Goal: Information Seeking & Learning: Learn about a topic

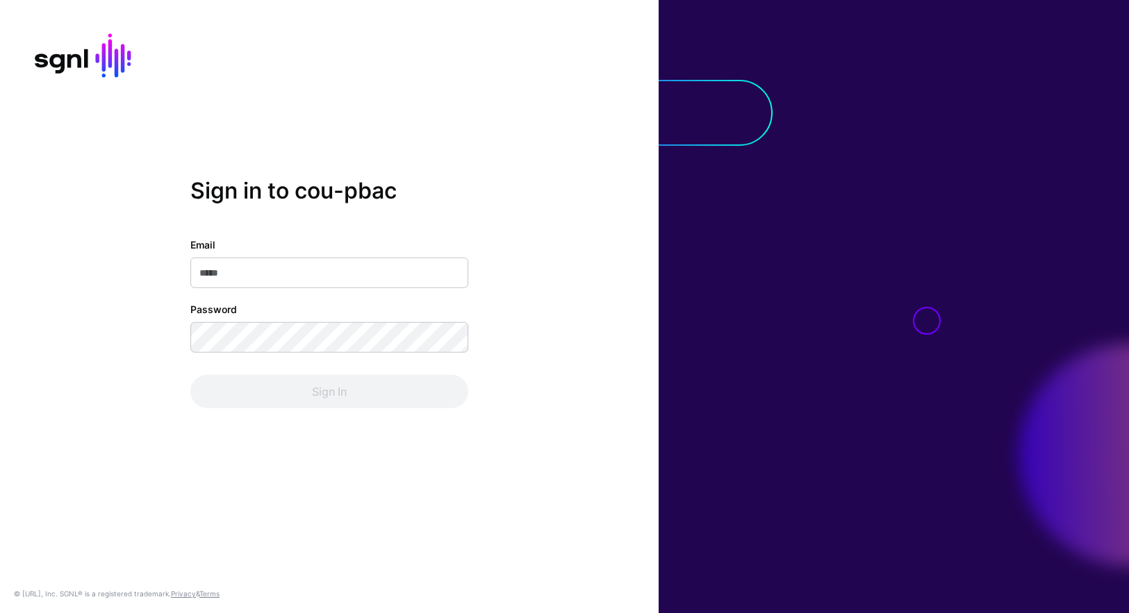
type input "**********"
click at [286, 384] on div "Sign In" at bounding box center [329, 391] width 278 height 33
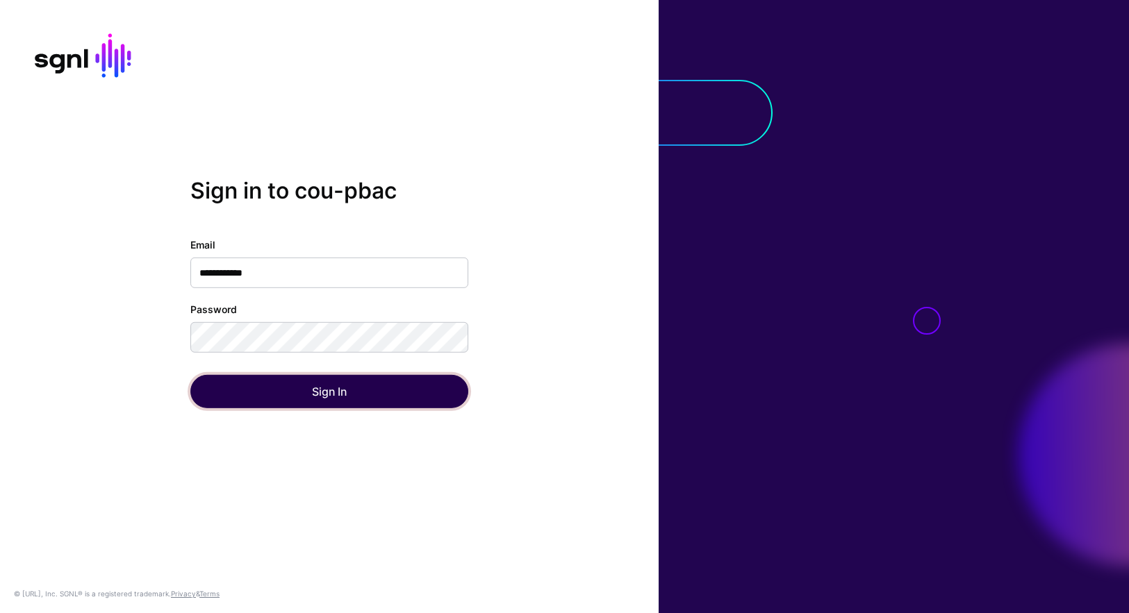
click at [286, 384] on button "Sign In" at bounding box center [329, 391] width 278 height 33
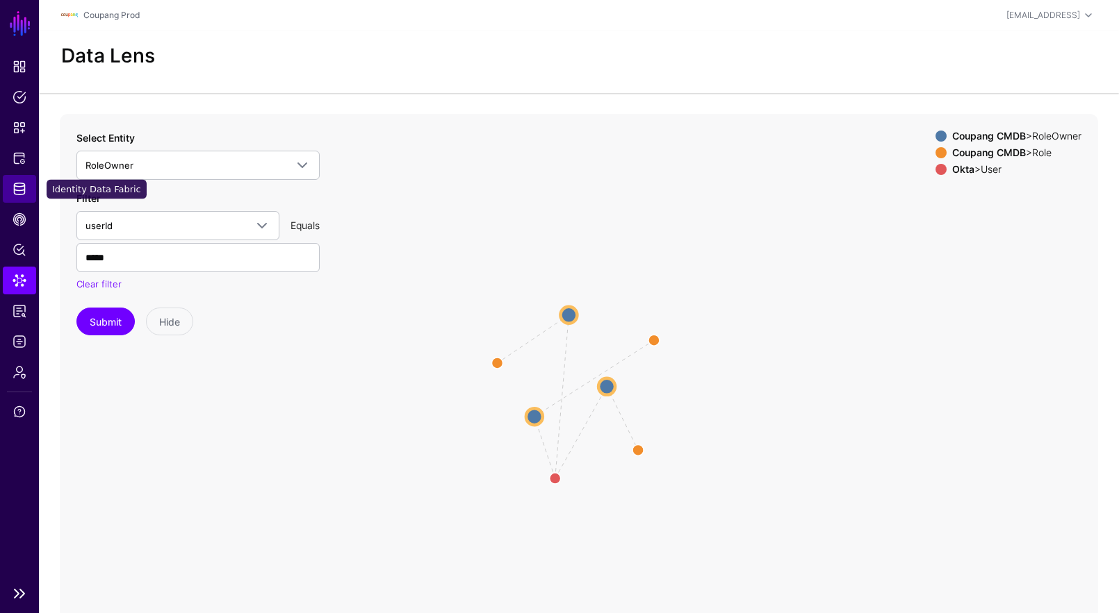
click at [22, 200] on link "Identity Data Fabric" at bounding box center [19, 189] width 33 height 28
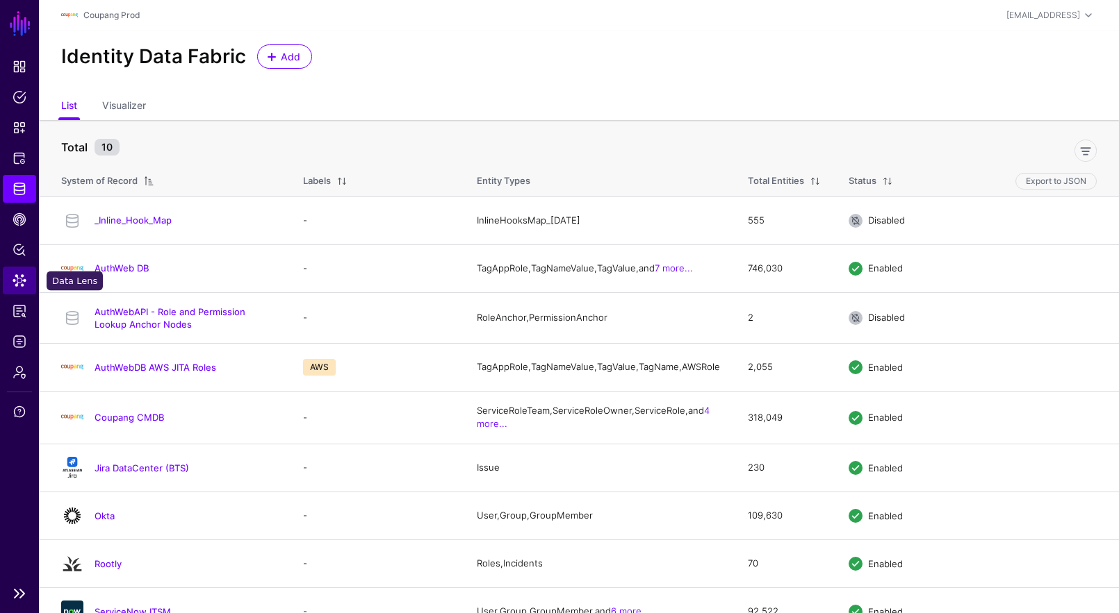
click at [21, 277] on span "Data Lens" at bounding box center [20, 281] width 14 height 14
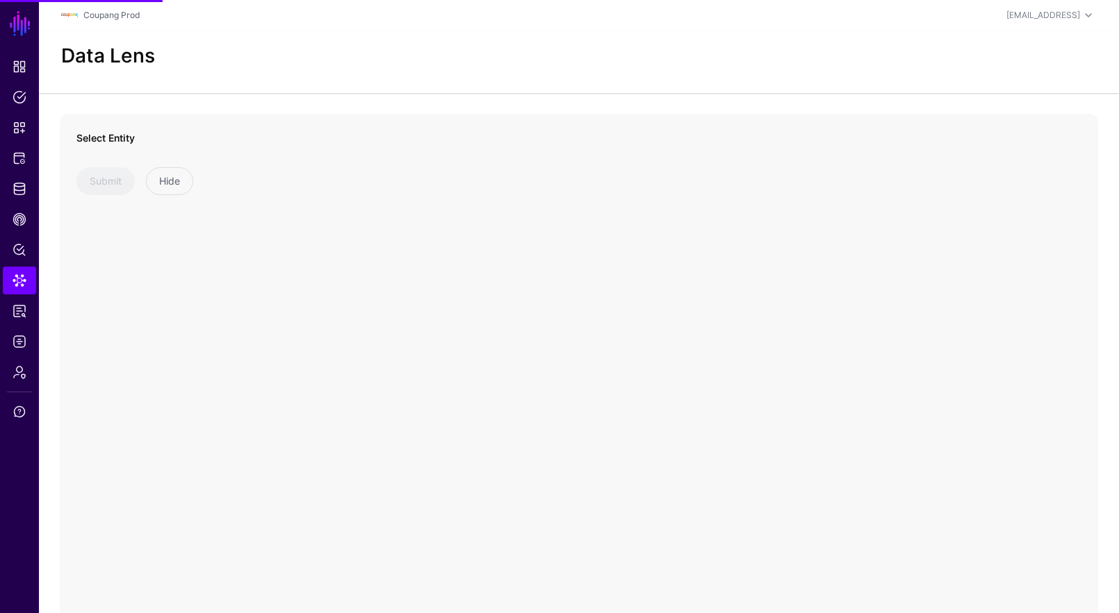
click at [156, 165] on div "Select Entity Submit Hide" at bounding box center [197, 163] width 243 height 65
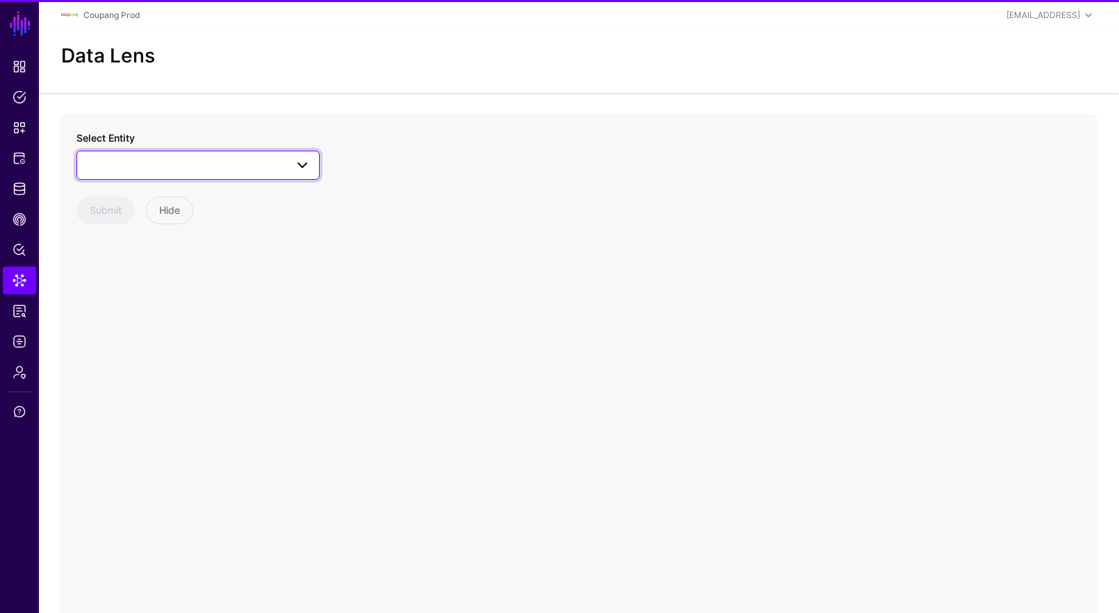
click at [158, 158] on span at bounding box center [197, 165] width 225 height 17
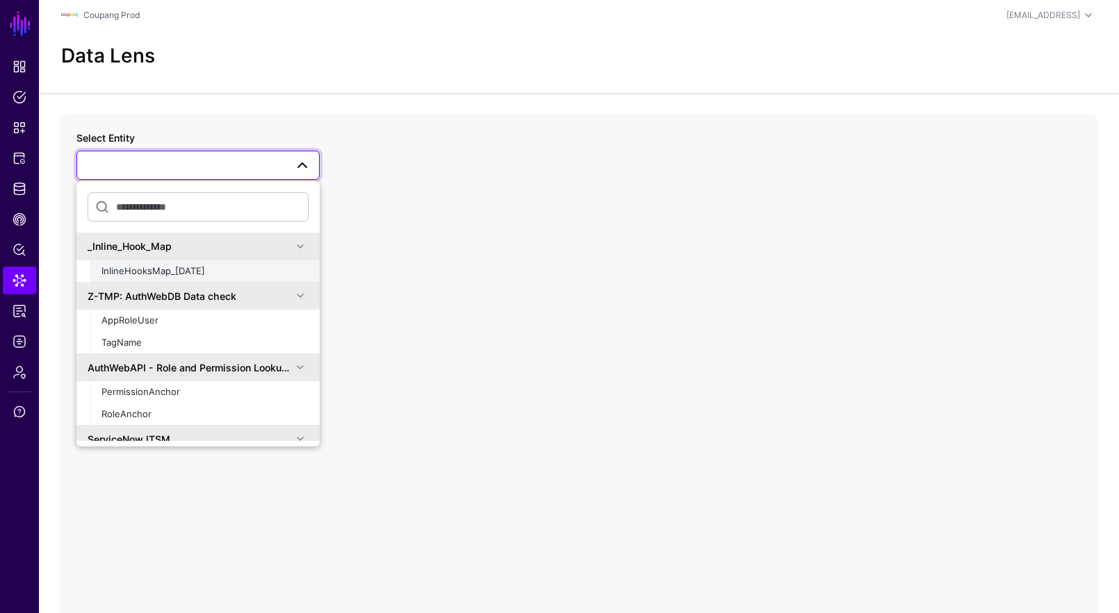
click at [195, 271] on span "InlineHooksMap_[DATE]" at bounding box center [153, 270] width 104 height 11
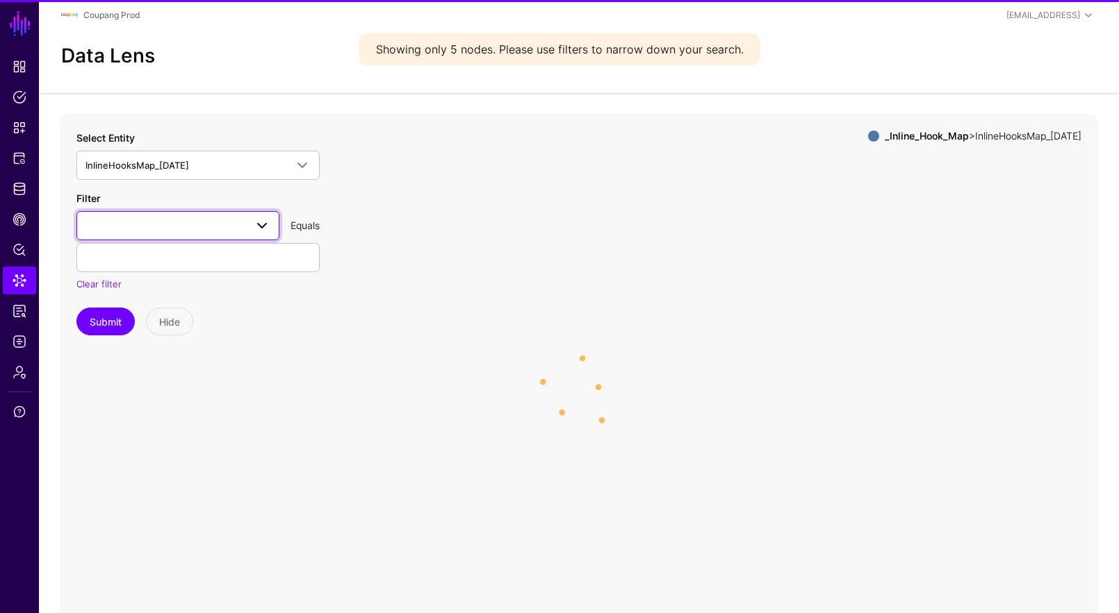
click at [161, 225] on span at bounding box center [177, 225] width 185 height 17
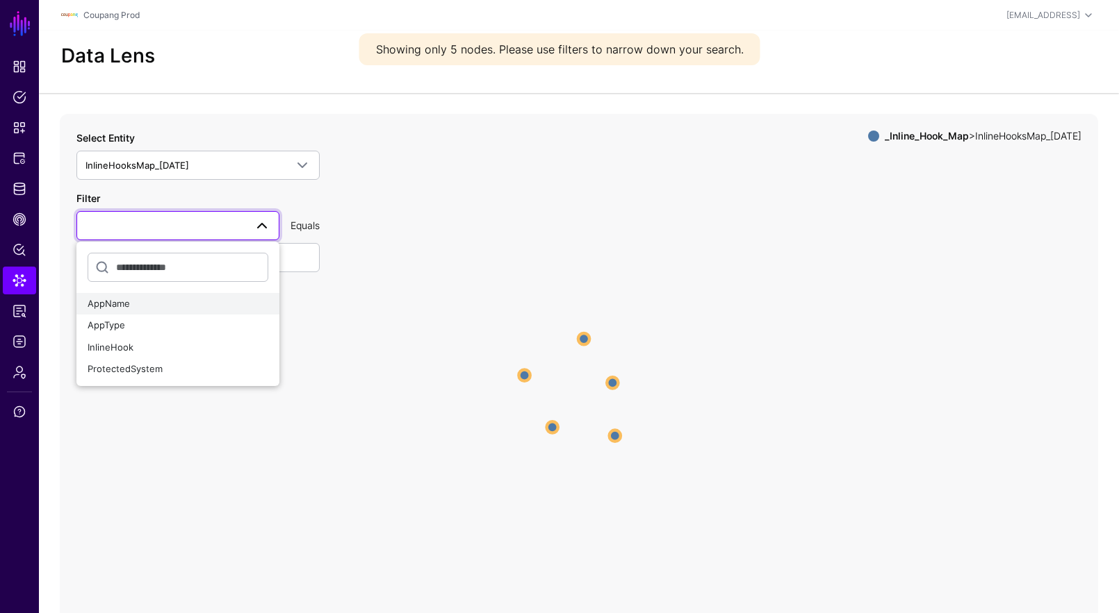
click at [151, 304] on div "AppName" at bounding box center [178, 304] width 181 height 14
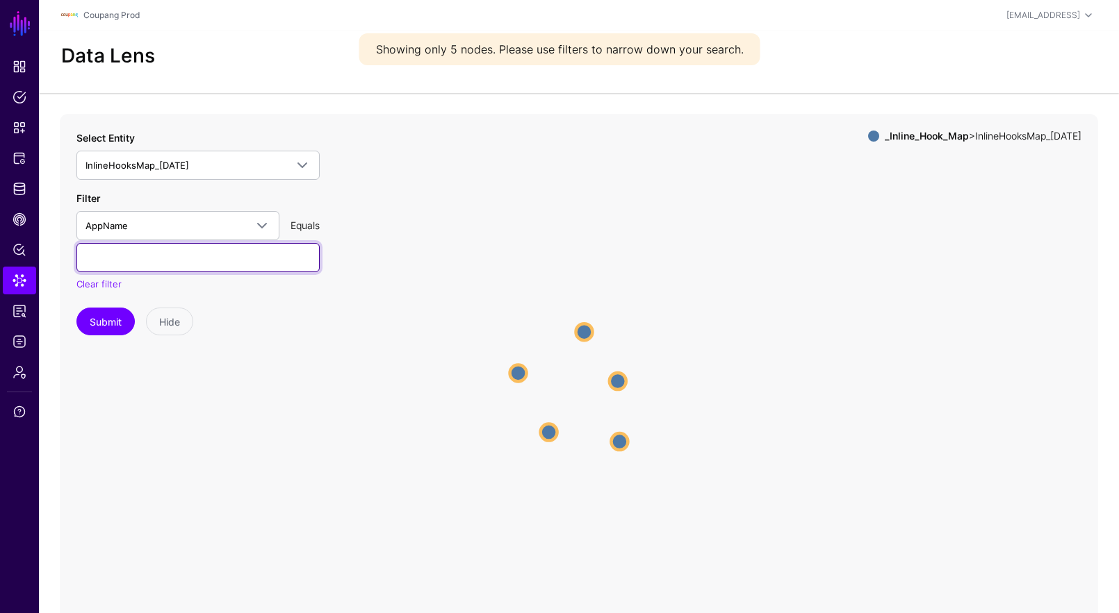
click at [161, 259] on input "text" at bounding box center [197, 257] width 243 height 29
paste input "******"
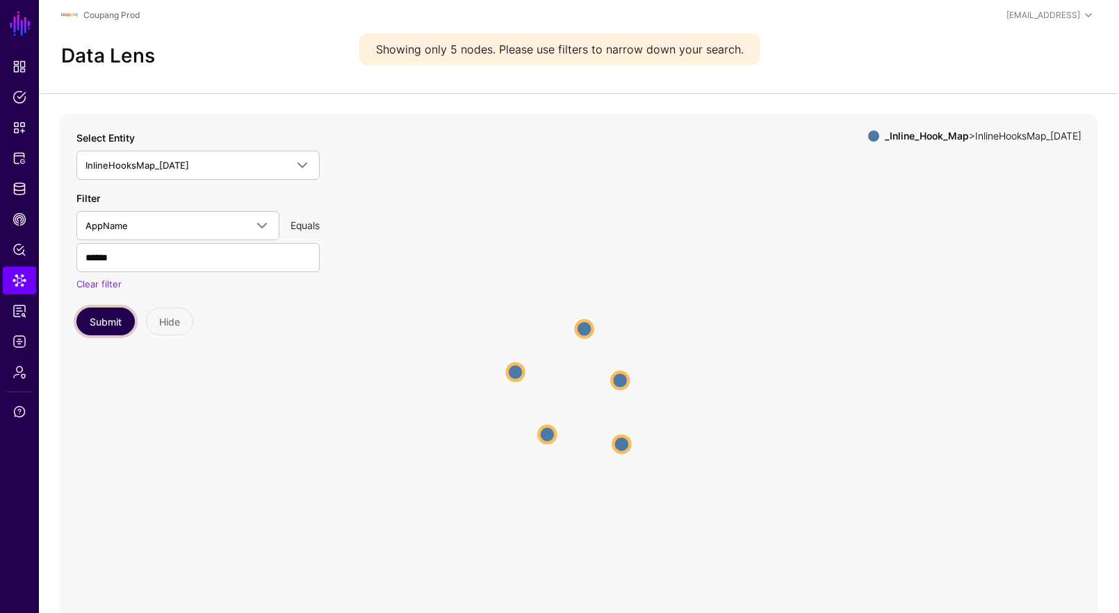
click at [113, 324] on button "Submit" at bounding box center [105, 322] width 58 height 28
click at [585, 395] on circle at bounding box center [584, 391] width 14 height 14
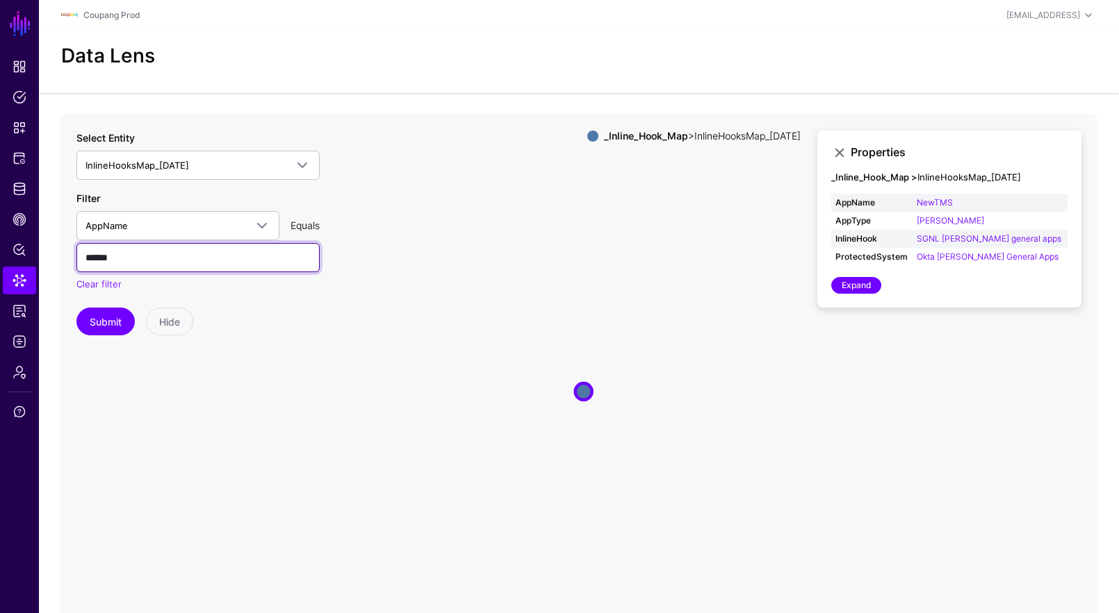
click at [182, 254] on input "******" at bounding box center [197, 257] width 243 height 29
paste input "text"
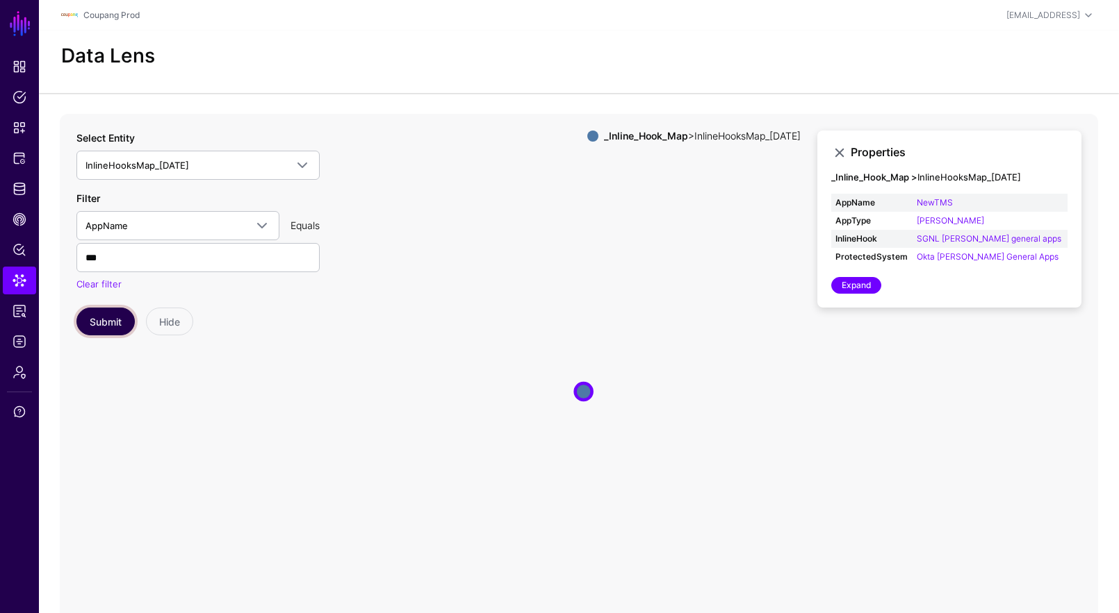
click at [113, 320] on button "Submit" at bounding box center [105, 322] width 58 height 28
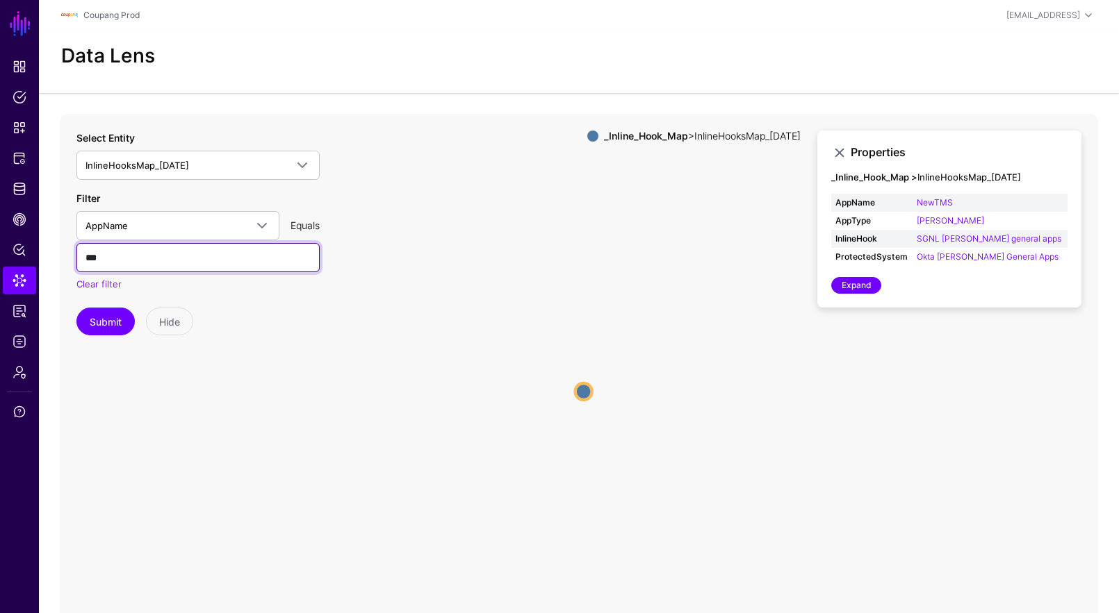
click at [217, 256] on input "***" at bounding box center [197, 257] width 243 height 29
paste input "*"
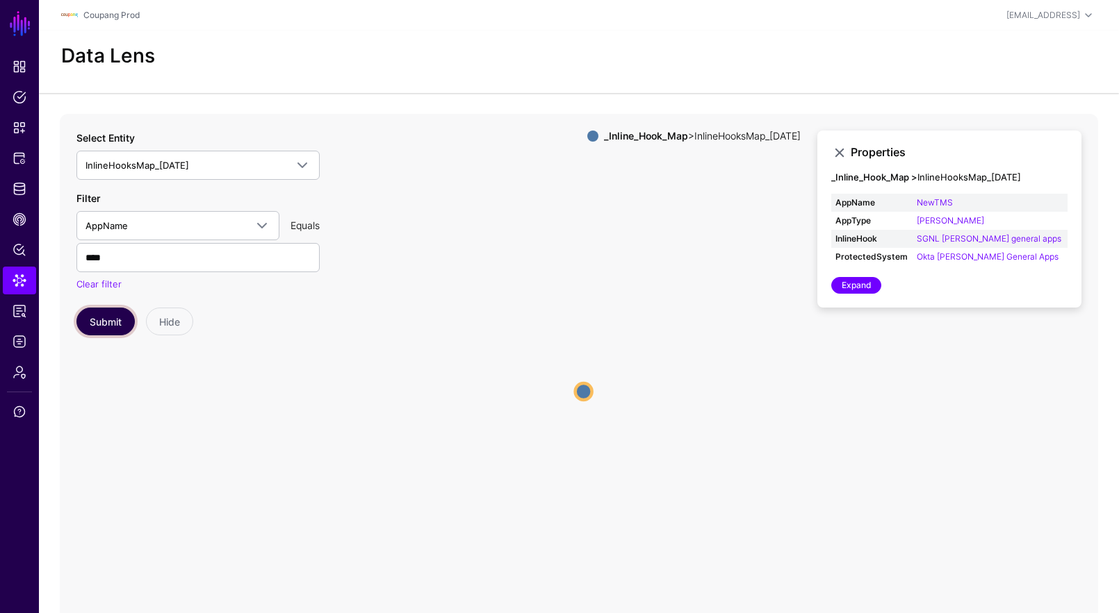
click at [114, 322] on button "Submit" at bounding box center [105, 322] width 58 height 28
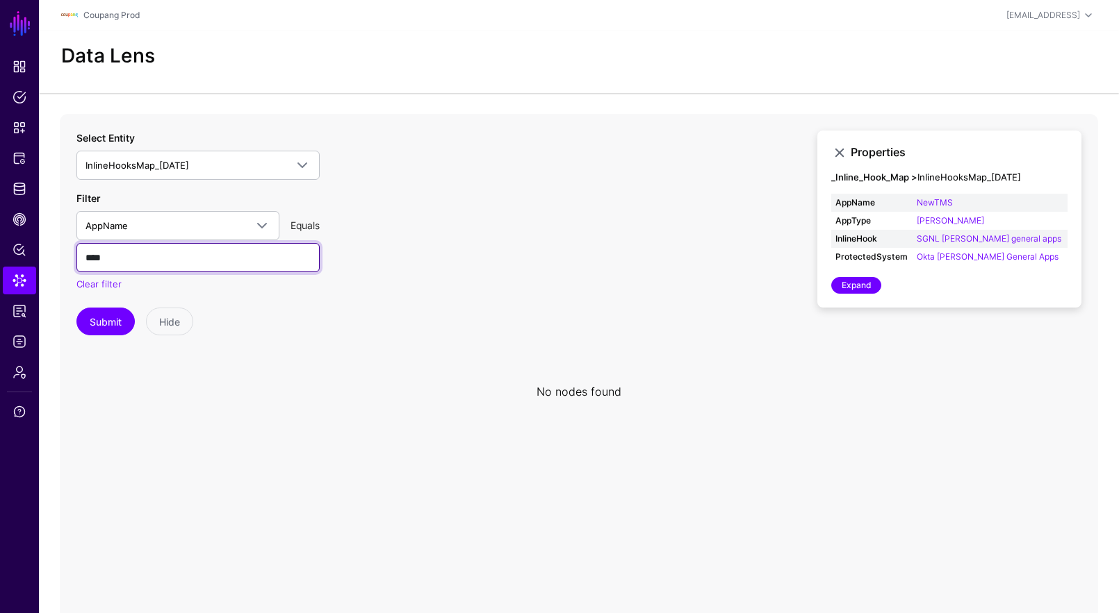
click at [135, 247] on input "****" at bounding box center [197, 257] width 243 height 29
click at [117, 261] on input "****" at bounding box center [197, 257] width 243 height 29
paste input "text"
type input "***"
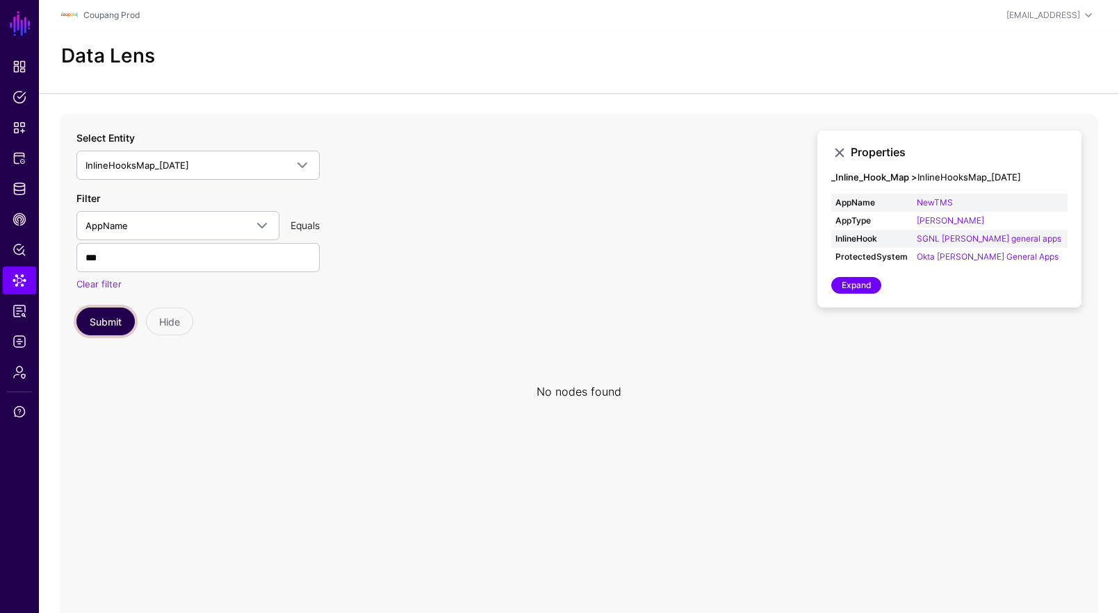
click at [88, 323] on button "Submit" at bounding box center [105, 322] width 58 height 28
click at [588, 393] on circle at bounding box center [583, 391] width 17 height 17
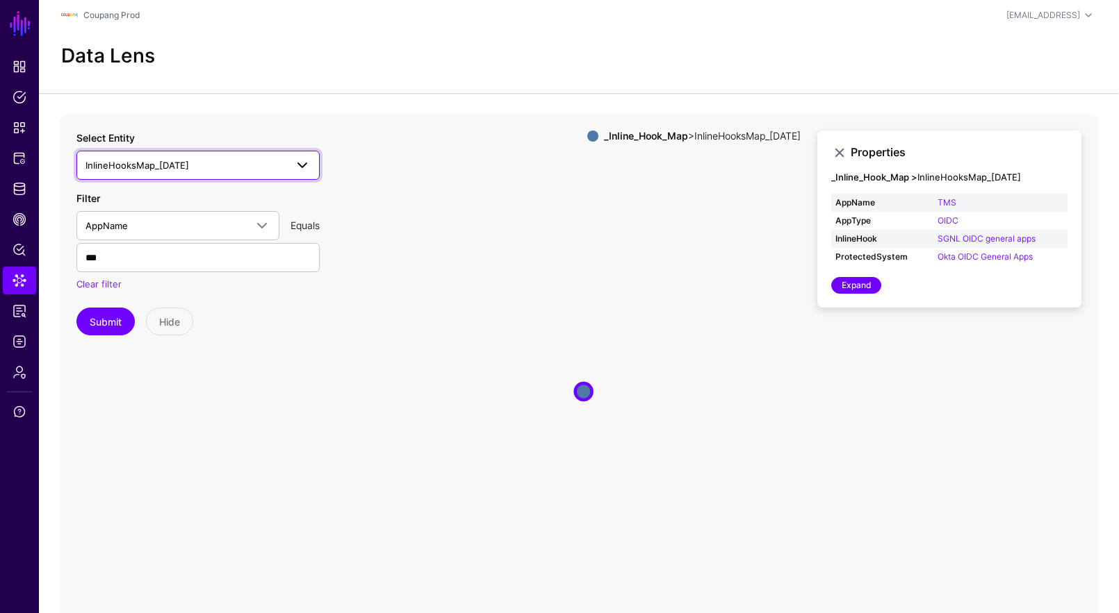
click at [154, 169] on span "InlineHooksMap_[DATE]" at bounding box center [137, 165] width 104 height 11
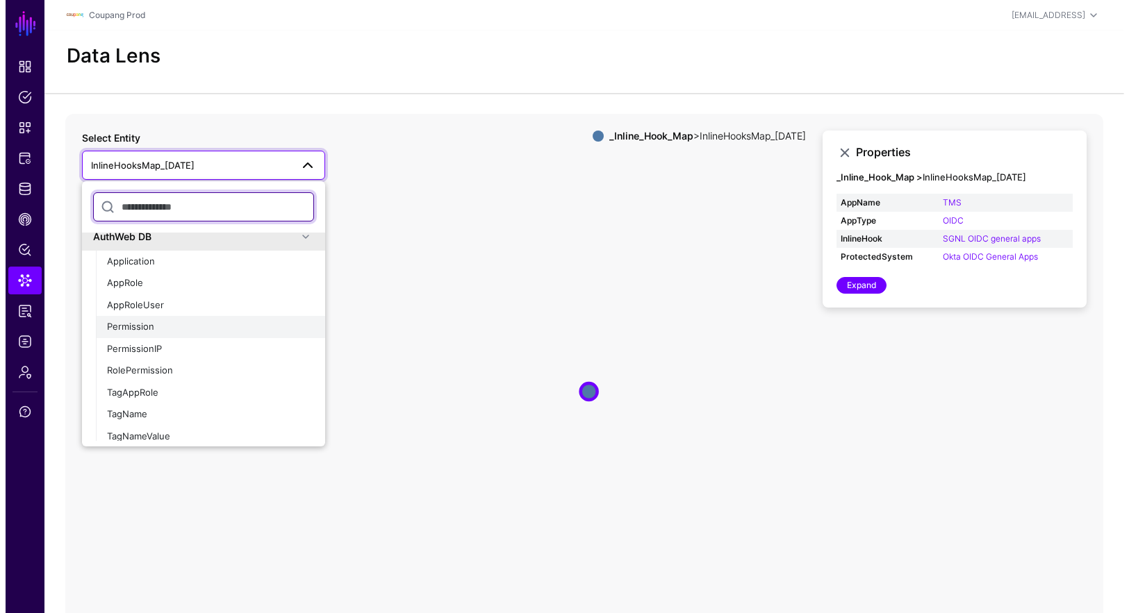
scroll to position [950, 0]
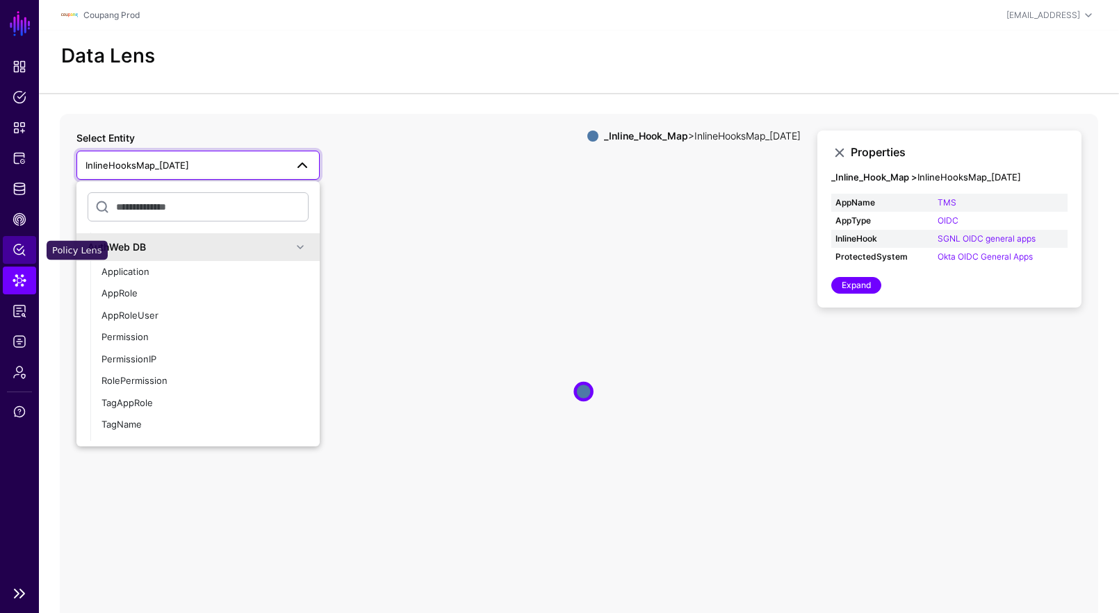
click at [23, 247] on span "Policy Lens" at bounding box center [20, 250] width 14 height 14
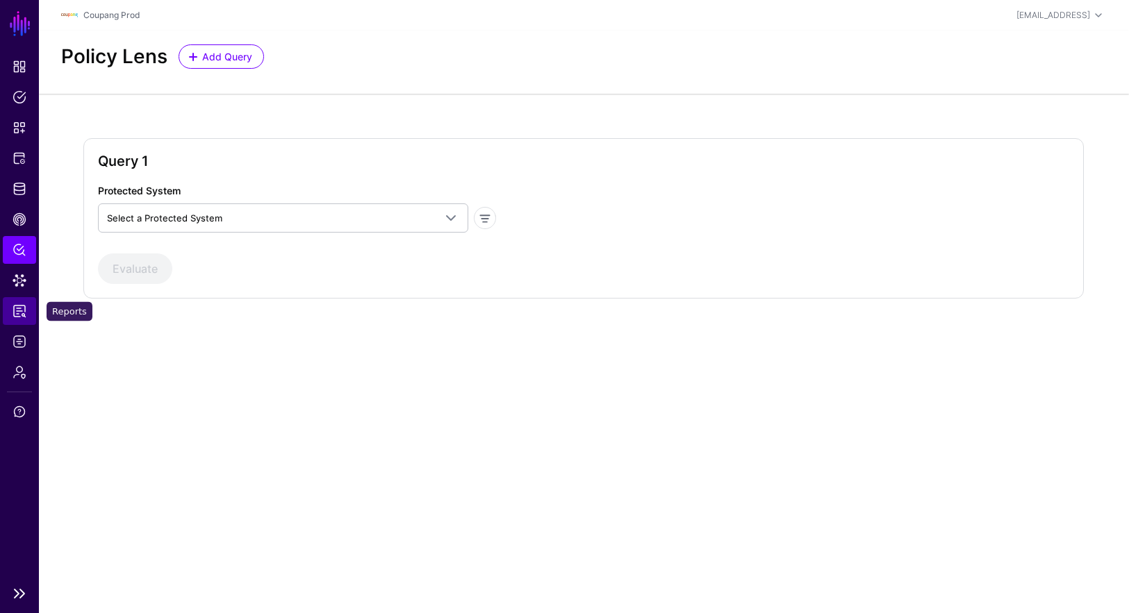
click at [23, 308] on span "Reports" at bounding box center [20, 311] width 14 height 14
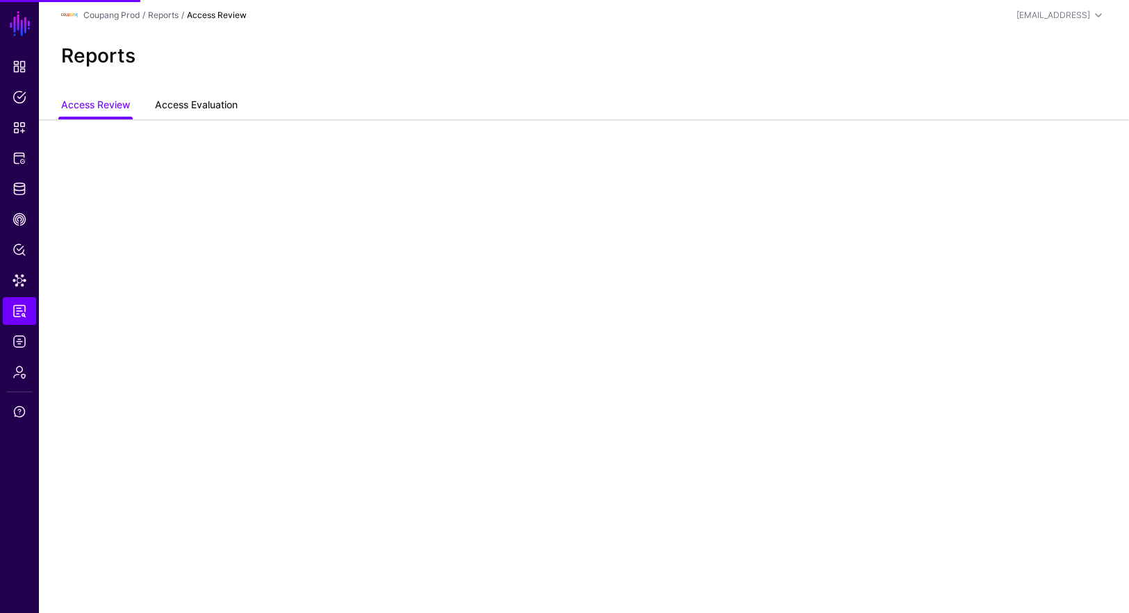
click at [185, 110] on link "Access Evaluation" at bounding box center [196, 106] width 83 height 26
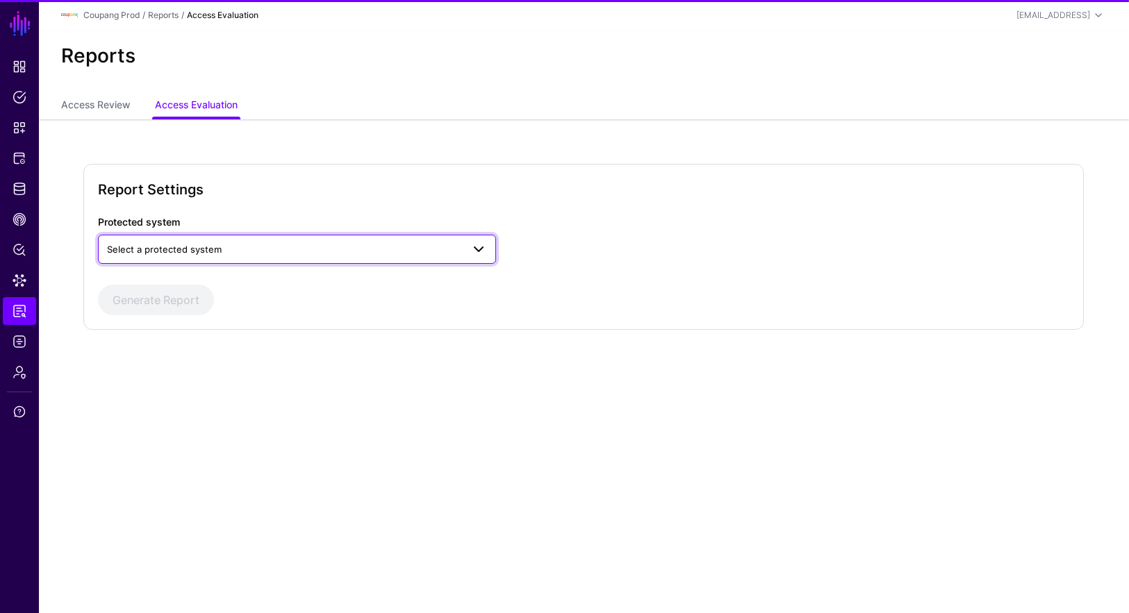
click at [158, 259] on link "Select a protected system" at bounding box center [297, 249] width 398 height 29
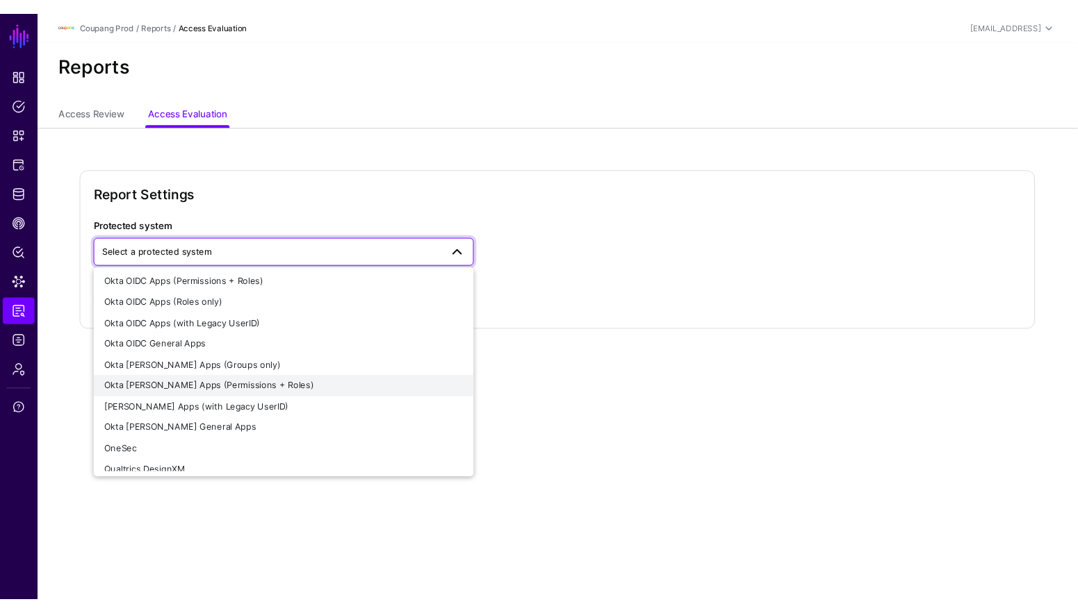
scroll to position [360, 0]
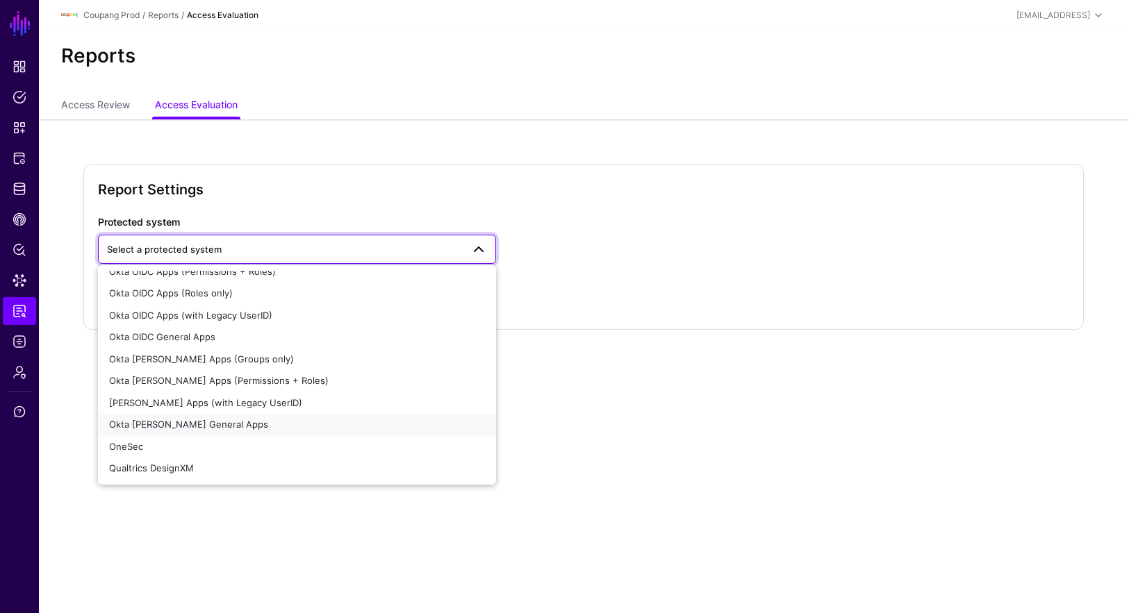
click at [220, 424] on div "Okta [PERSON_NAME] General Apps" at bounding box center [297, 425] width 376 height 14
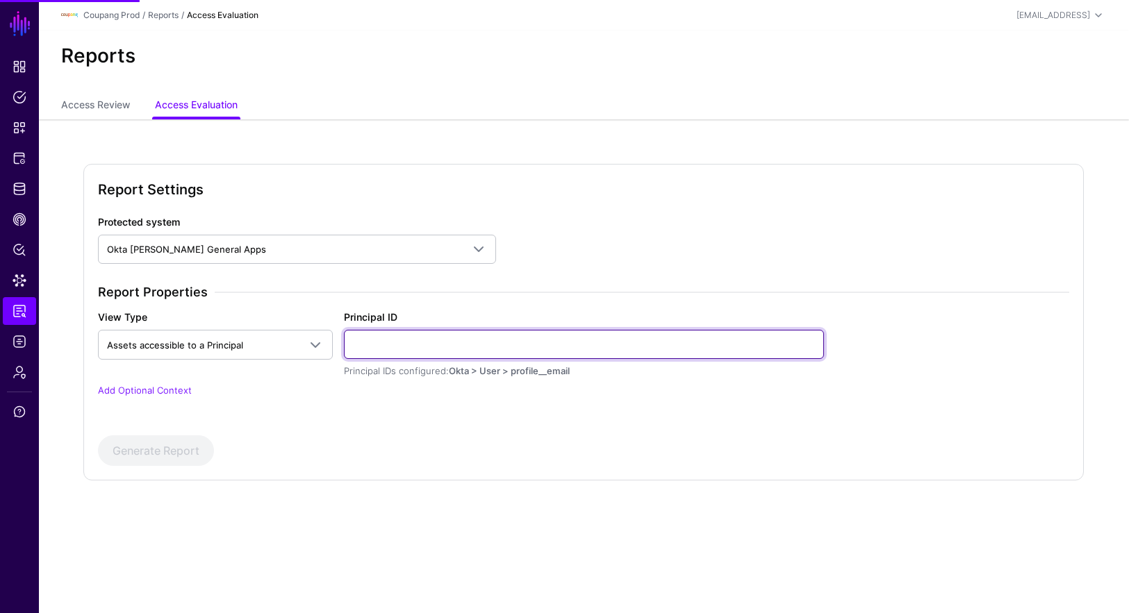
click at [394, 338] on input "Principal ID" at bounding box center [584, 344] width 480 height 29
paste input "**********"
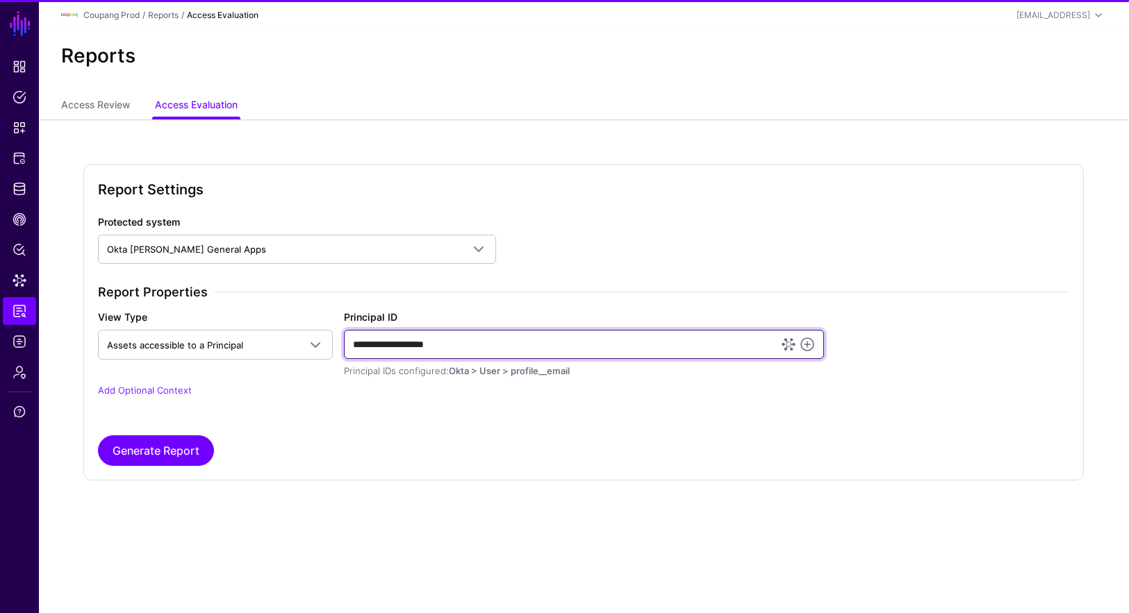
type input "**********"
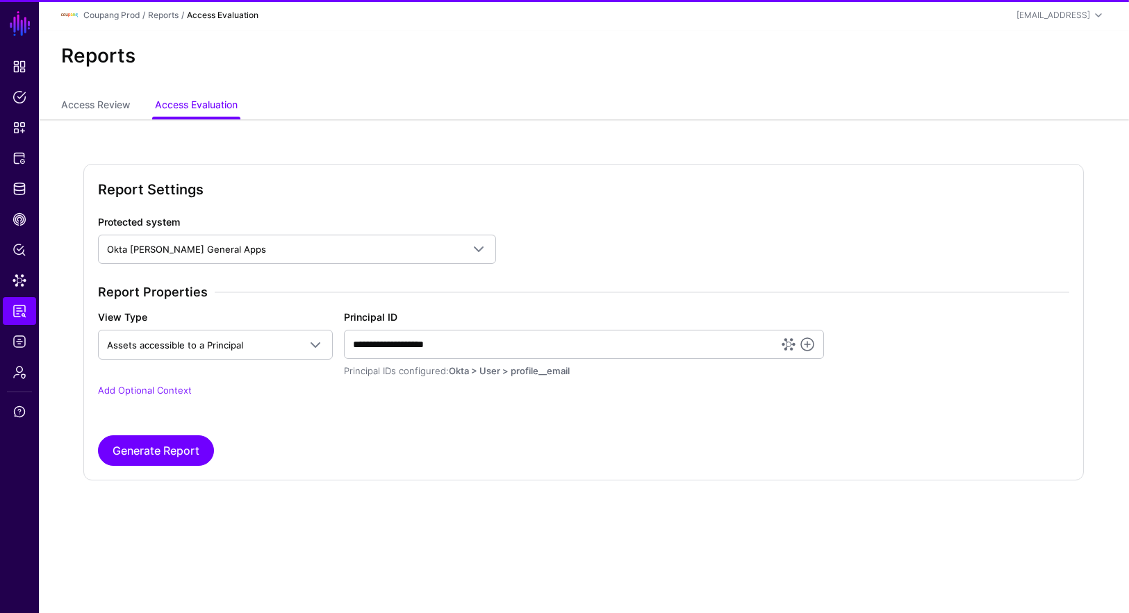
click at [149, 383] on div "**********" at bounding box center [583, 350] width 982 height 131
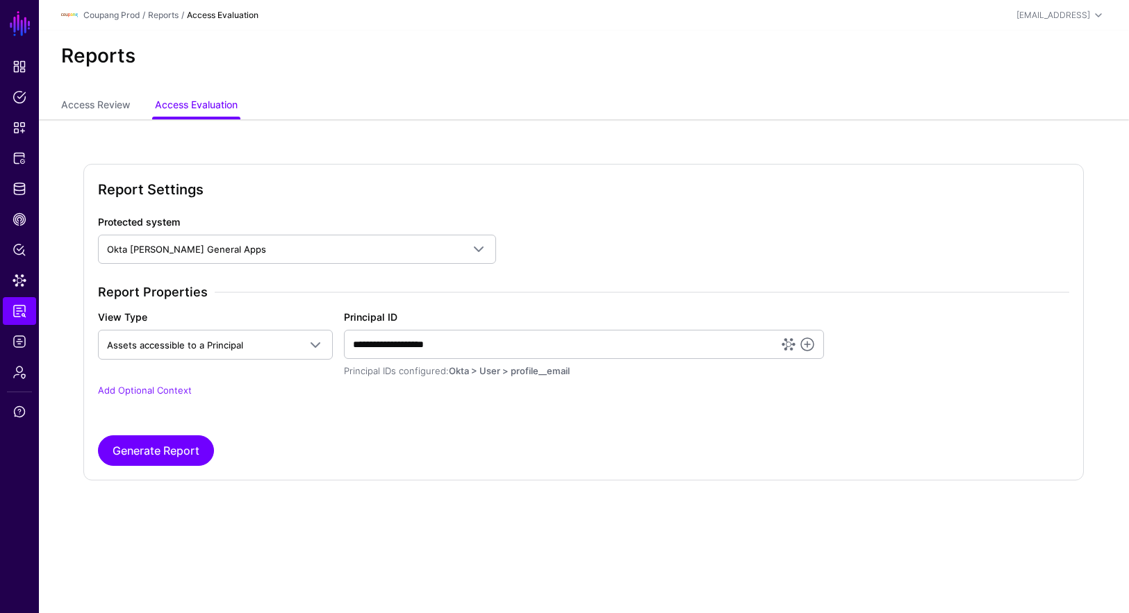
click at [161, 397] on p "Add Optional Context" at bounding box center [583, 391] width 971 height 14
click at [170, 390] on link "Add Optional Context" at bounding box center [145, 390] width 94 height 11
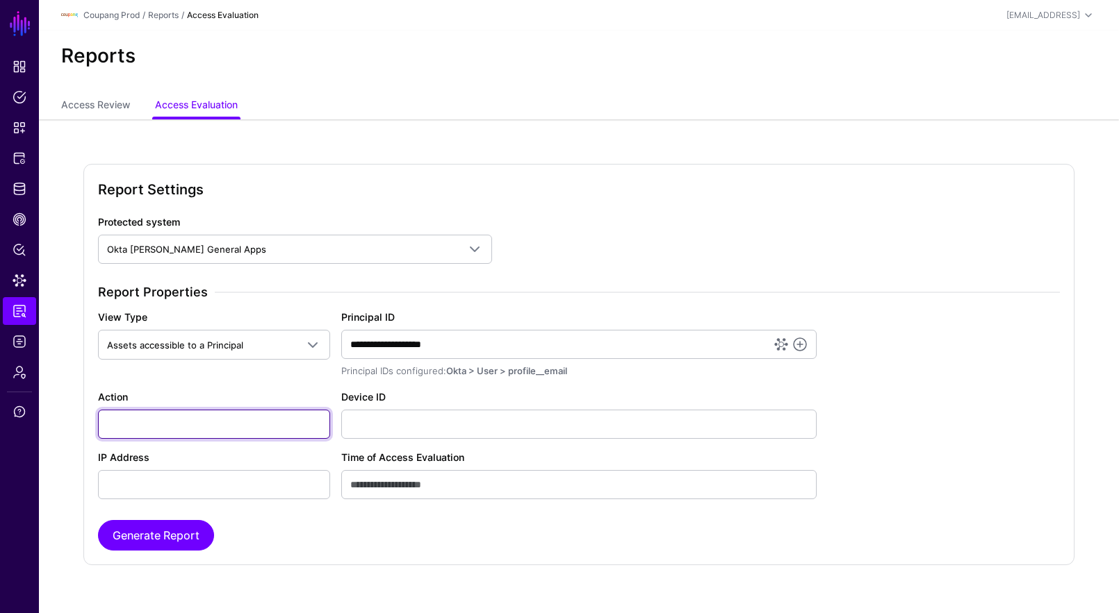
click at [154, 423] on input "Action" at bounding box center [214, 424] width 232 height 29
type input "******"
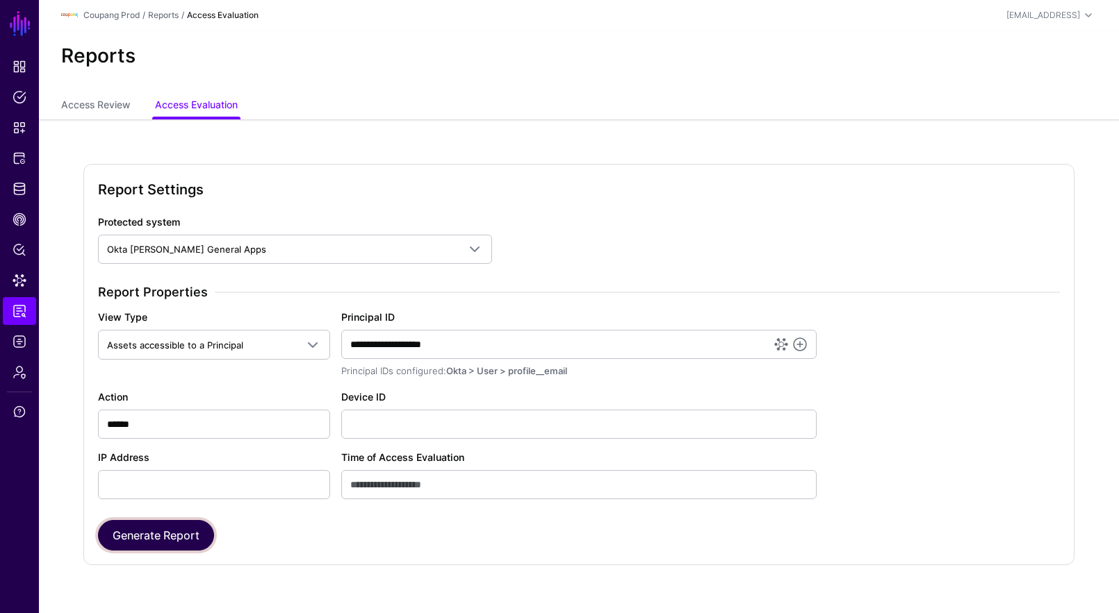
click at [121, 540] on button "Generate Report" at bounding box center [156, 535] width 116 height 31
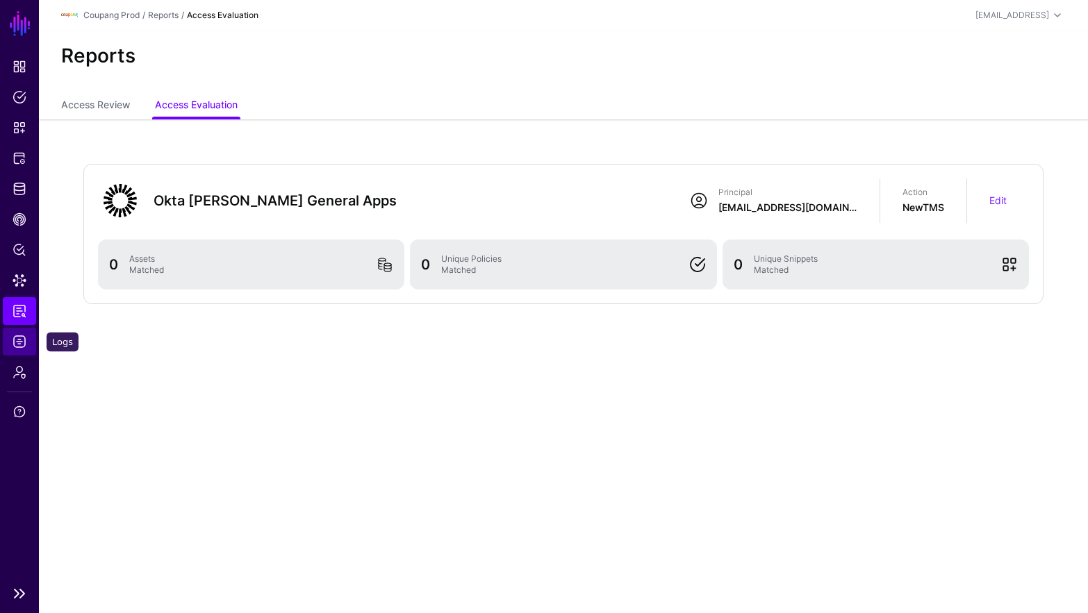
click at [17, 340] on span "Logs" at bounding box center [20, 342] width 14 height 14
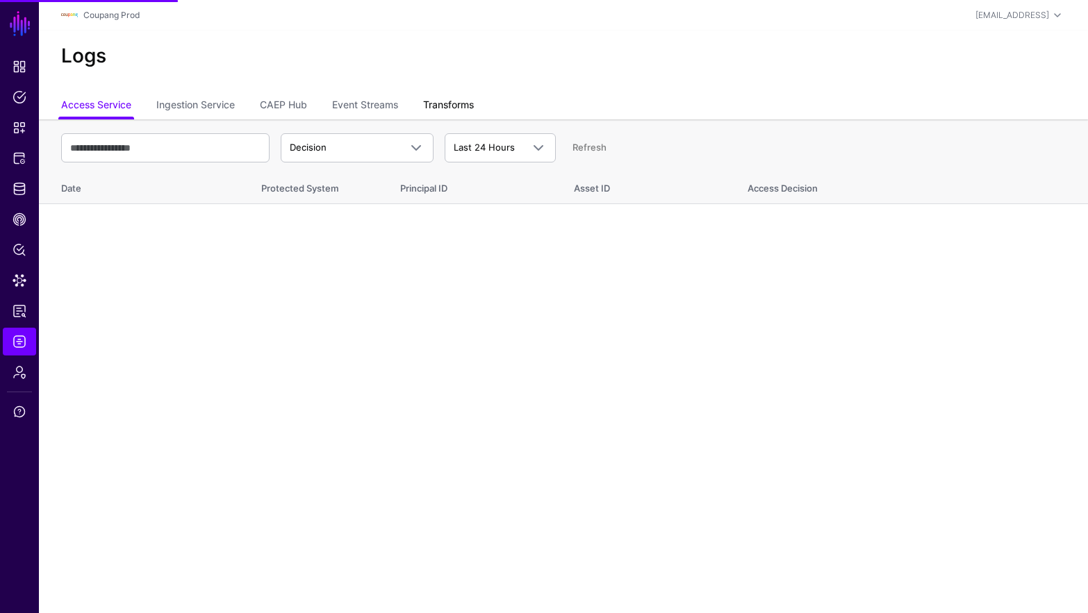
click at [430, 98] on link "Transforms" at bounding box center [448, 106] width 51 height 26
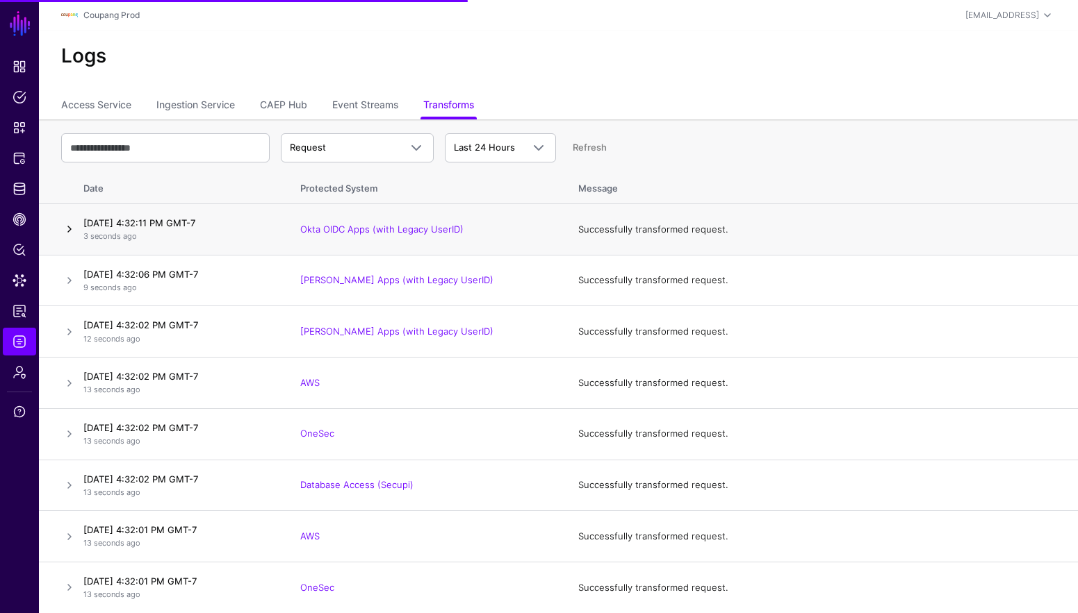
click at [67, 232] on link at bounding box center [69, 229] width 17 height 17
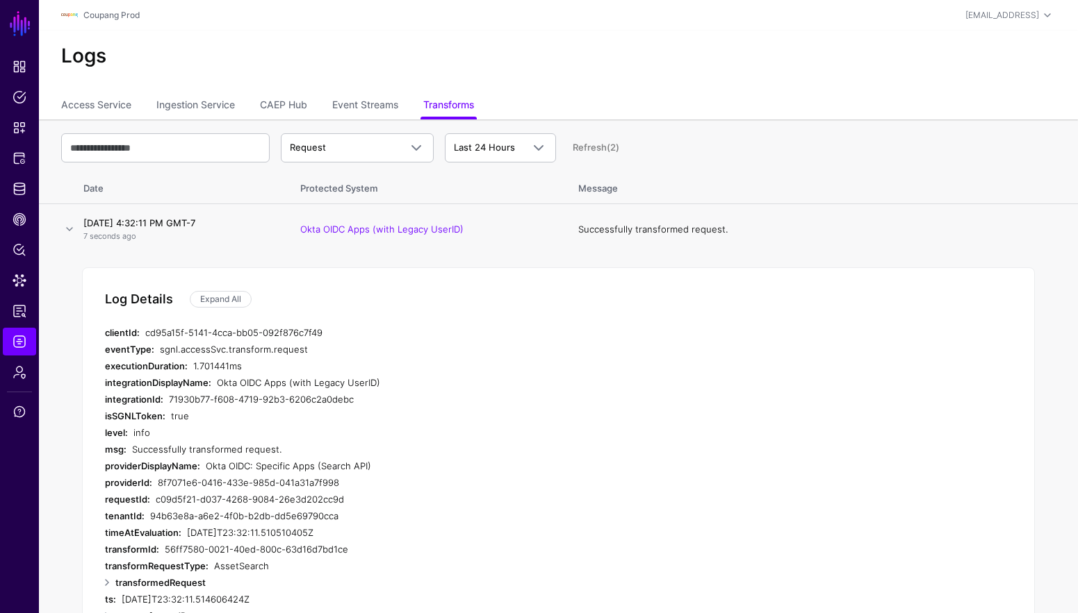
scroll to position [129, 0]
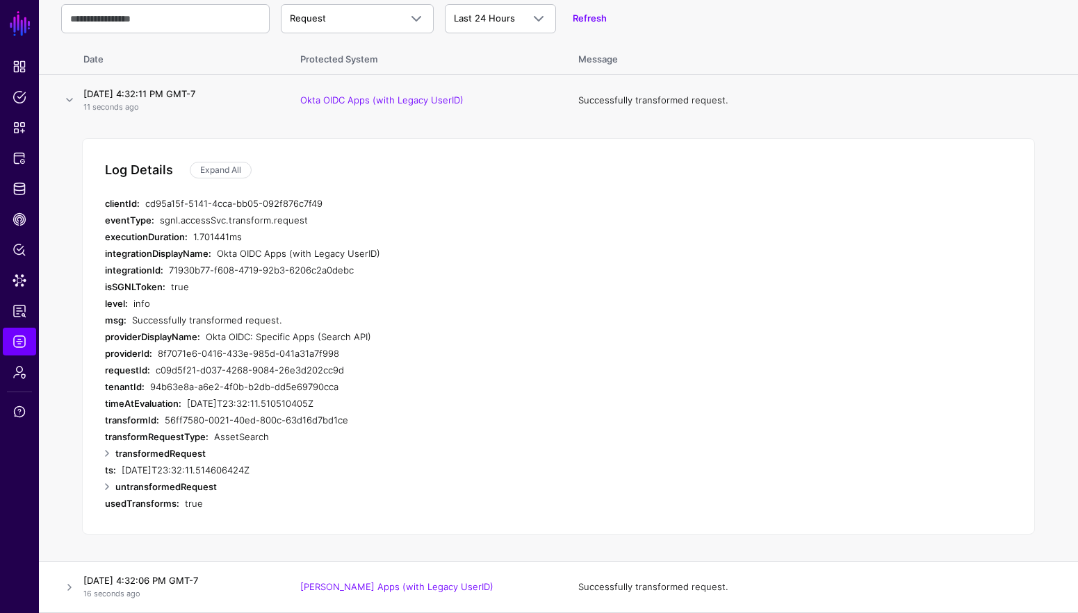
drag, startPoint x: 307, startPoint y: 217, endPoint x: 242, endPoint y: 214, distance: 64.7
click at [236, 223] on div "sgnl.accessSvc.transform.request" at bounding box center [410, 220] width 501 height 17
click at [404, 204] on div "cd95a15f-5141-4cca-bb05-092f876c7f49" at bounding box center [402, 203] width 515 height 17
drag, startPoint x: 354, startPoint y: 28, endPoint x: 367, endPoint y: 81, distance: 54.4
click at [354, 28] on link "Request" at bounding box center [357, 18] width 153 height 29
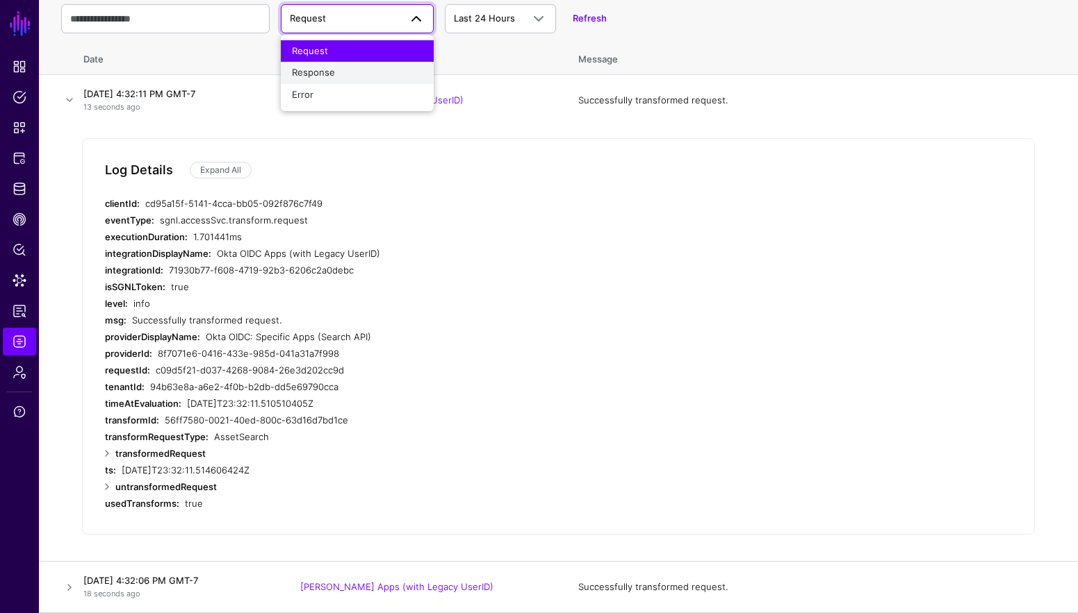
click at [370, 73] on div "Response" at bounding box center [357, 73] width 131 height 14
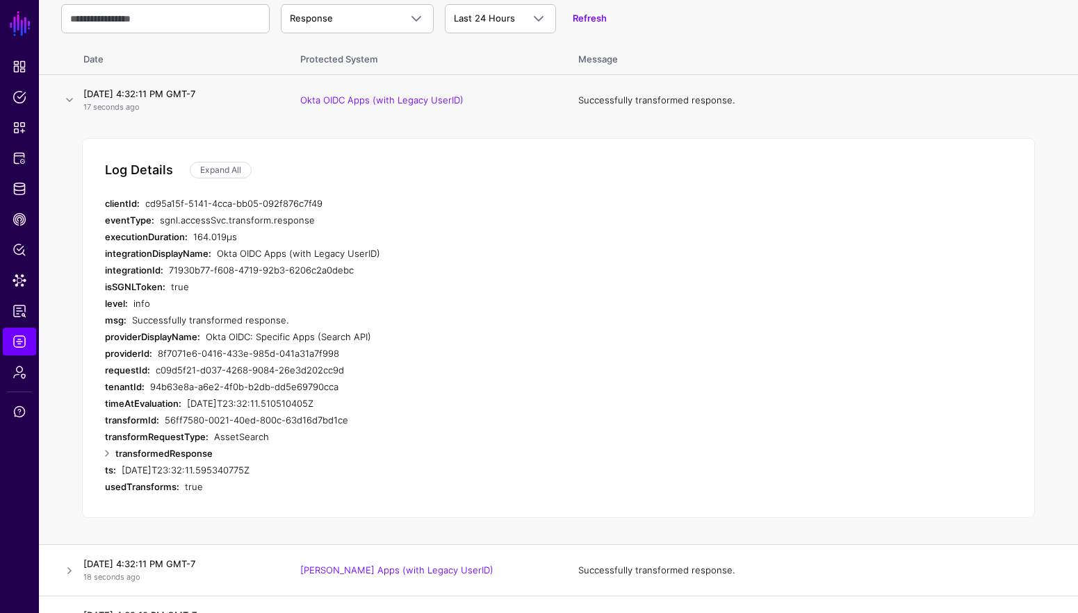
drag, startPoint x: 315, startPoint y: 218, endPoint x: 158, endPoint y: 222, distance: 156.4
click at [160, 222] on div "sgnl.accessSvc.transform.response" at bounding box center [410, 220] width 501 height 17
copy div "sgnl.accessSvc.transform.response"
click at [24, 371] on span "Admin" at bounding box center [20, 372] width 14 height 14
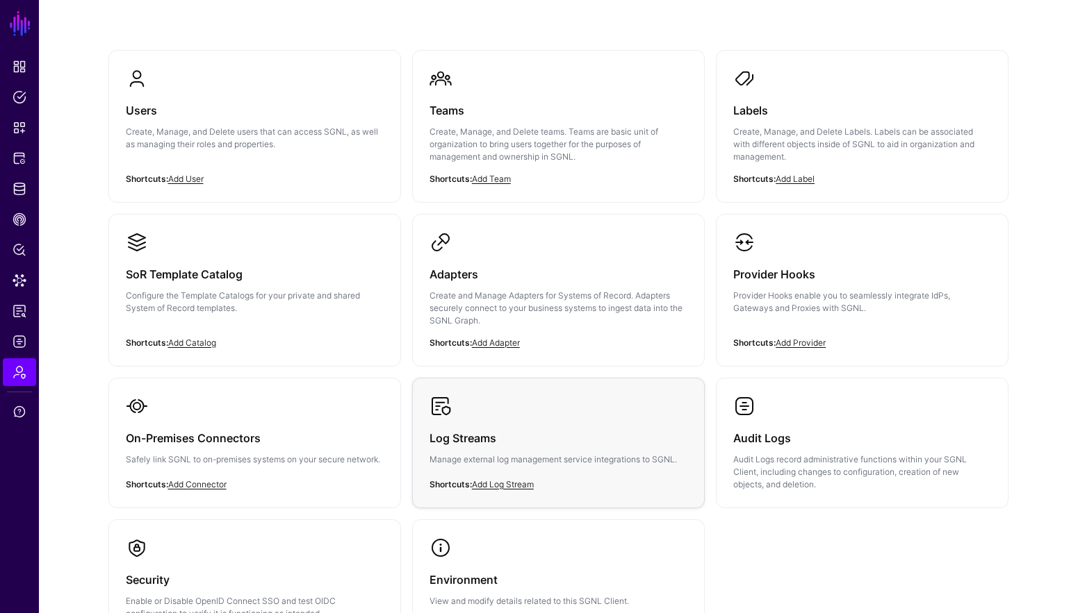
scroll to position [226, 0]
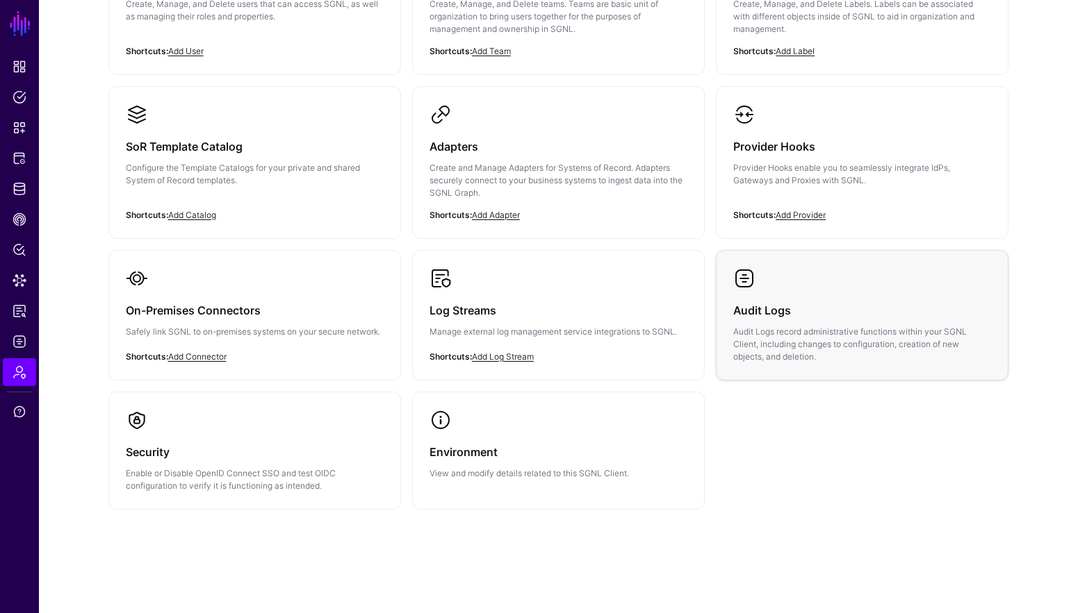
click at [828, 281] on link "Audit Logs Audit Logs record administrative functions within your SGNL Client, …" at bounding box center [861, 315] width 291 height 129
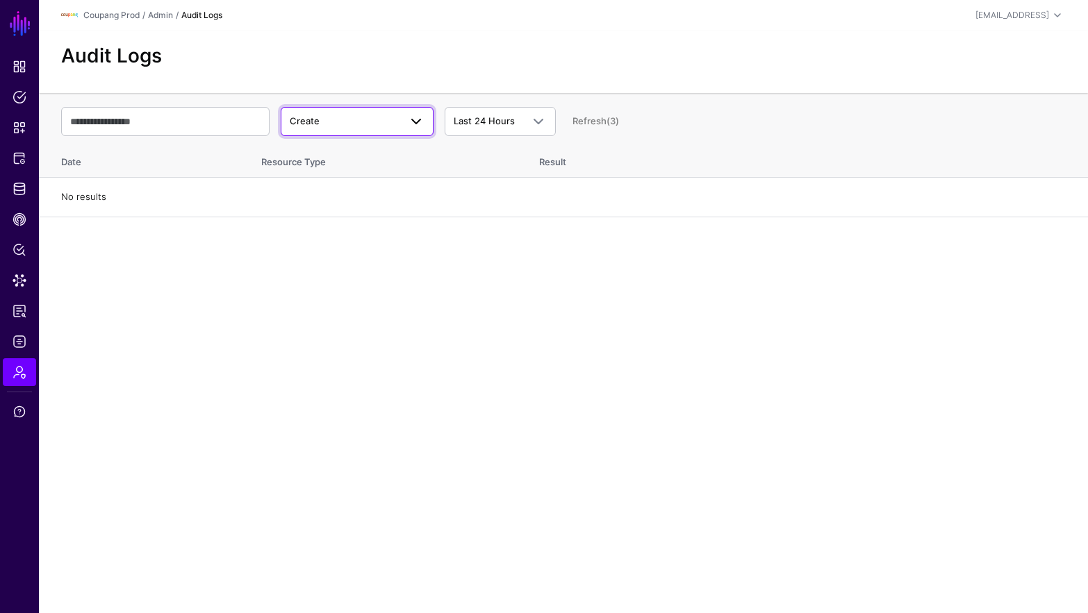
click at [360, 126] on span "Create" at bounding box center [345, 122] width 110 height 14
click at [365, 179] on div "Update" at bounding box center [357, 176] width 131 height 14
click at [371, 124] on span "Update" at bounding box center [345, 122] width 110 height 14
click at [354, 192] on div "Delete" at bounding box center [357, 198] width 131 height 14
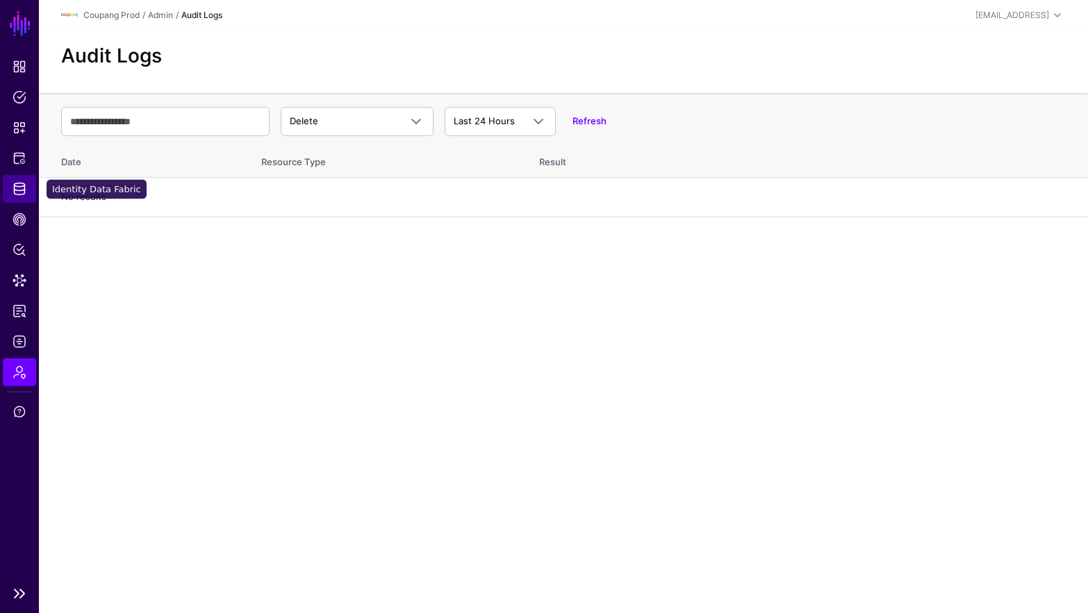
click at [27, 192] on link "Identity Data Fabric" at bounding box center [19, 189] width 33 height 28
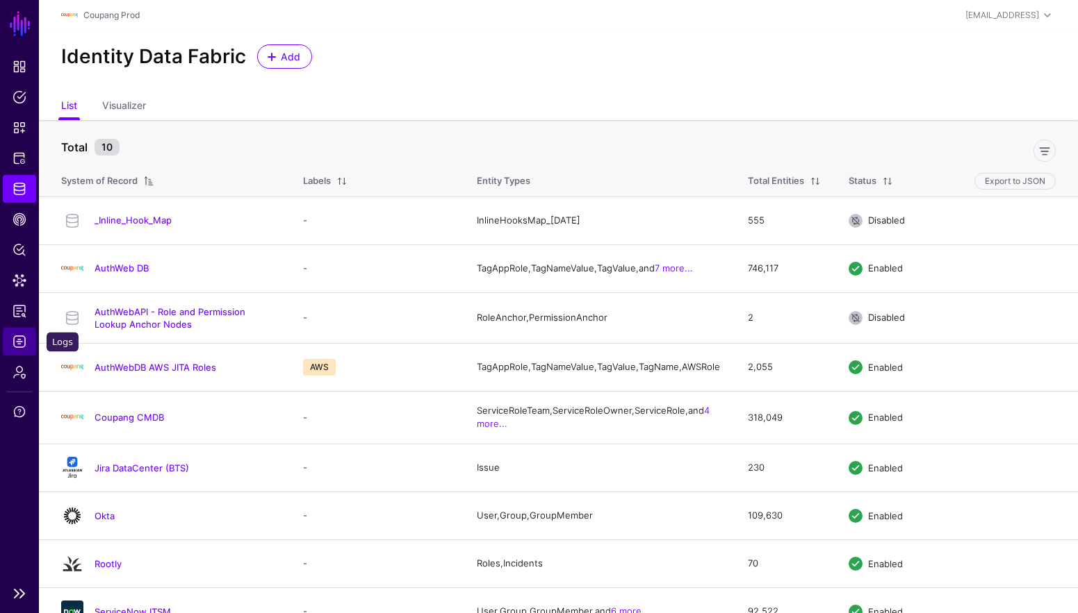
click at [24, 335] on span "Logs" at bounding box center [20, 342] width 14 height 14
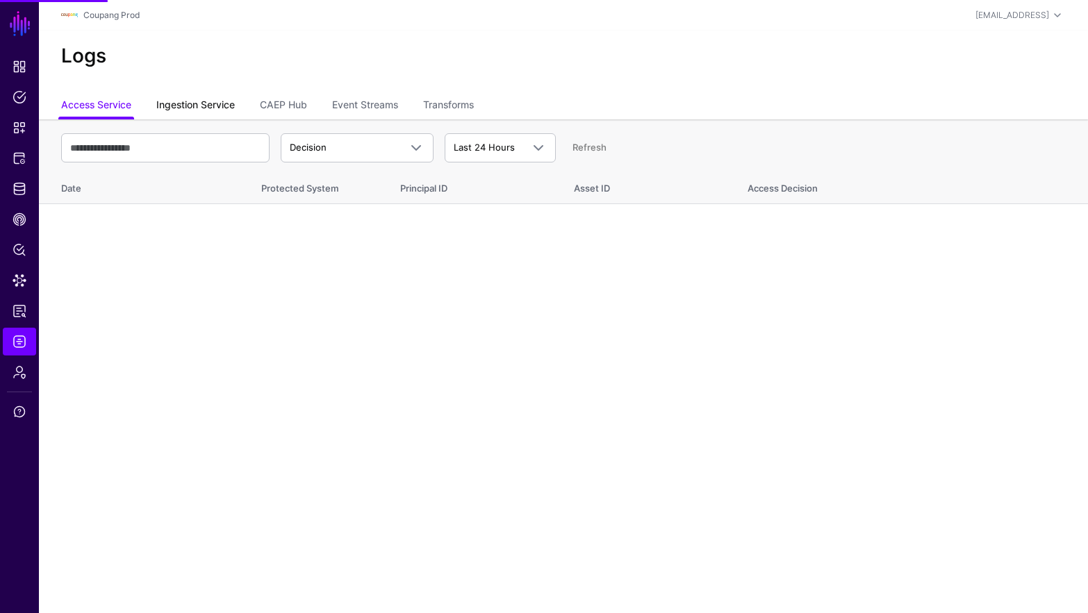
click at [197, 106] on link "Ingestion Service" at bounding box center [195, 106] width 79 height 26
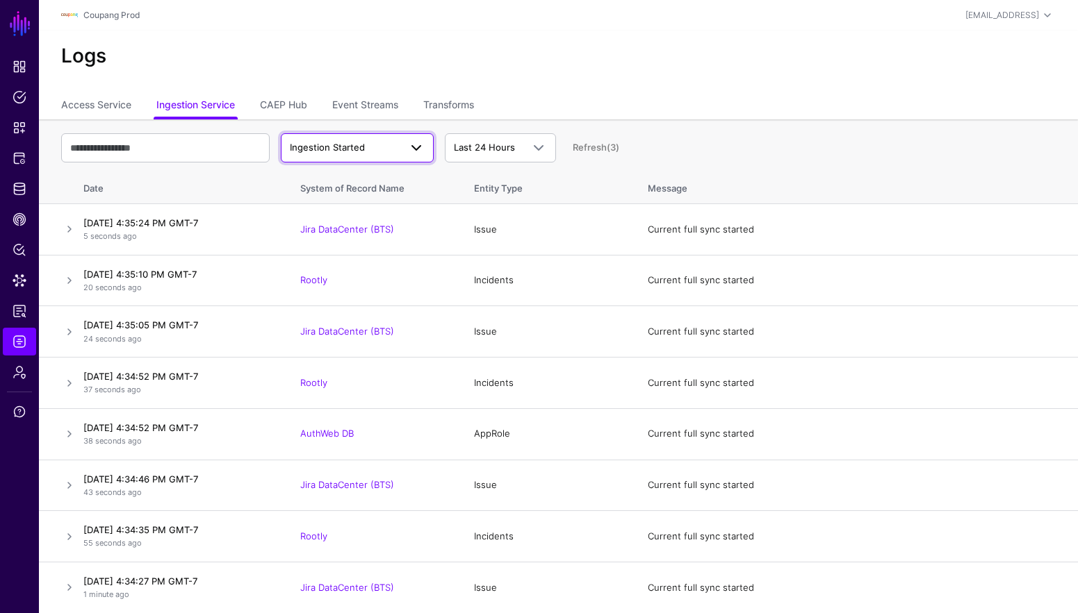
click at [388, 151] on span "Ingestion Started" at bounding box center [345, 148] width 110 height 14
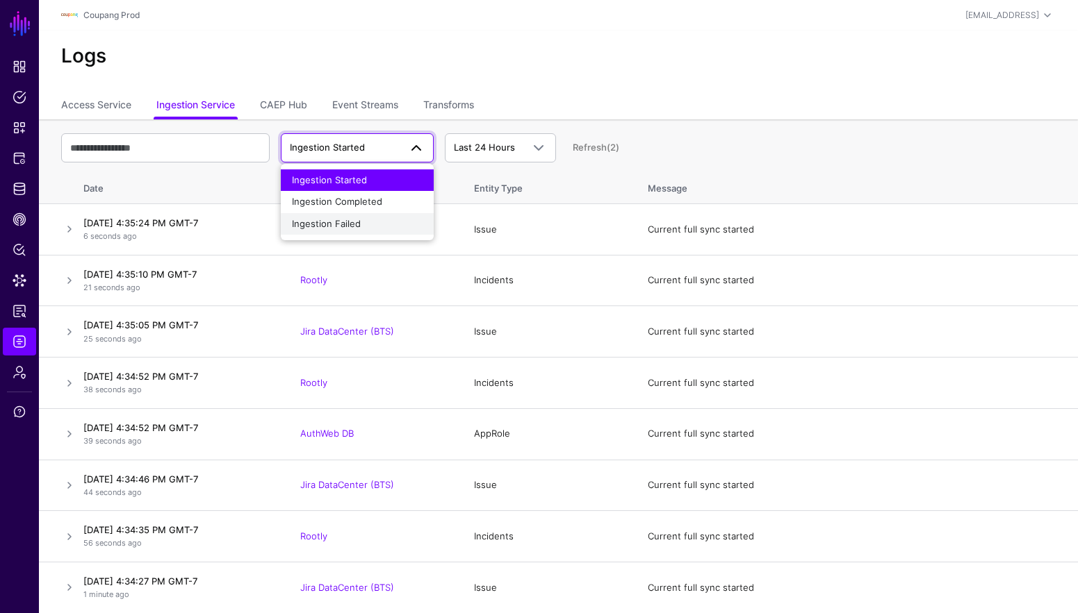
click at [386, 217] on div "Ingestion Failed" at bounding box center [357, 224] width 131 height 14
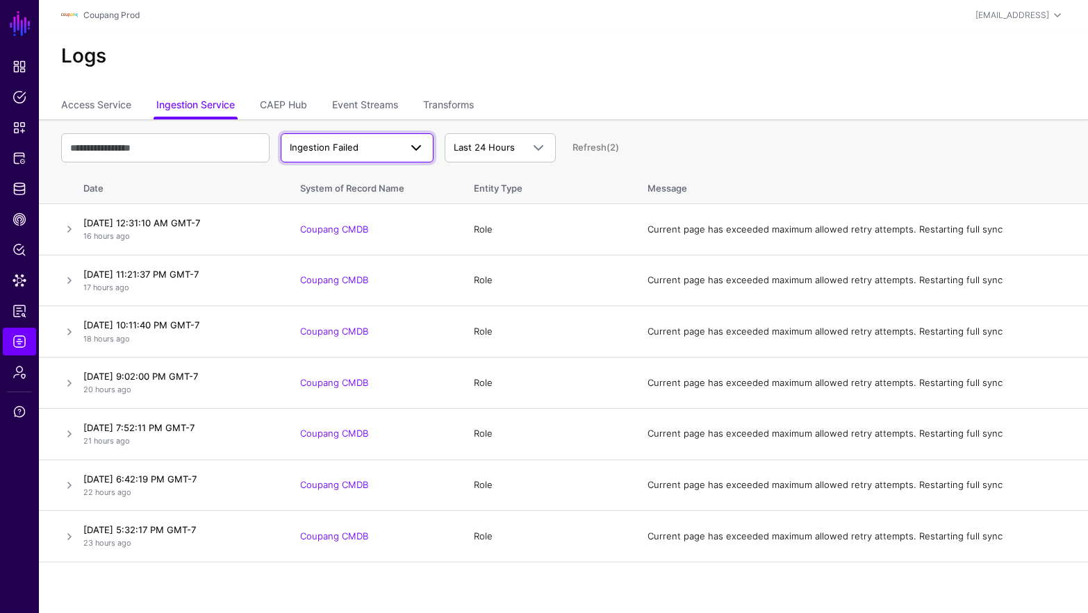
click at [346, 140] on span "Ingestion Failed" at bounding box center [357, 148] width 135 height 17
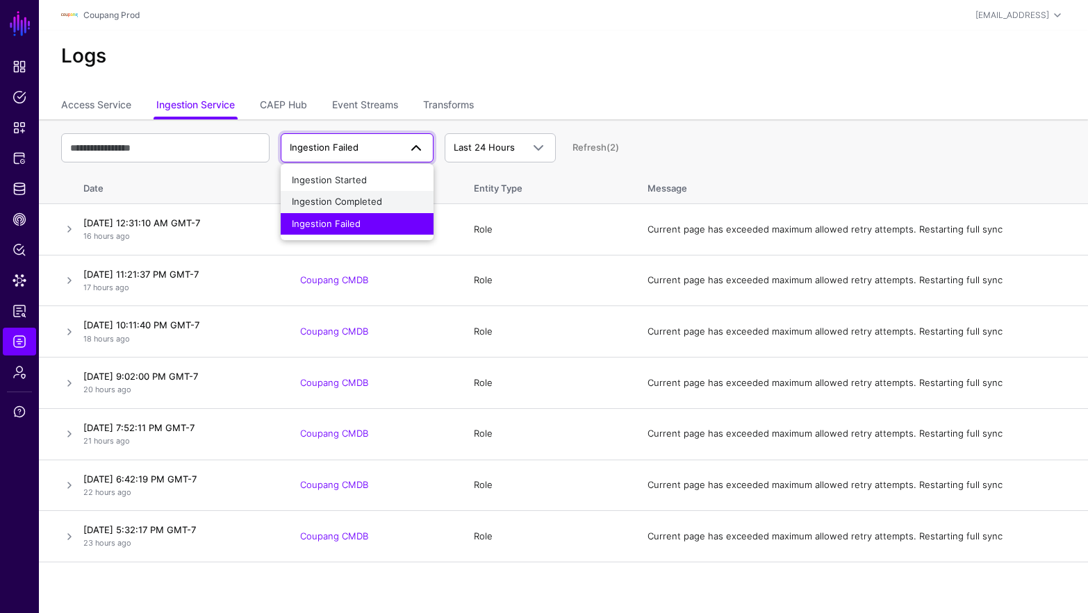
click at [347, 205] on span "Ingestion Completed" at bounding box center [337, 201] width 90 height 11
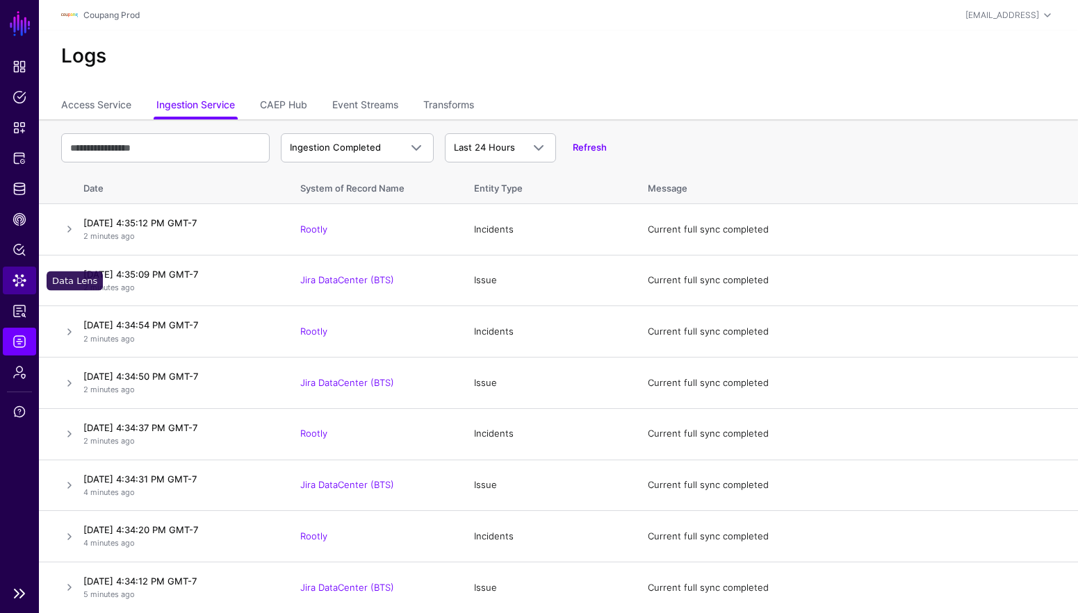
click at [19, 288] on link "Data Lens" at bounding box center [19, 281] width 33 height 28
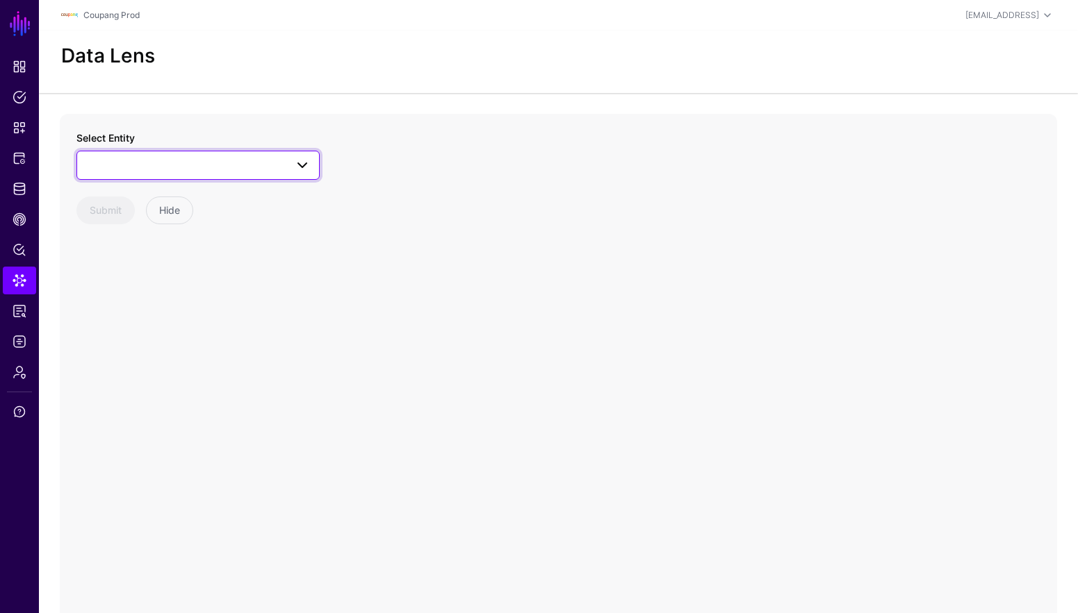
click at [108, 168] on span at bounding box center [197, 165] width 225 height 17
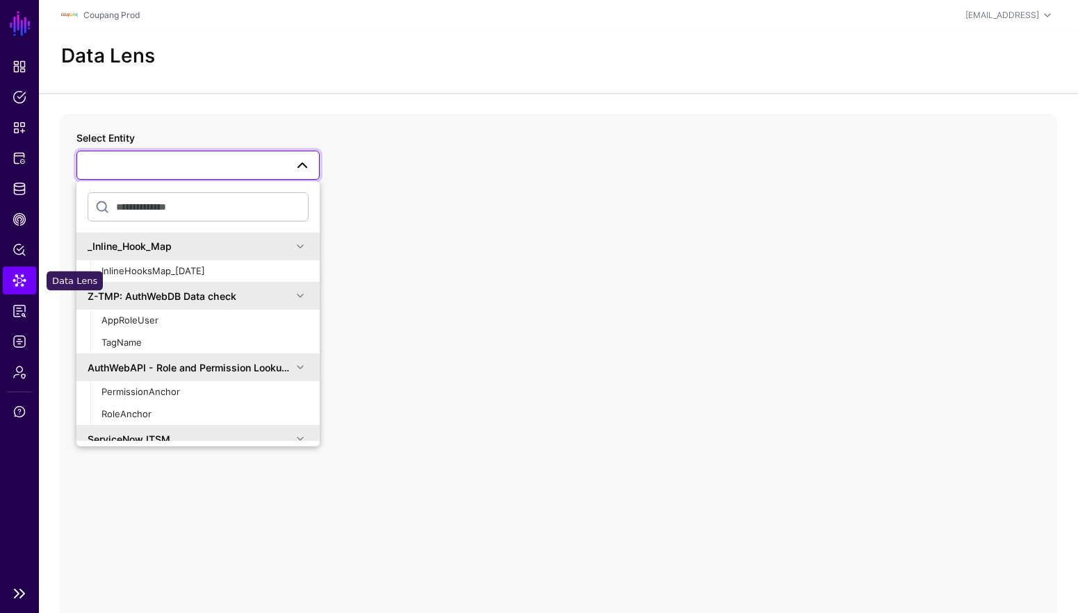
click at [26, 276] on link "Data Lens" at bounding box center [19, 281] width 33 height 28
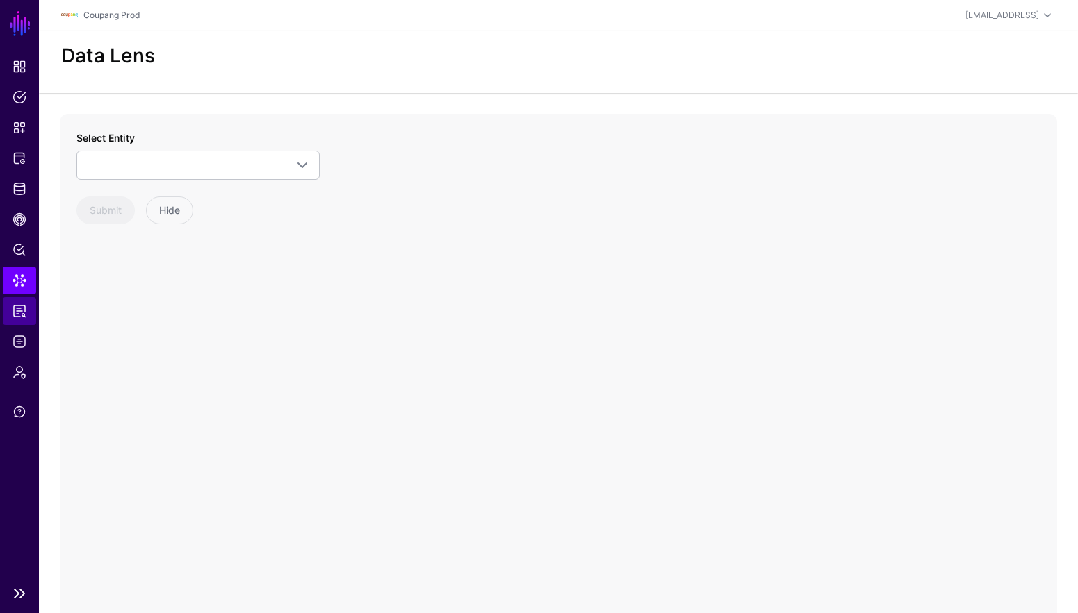
click at [13, 308] on span "Reports" at bounding box center [20, 311] width 14 height 14
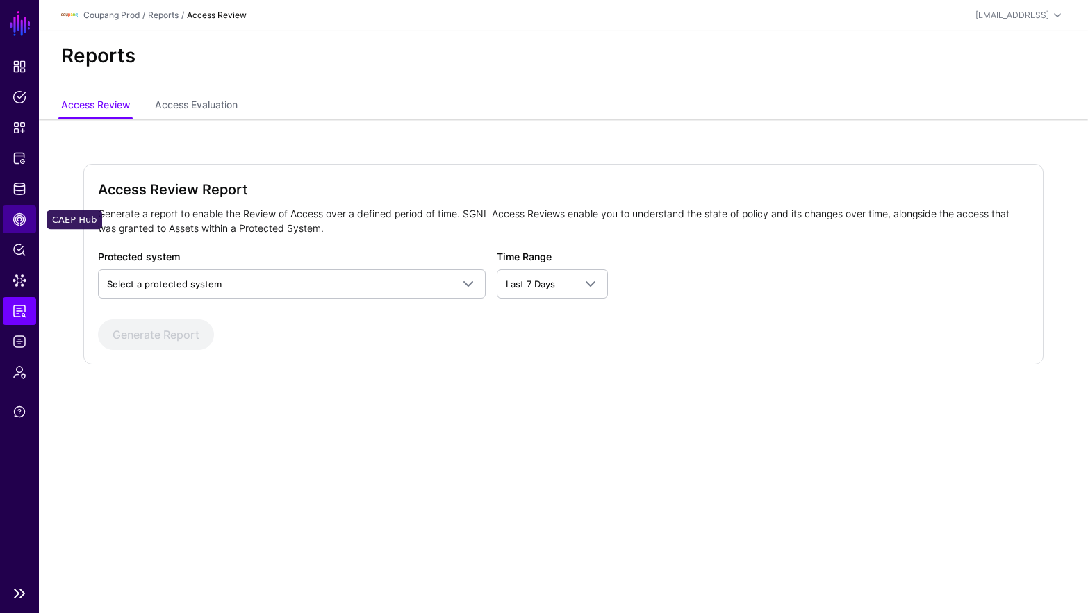
click at [24, 224] on span "CAEP Hub" at bounding box center [20, 220] width 14 height 14
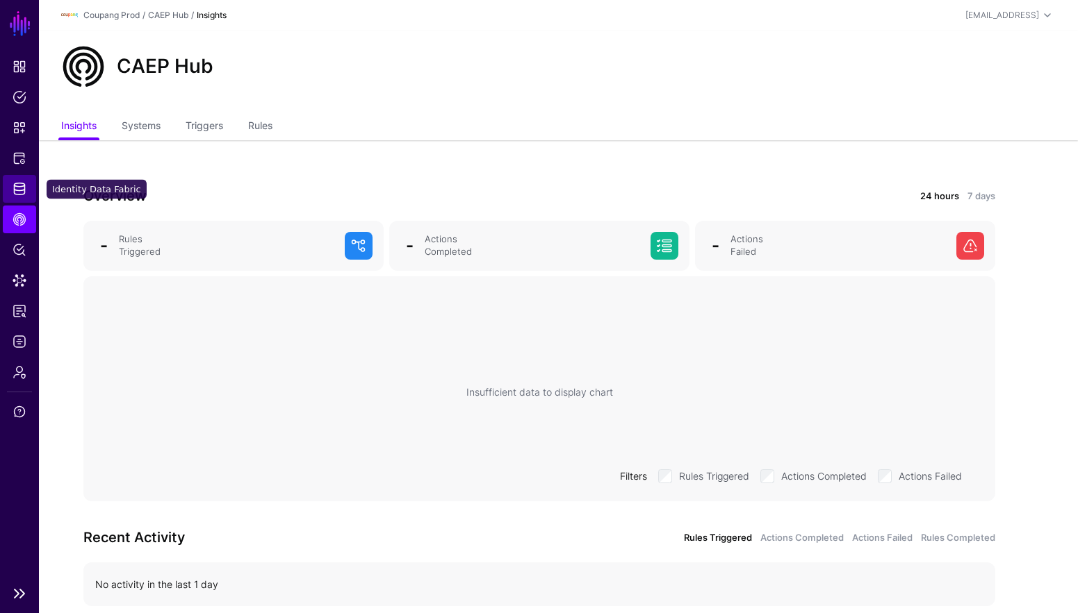
click at [22, 185] on span "Identity Data Fabric" at bounding box center [20, 189] width 14 height 14
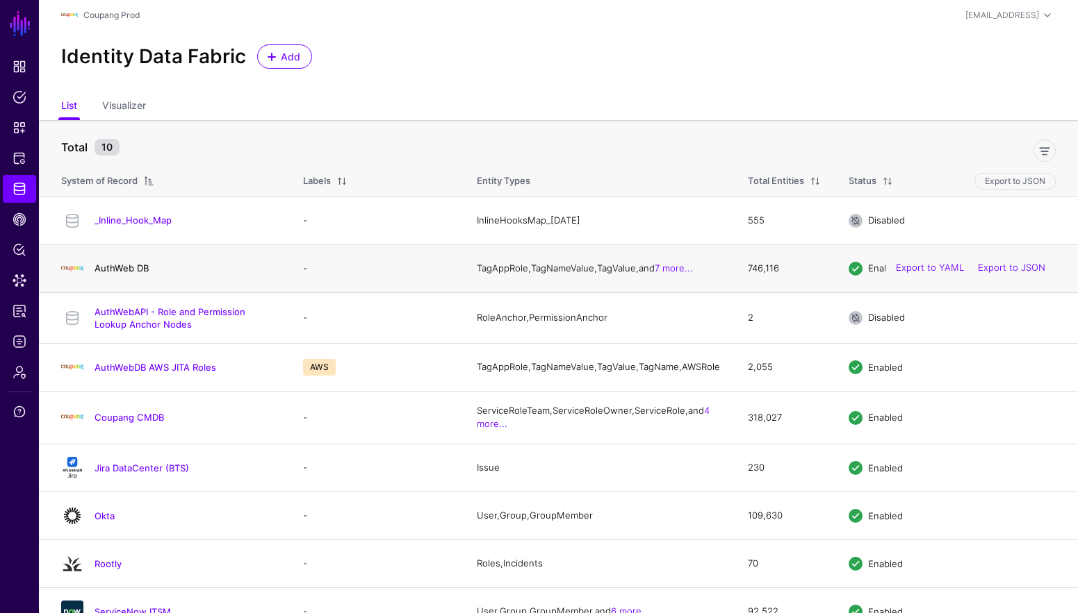
click at [142, 273] on link "AuthWeb DB" at bounding box center [121, 268] width 54 height 11
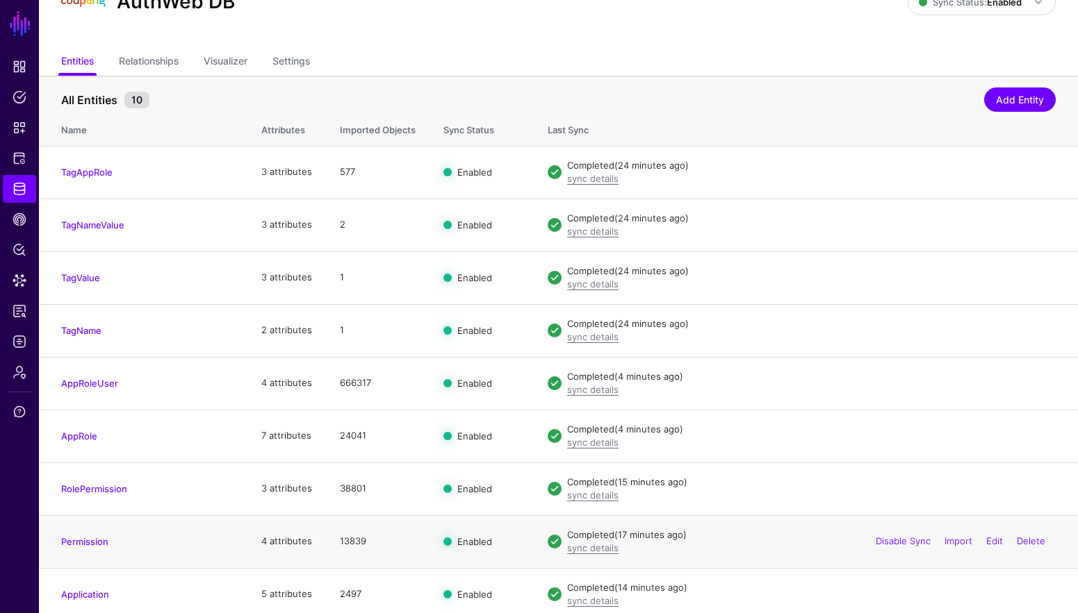
scroll to position [125, 0]
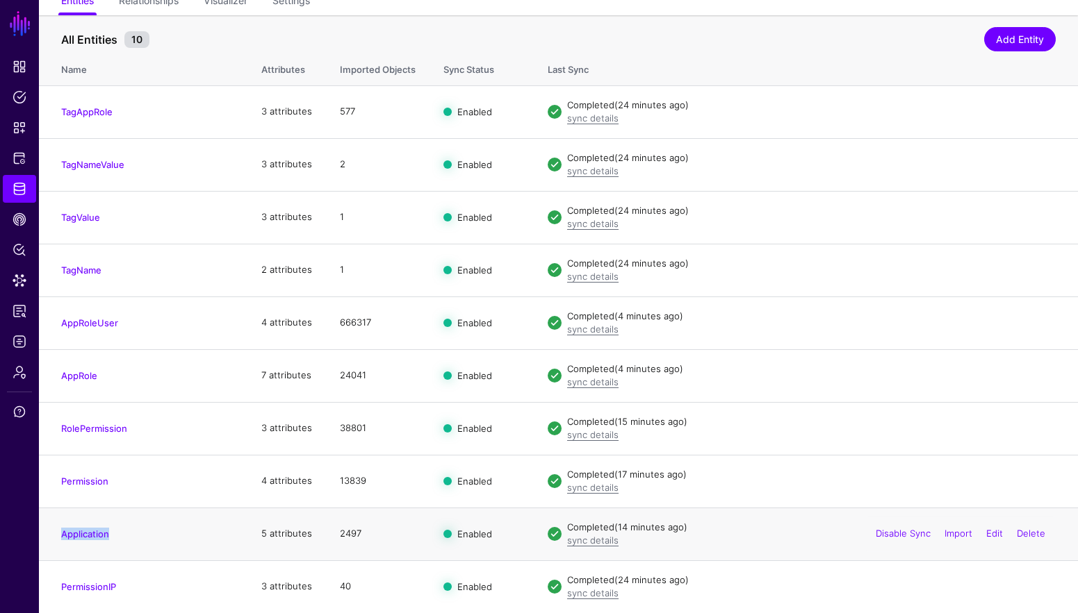
drag, startPoint x: 134, startPoint y: 536, endPoint x: 56, endPoint y: 529, distance: 78.1
click at [56, 529] on td "Application" at bounding box center [143, 534] width 208 height 53
copy link "Application"
click at [13, 346] on span "Logs" at bounding box center [20, 342] width 14 height 14
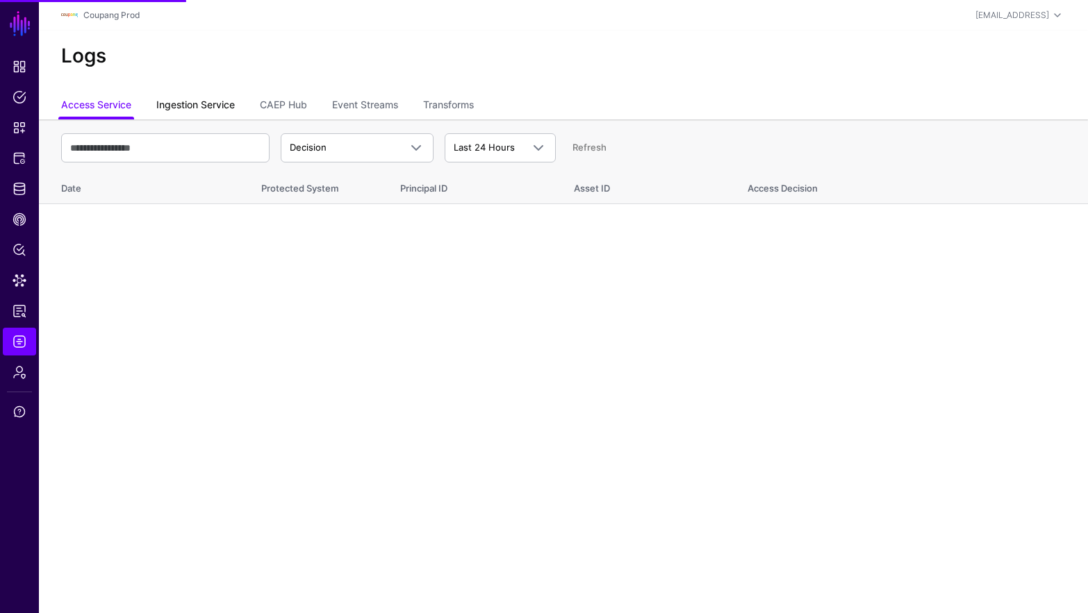
click at [190, 103] on link "Ingestion Service" at bounding box center [195, 106] width 79 height 26
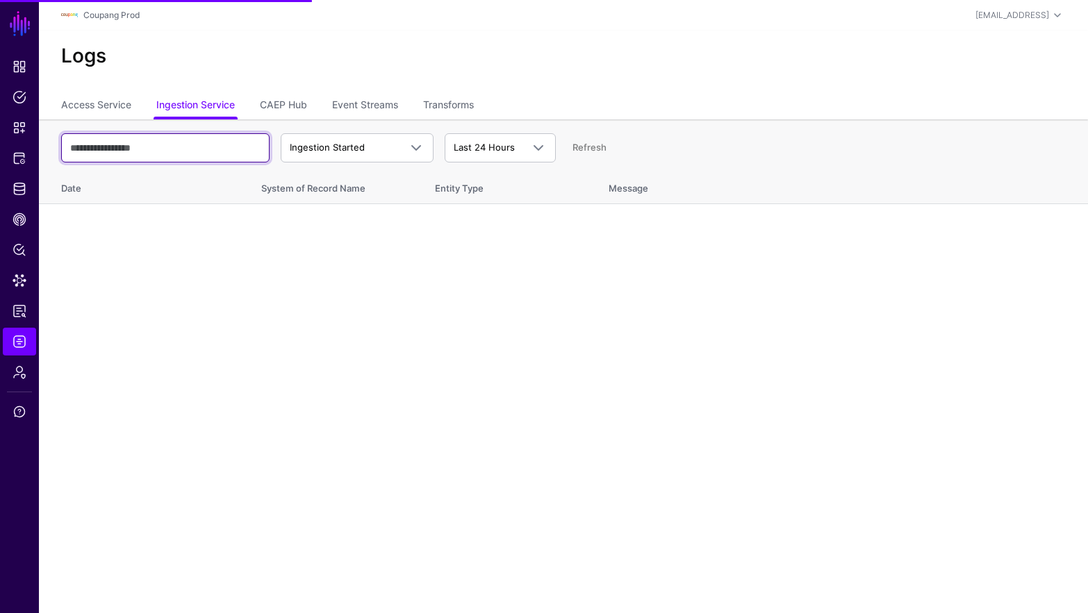
click at [193, 143] on input "text" at bounding box center [165, 147] width 208 height 29
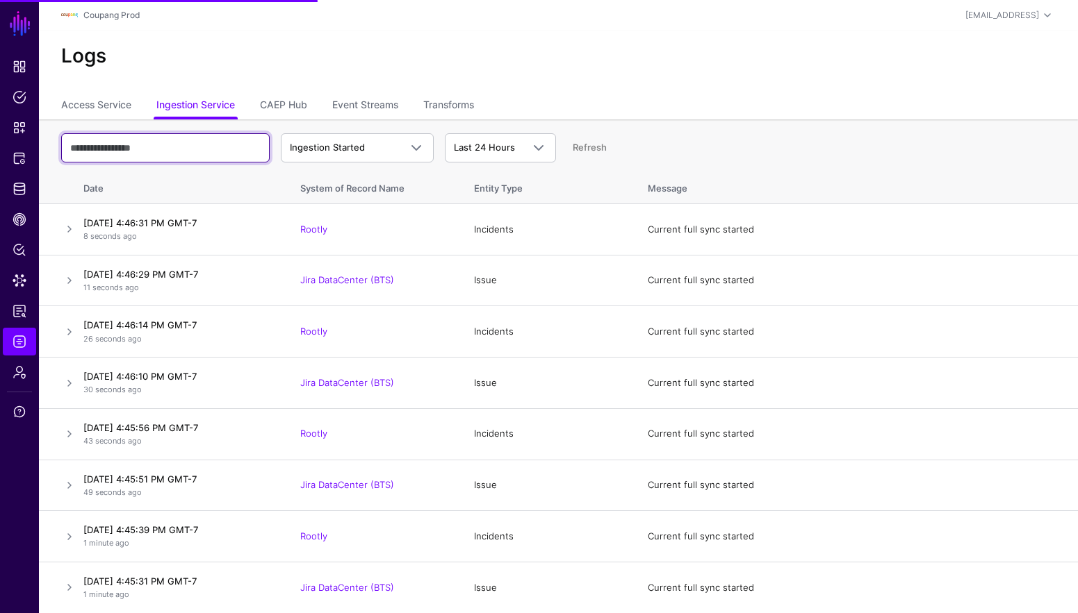
paste input "**********"
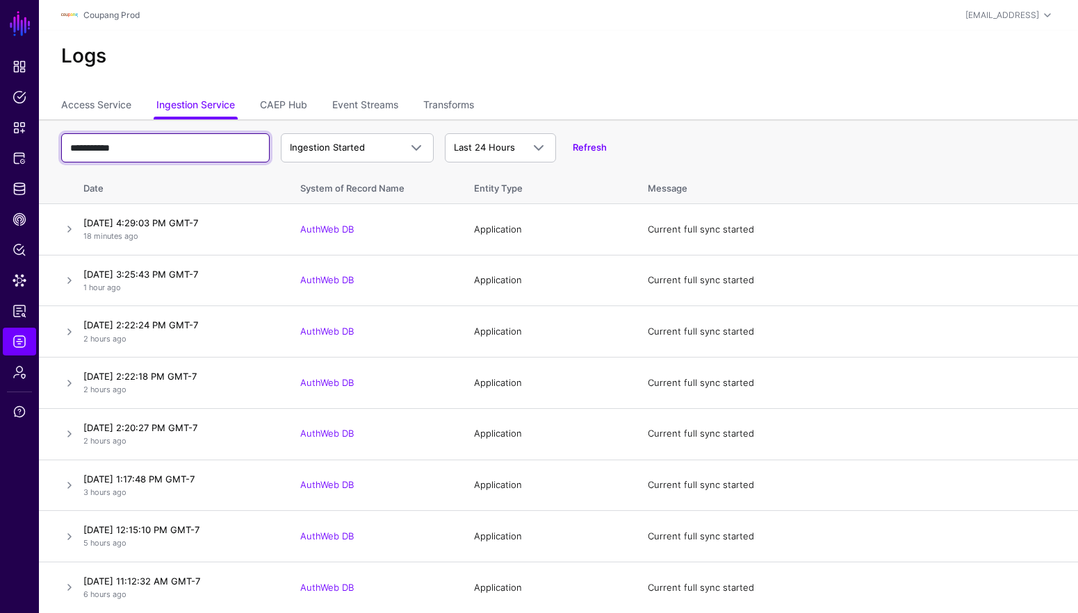
click at [156, 147] on input "**********" at bounding box center [165, 147] width 208 height 29
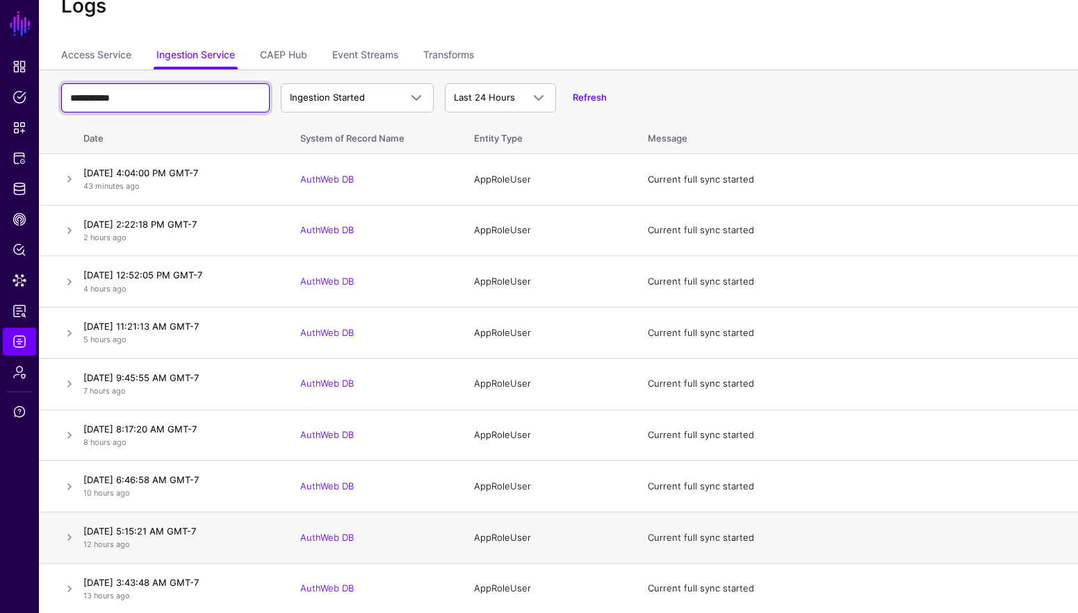
scroll to position [242, 0]
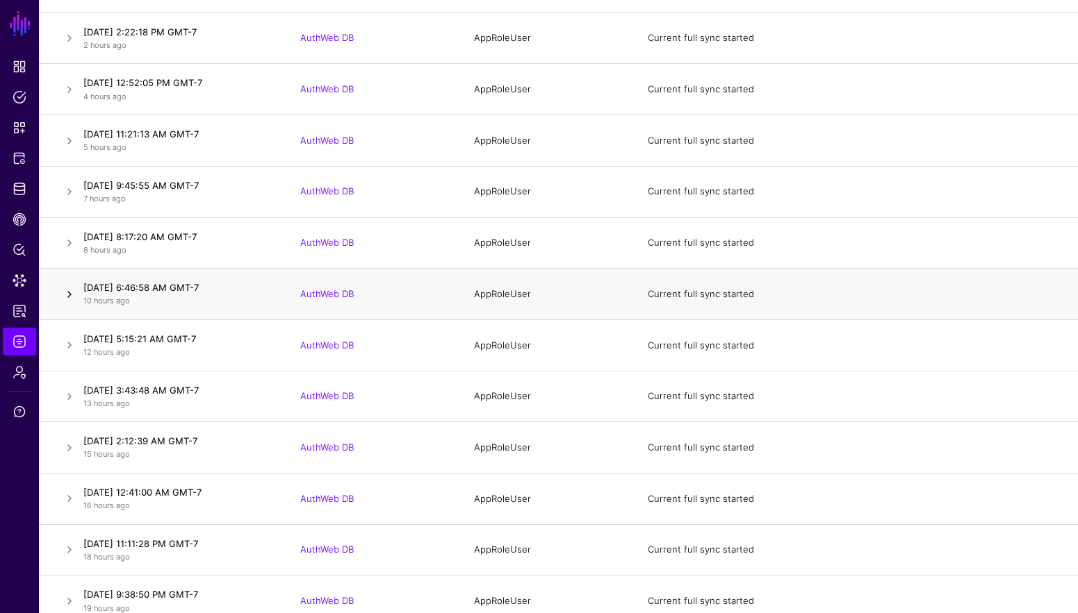
click at [66, 288] on link at bounding box center [69, 294] width 17 height 17
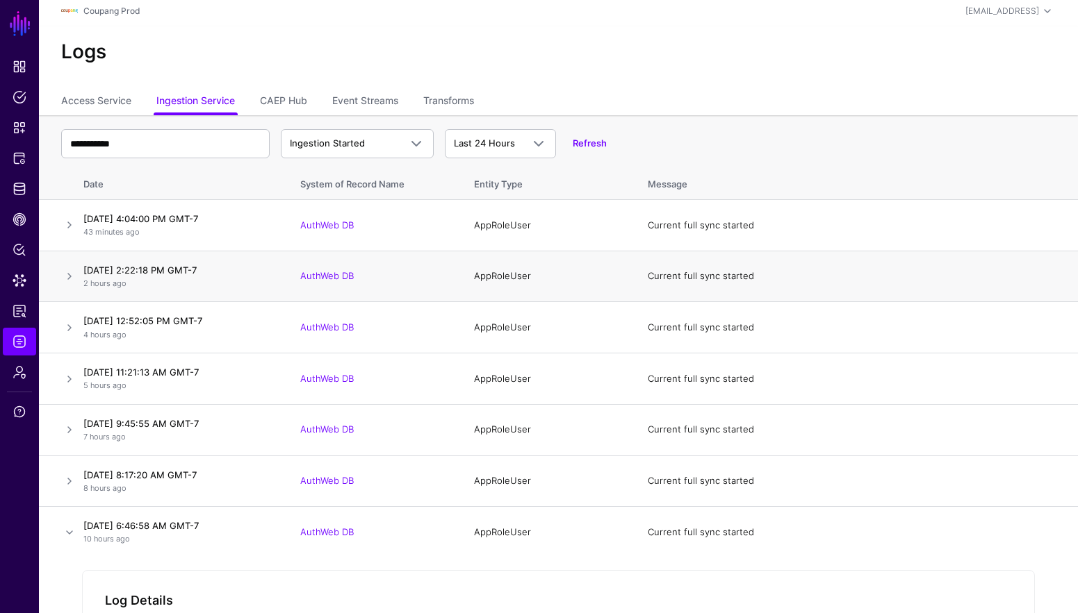
scroll to position [0, 0]
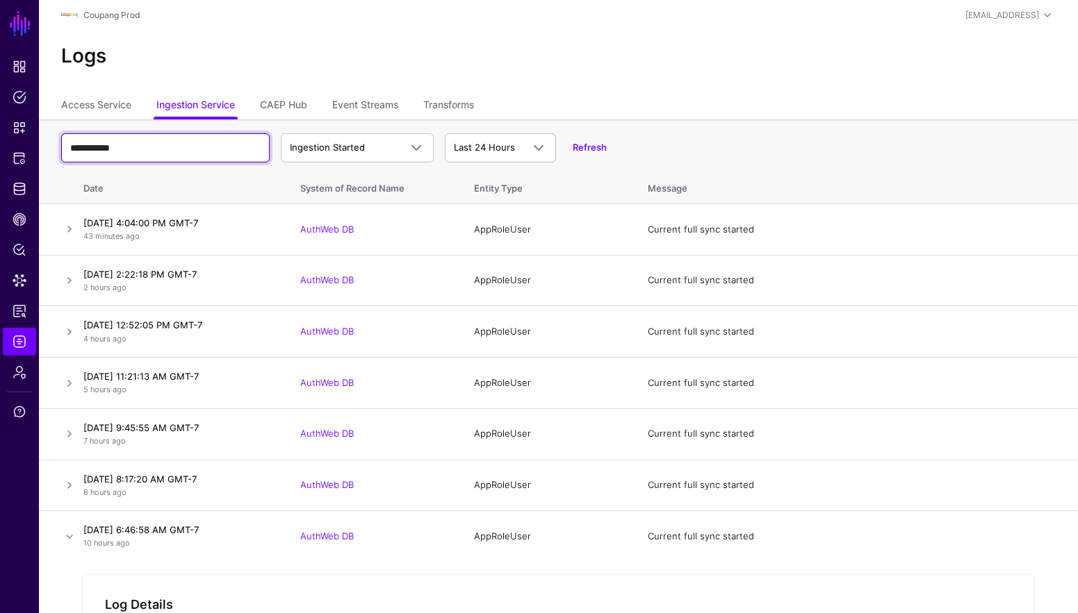
click at [121, 151] on input "**********" at bounding box center [165, 147] width 208 height 29
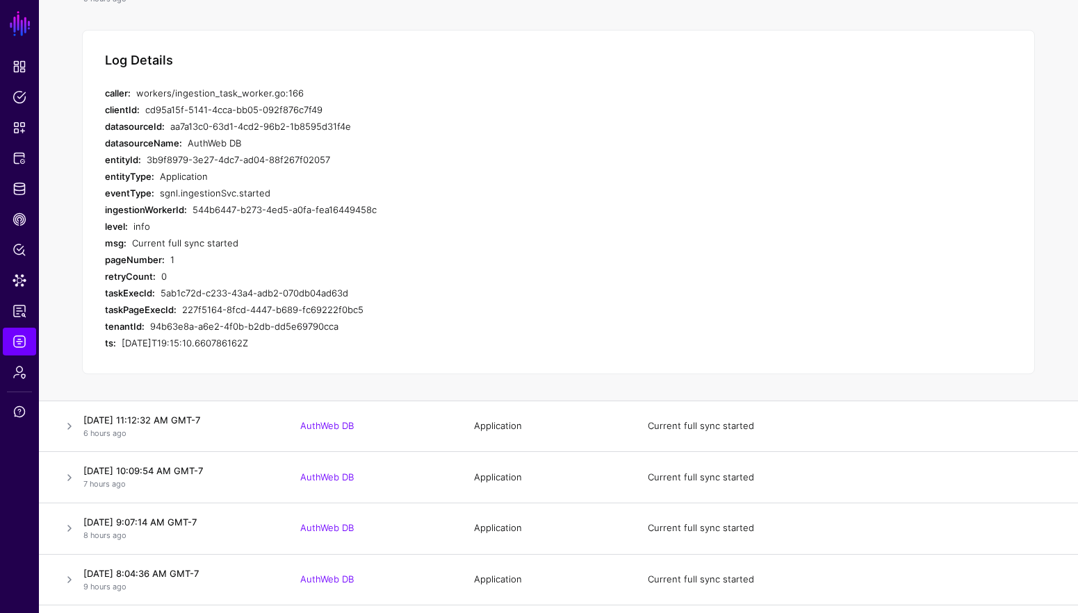
scroll to position [544, 0]
type input "**********"
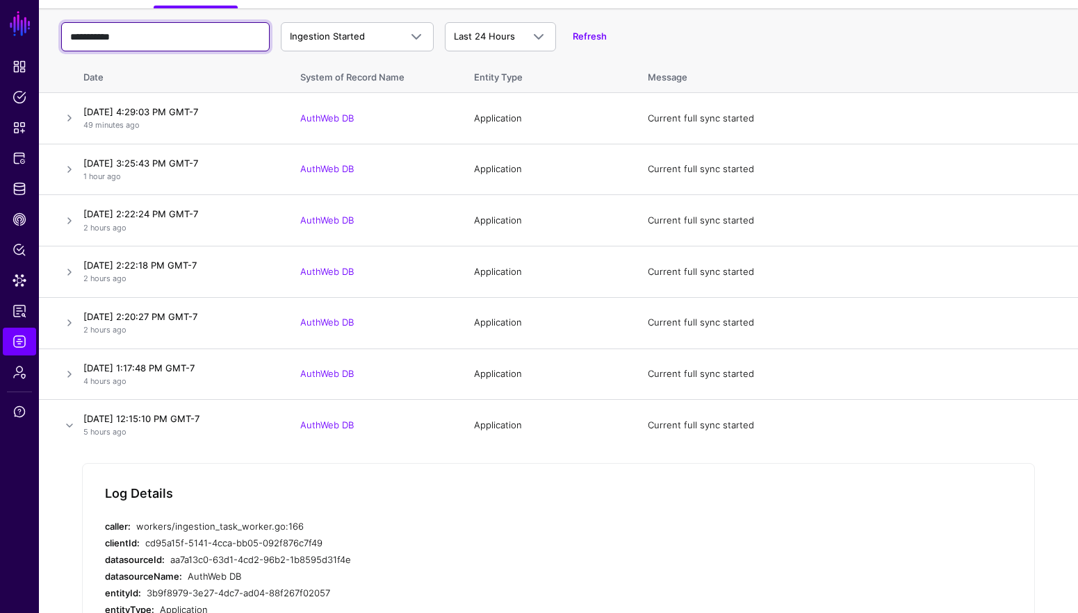
scroll to position [0, 0]
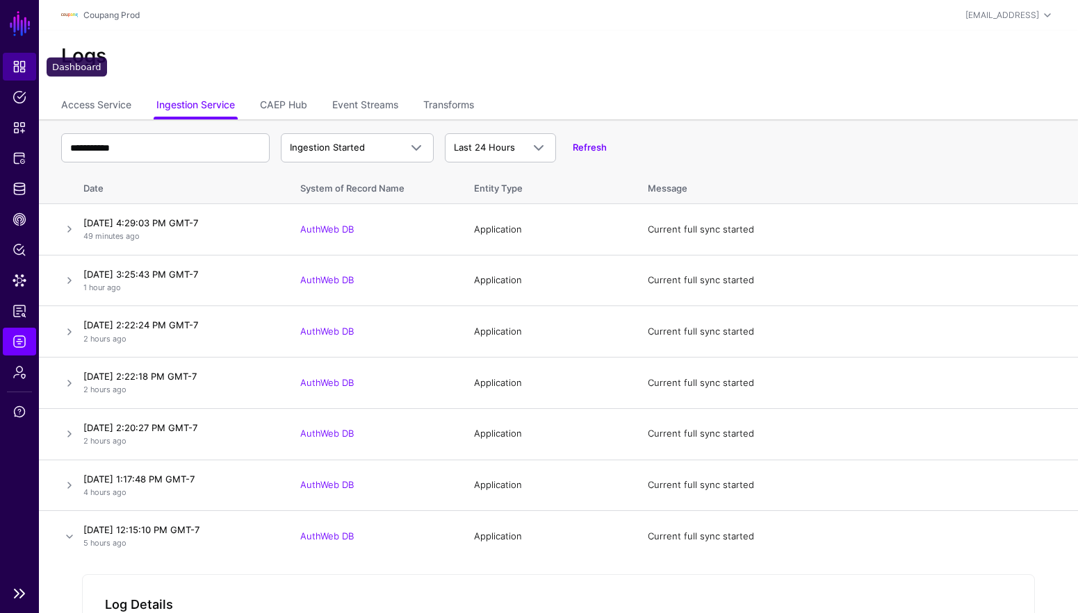
click at [19, 66] on span "Dashboard" at bounding box center [20, 67] width 14 height 14
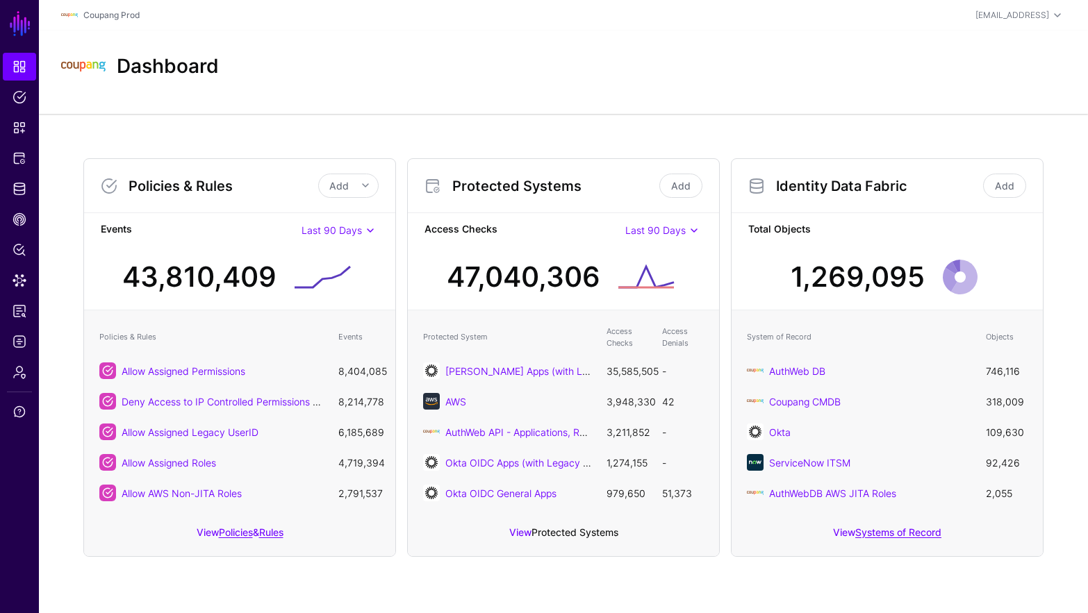
click at [554, 530] on link "Protected Systems" at bounding box center [574, 533] width 87 height 12
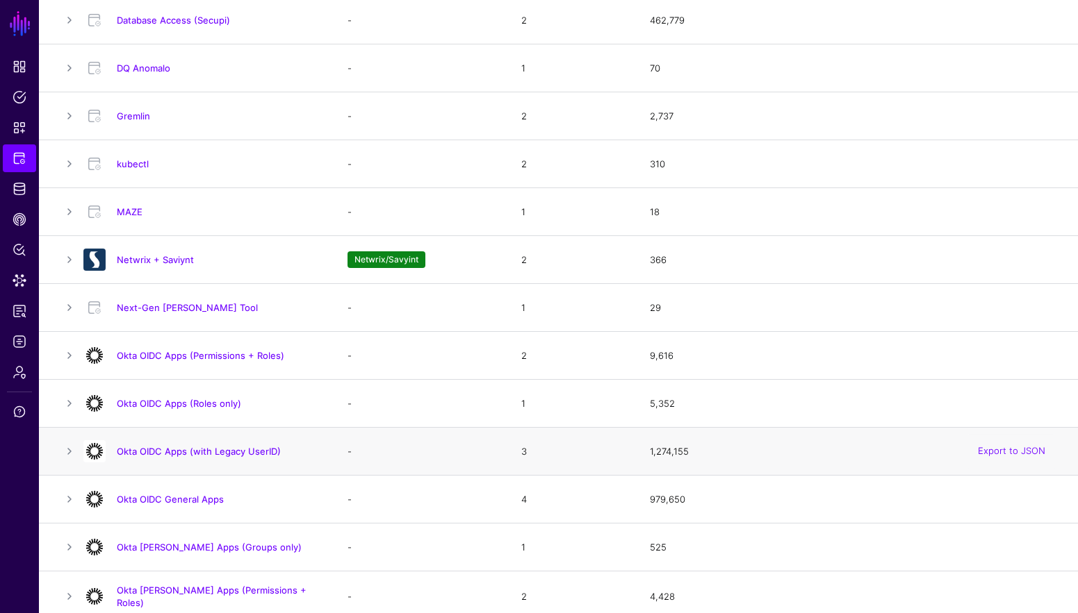
scroll to position [784, 0]
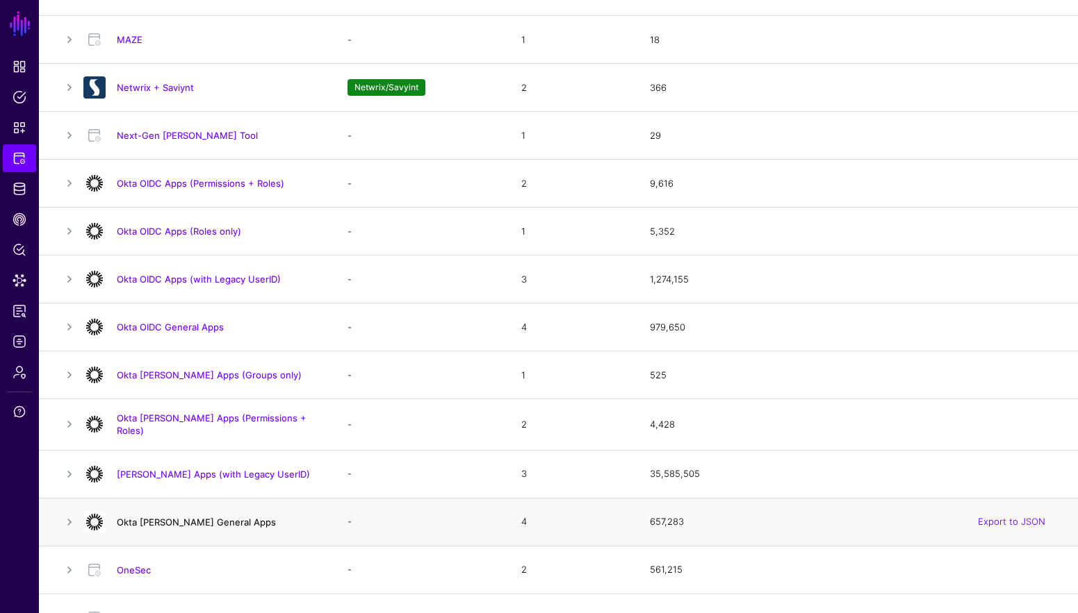
click at [211, 518] on link "Okta [PERSON_NAME] General Apps" at bounding box center [196, 522] width 159 height 11
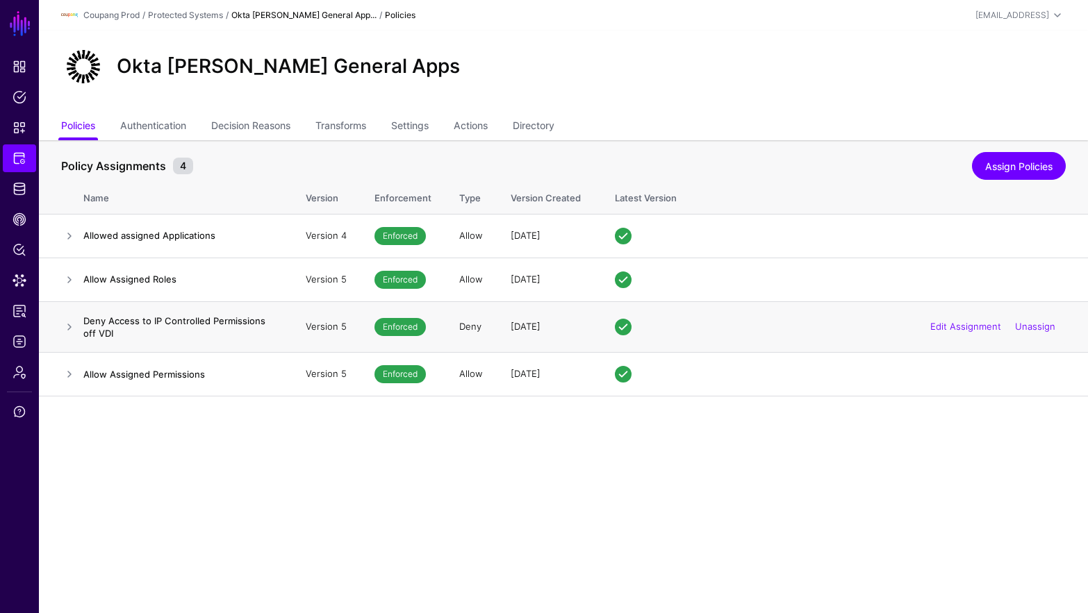
click at [58, 323] on td at bounding box center [61, 327] width 44 height 51
click at [62, 322] on link at bounding box center [69, 327] width 17 height 17
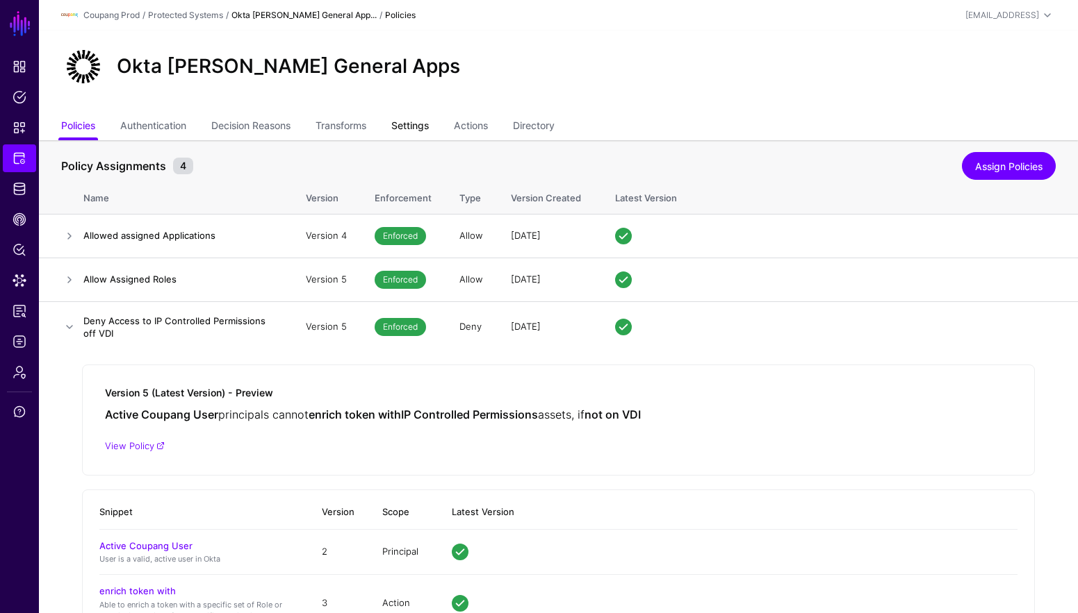
click at [429, 126] on link "Settings" at bounding box center [410, 127] width 38 height 26
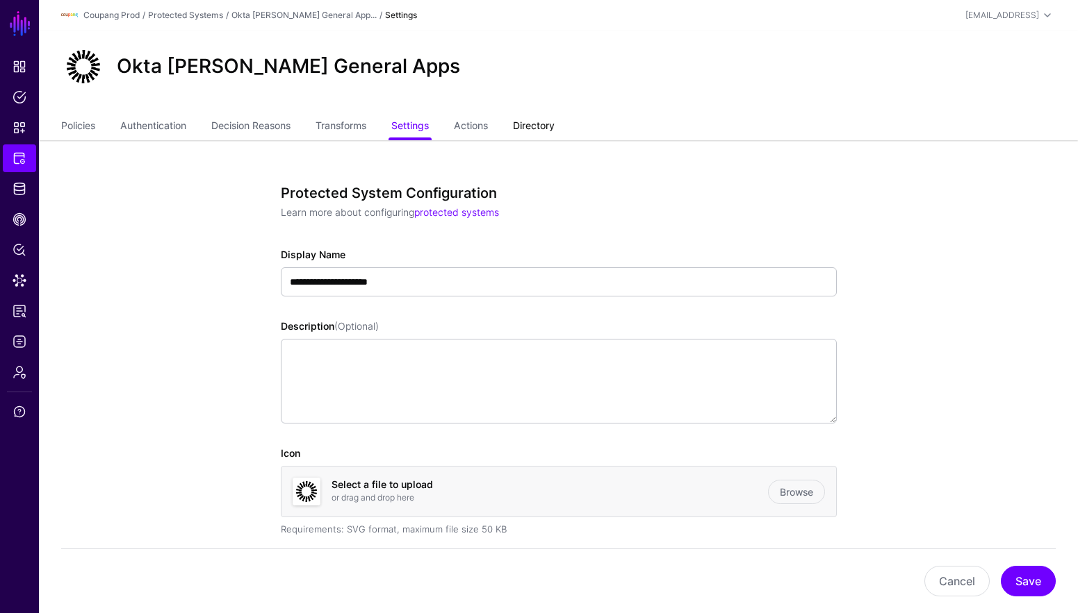
click at [538, 130] on link "Directory" at bounding box center [534, 127] width 42 height 26
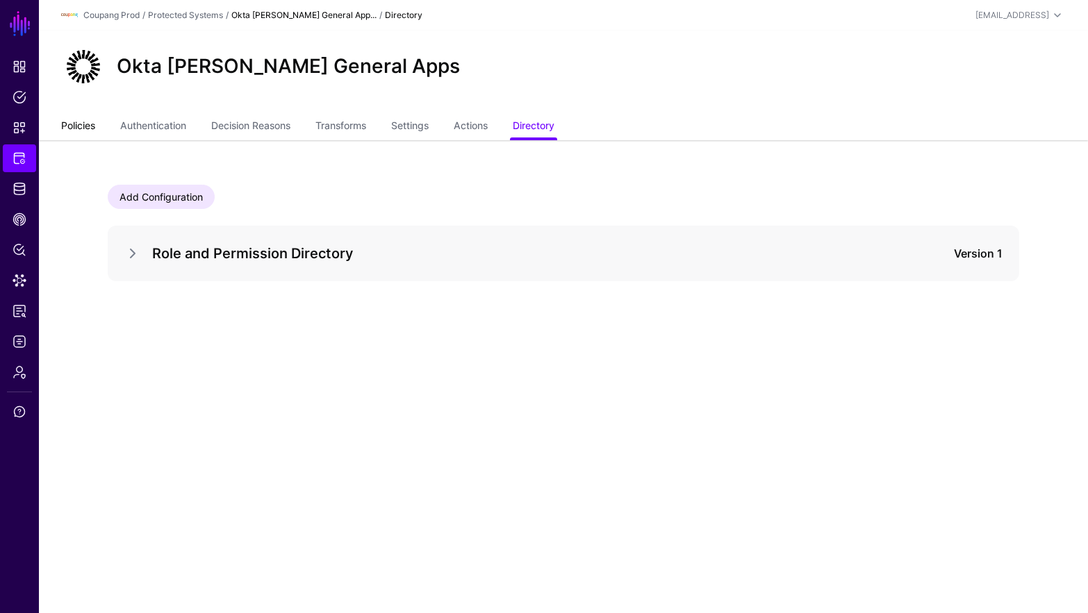
click at [88, 123] on link "Policies" at bounding box center [78, 127] width 34 height 26
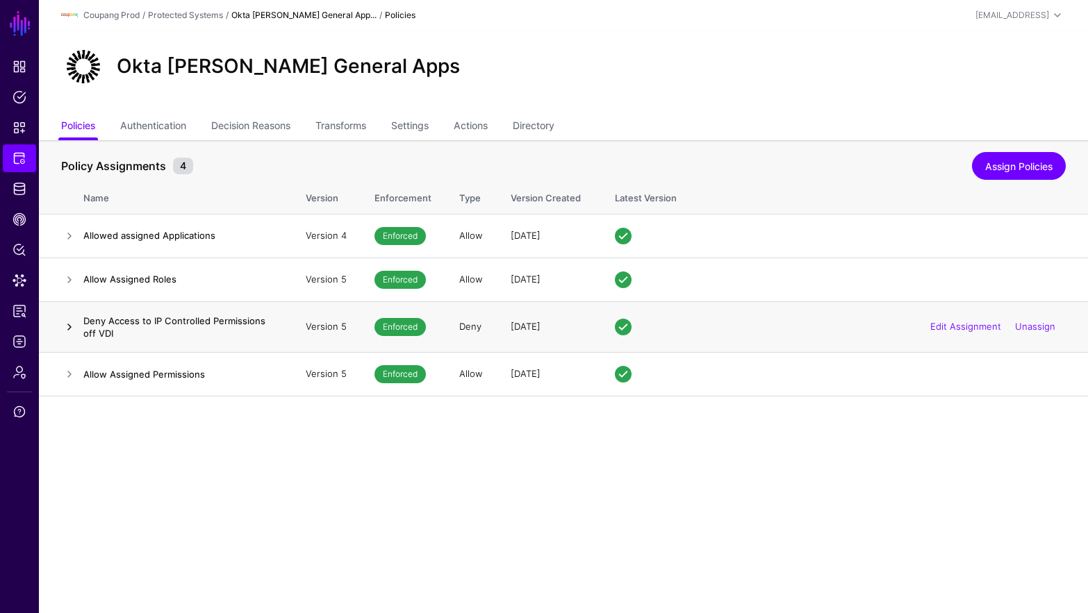
click at [61, 330] on link at bounding box center [69, 327] width 17 height 17
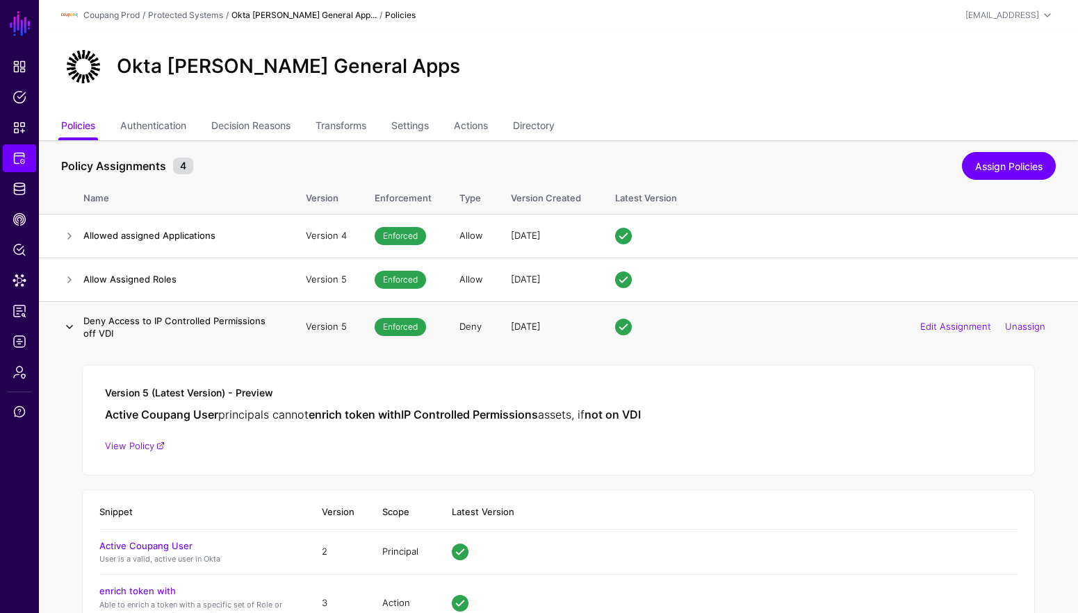
click at [67, 327] on link at bounding box center [69, 327] width 17 height 17
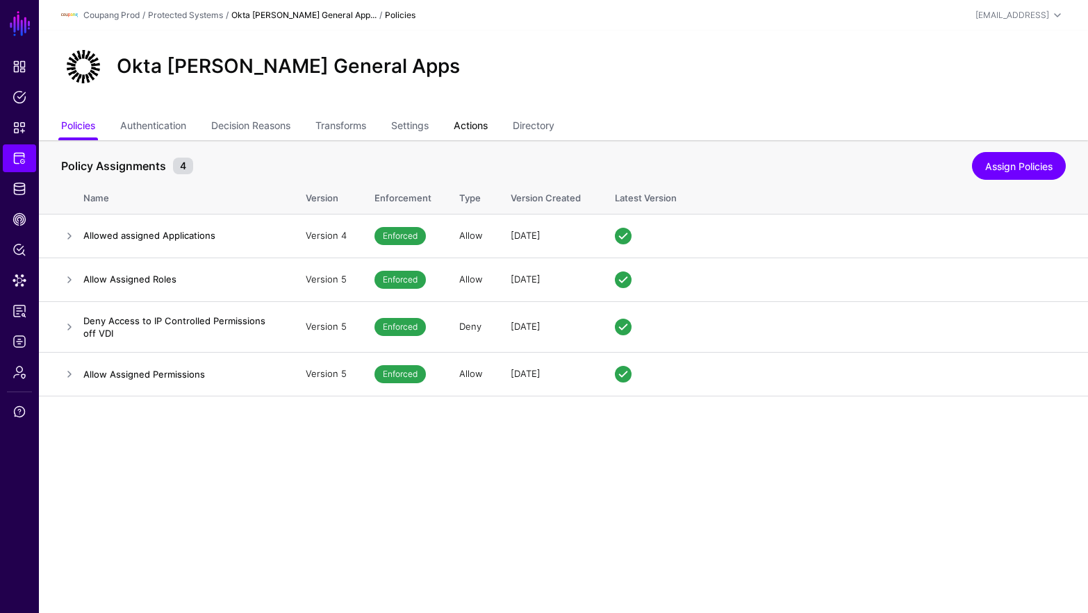
click at [476, 126] on link "Actions" at bounding box center [471, 127] width 34 height 26
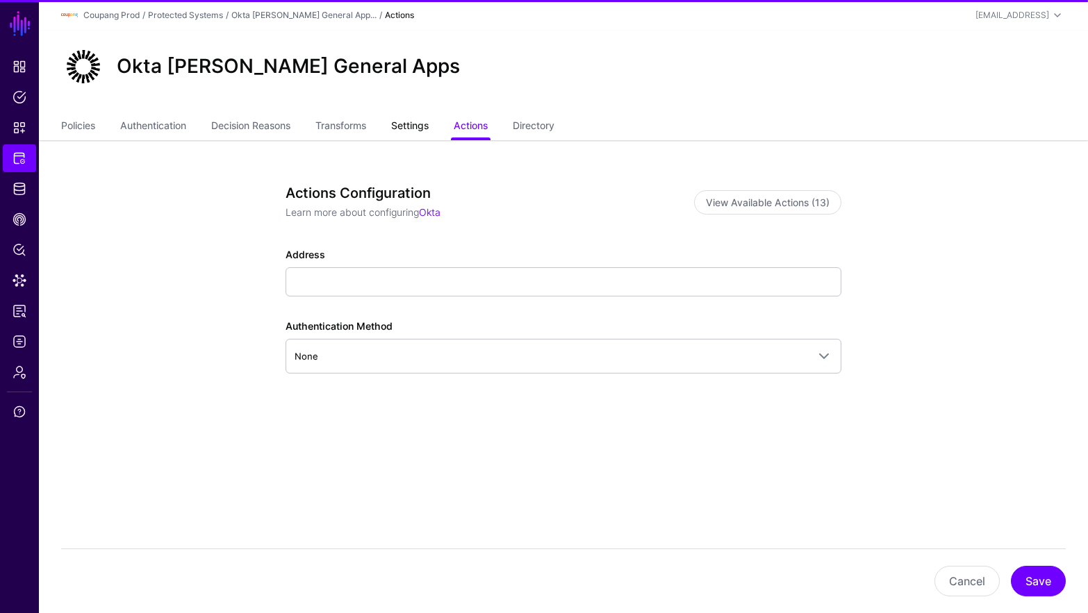
click at [400, 137] on link "Settings" at bounding box center [410, 127] width 38 height 26
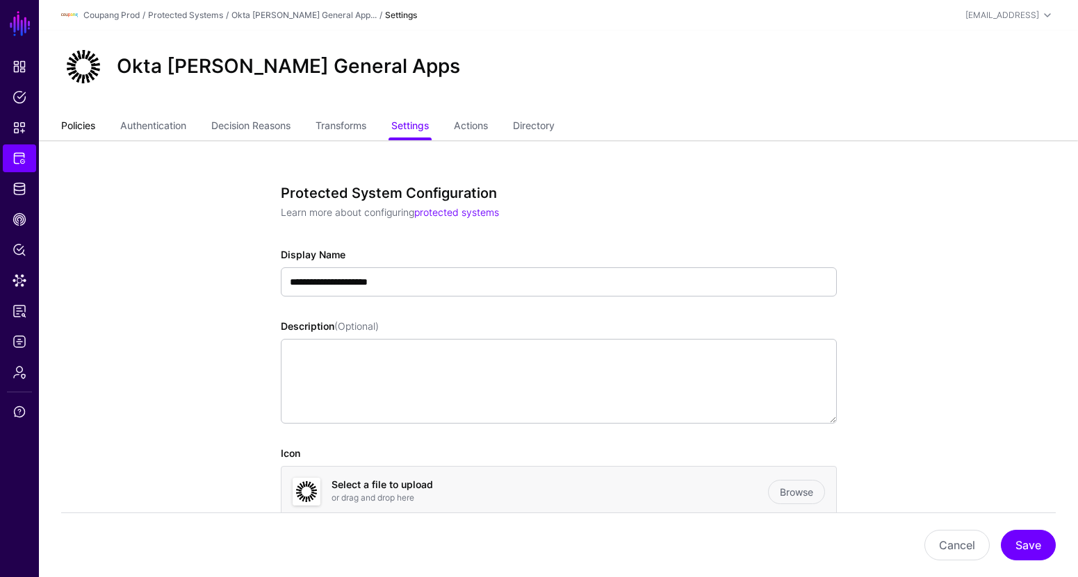
click at [87, 124] on link "Policies" at bounding box center [78, 127] width 34 height 26
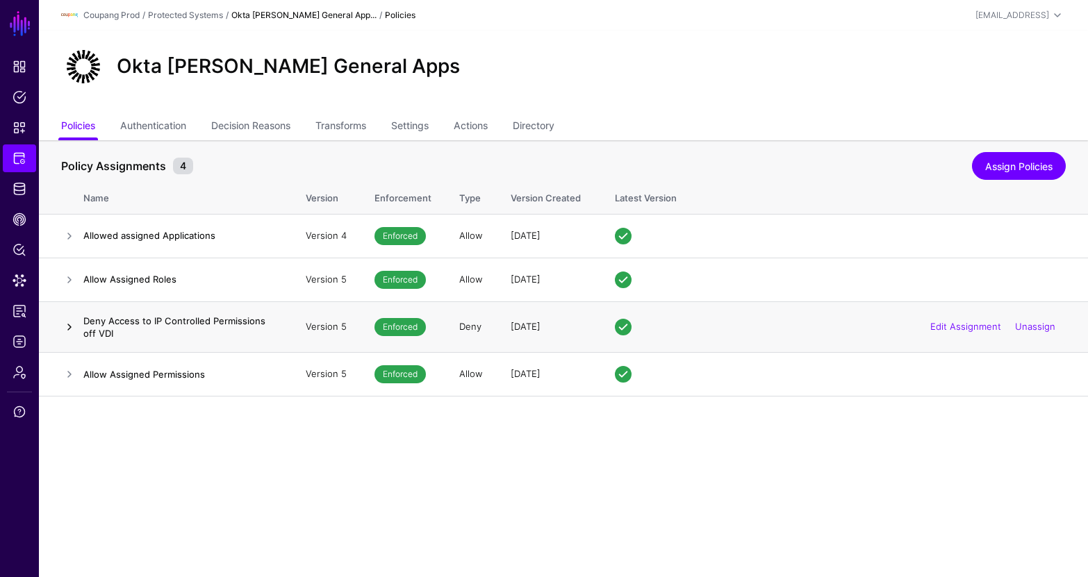
click at [62, 321] on link at bounding box center [69, 327] width 17 height 17
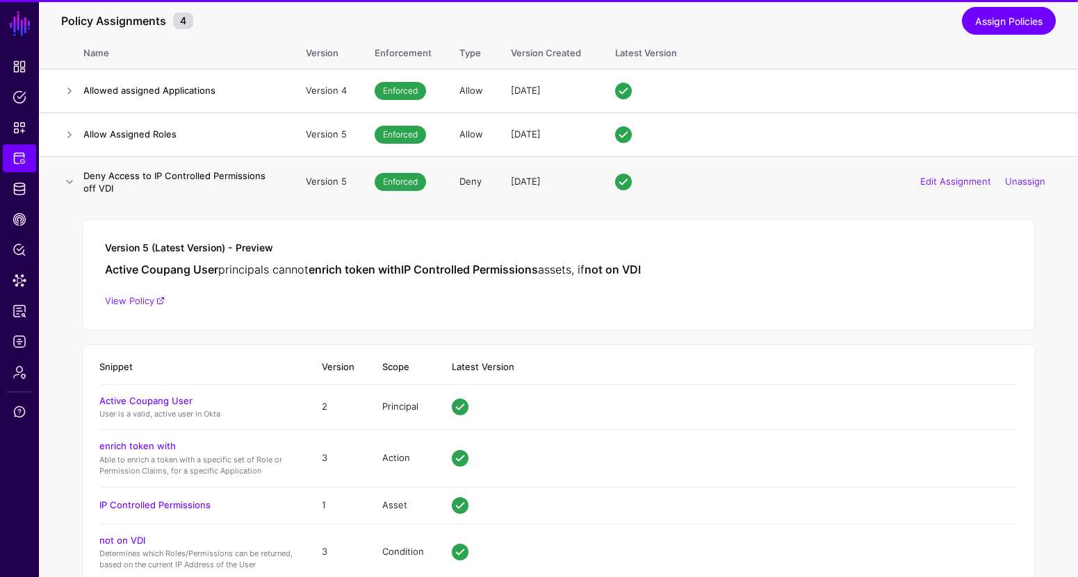
scroll to position [238, 0]
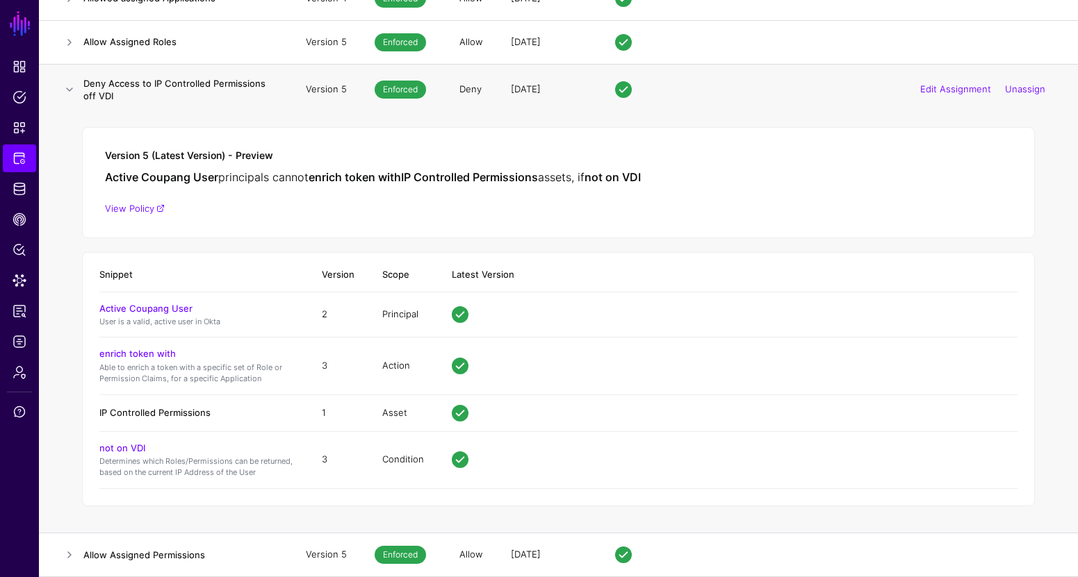
click at [192, 412] on link "IP Controlled Permissions" at bounding box center [154, 412] width 111 height 11
click at [129, 446] on link "not on VDI" at bounding box center [122, 448] width 46 height 11
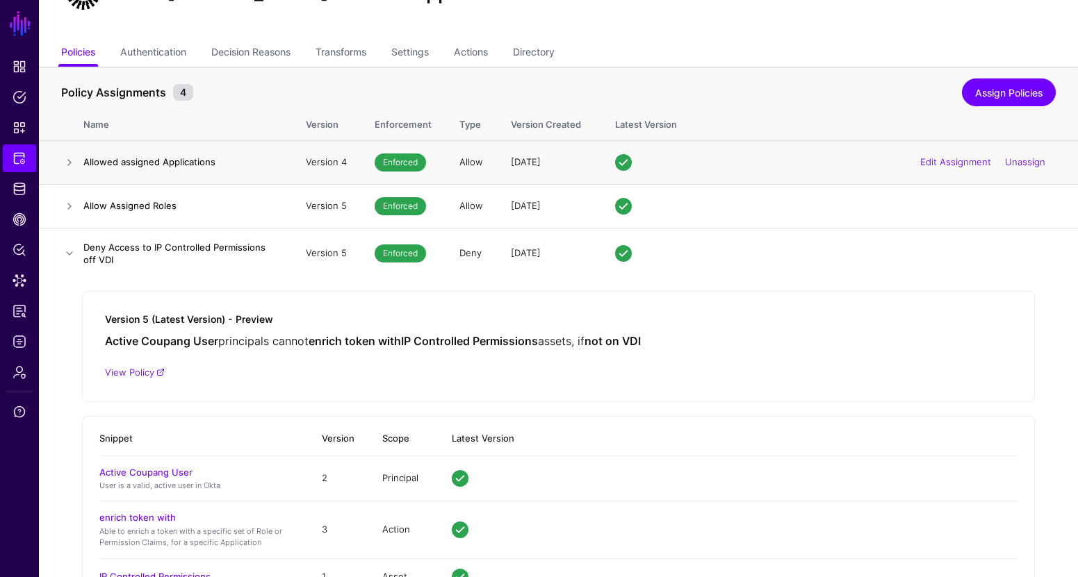
scroll to position [0, 0]
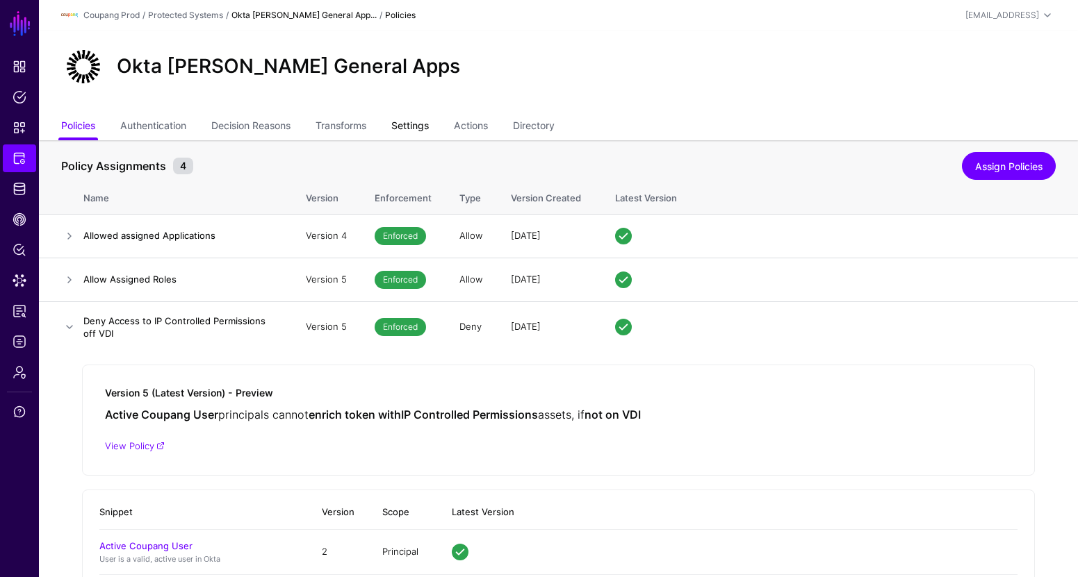
click at [429, 129] on link "Settings" at bounding box center [410, 127] width 38 height 26
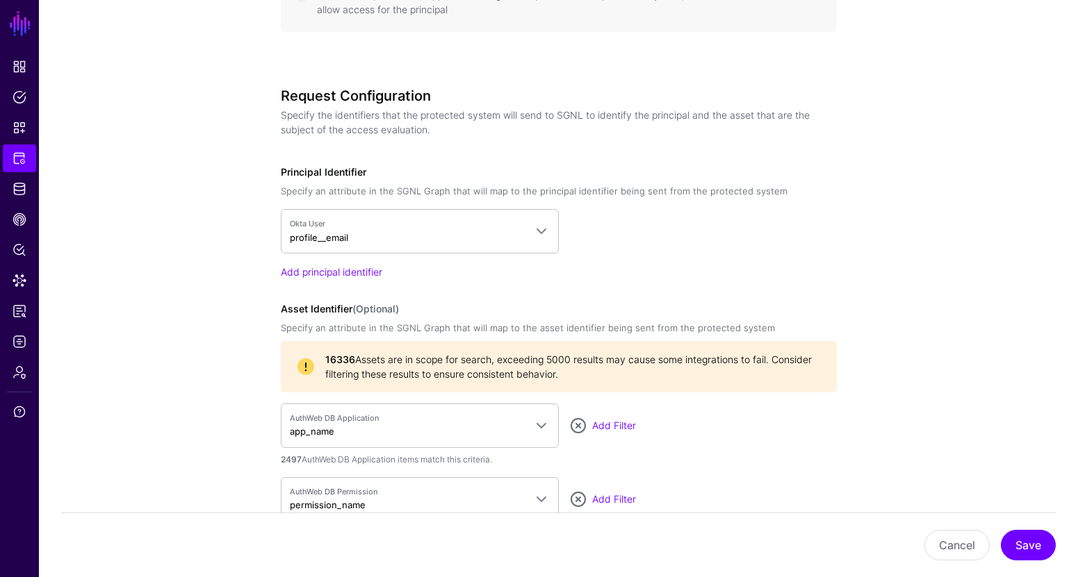
scroll to position [1164, 0]
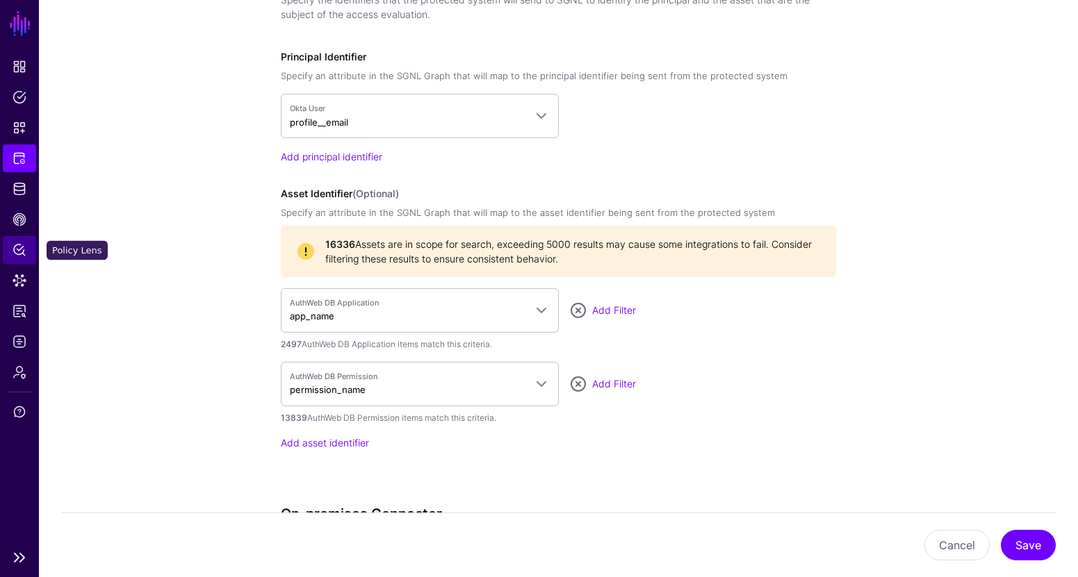
click at [19, 247] on span "Policy Lens" at bounding box center [20, 250] width 14 height 14
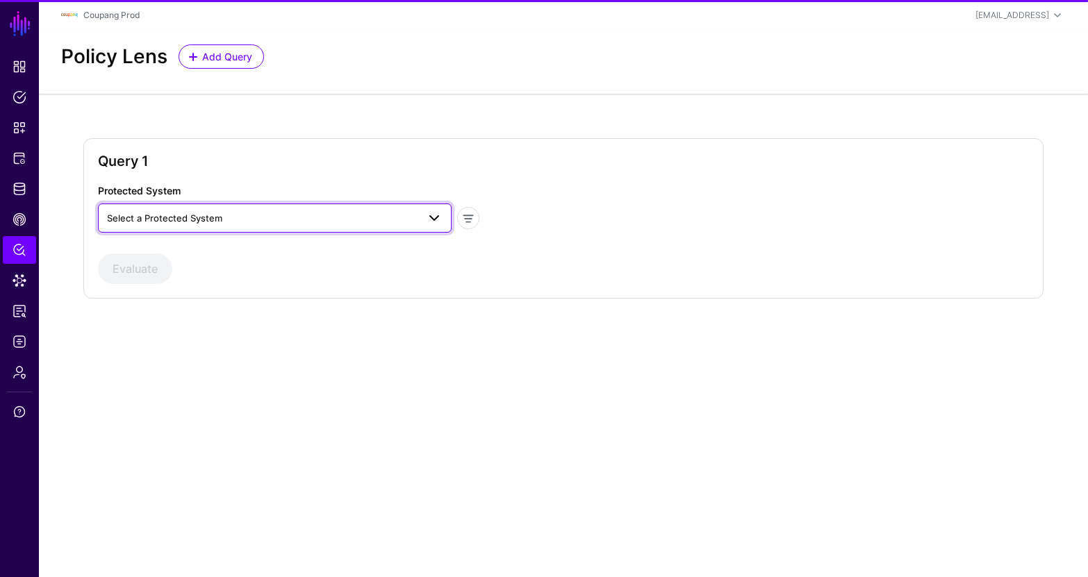
click at [233, 211] on span "Select a Protected System" at bounding box center [262, 218] width 311 height 15
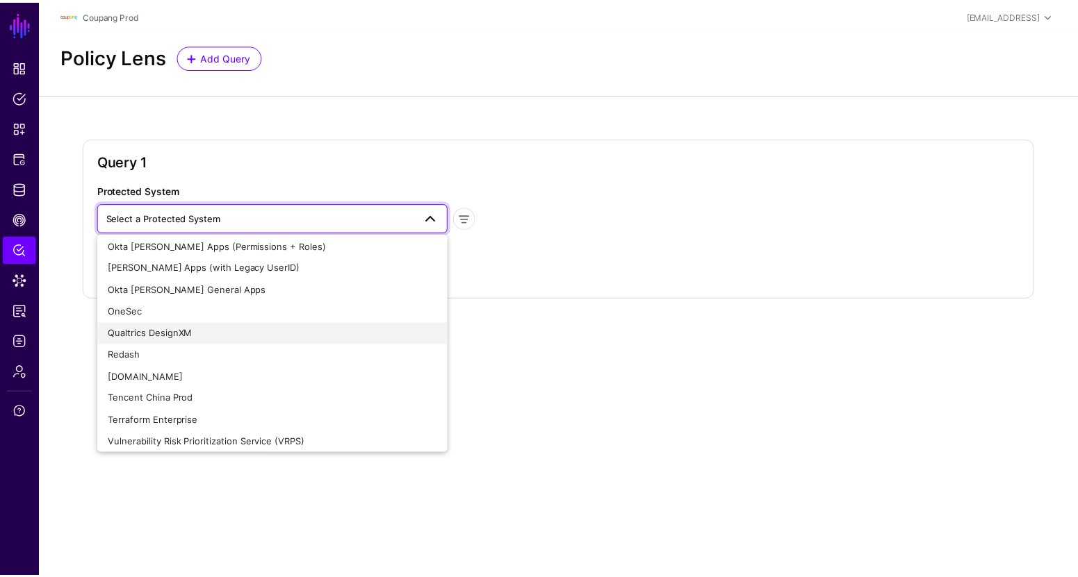
scroll to position [337, 0]
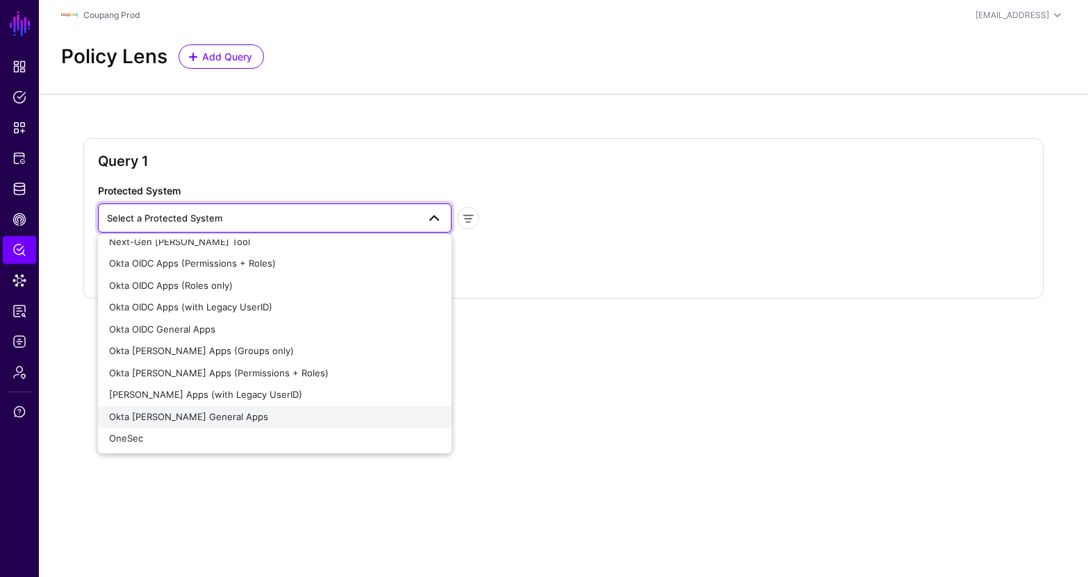
click at [238, 412] on div "Okta [PERSON_NAME] General Apps" at bounding box center [274, 418] width 331 height 14
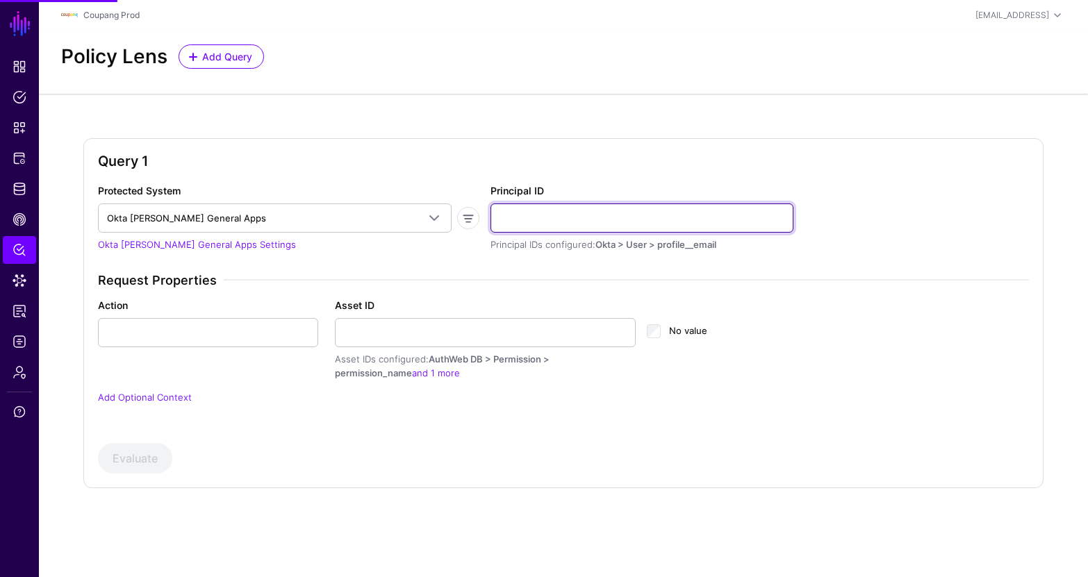
click at [589, 221] on input "Principal ID" at bounding box center [641, 218] width 303 height 29
paste input "**********"
type input "**********"
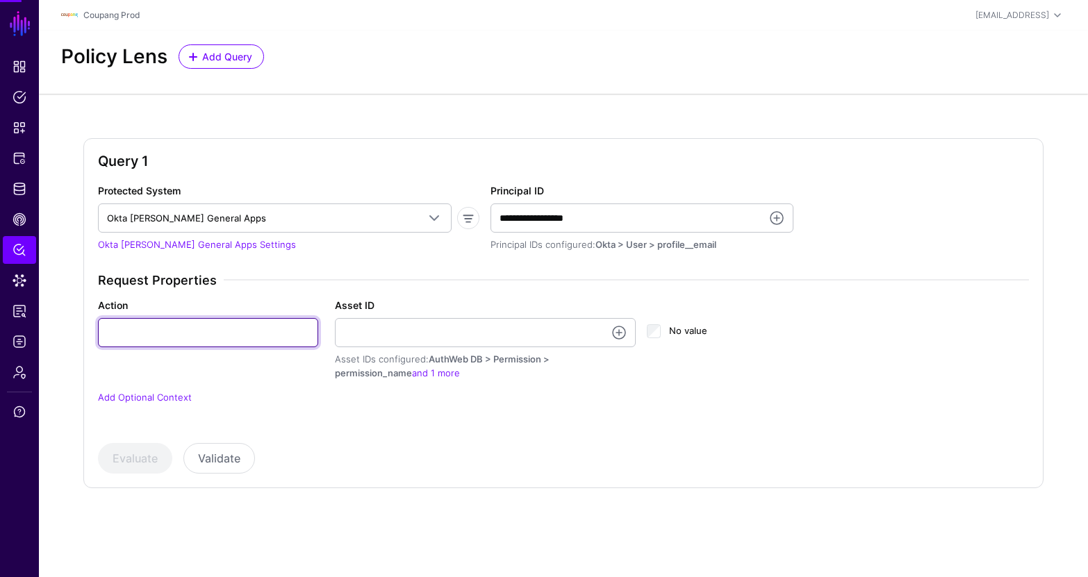
click at [184, 335] on input "Action" at bounding box center [208, 332] width 220 height 29
type input "******"
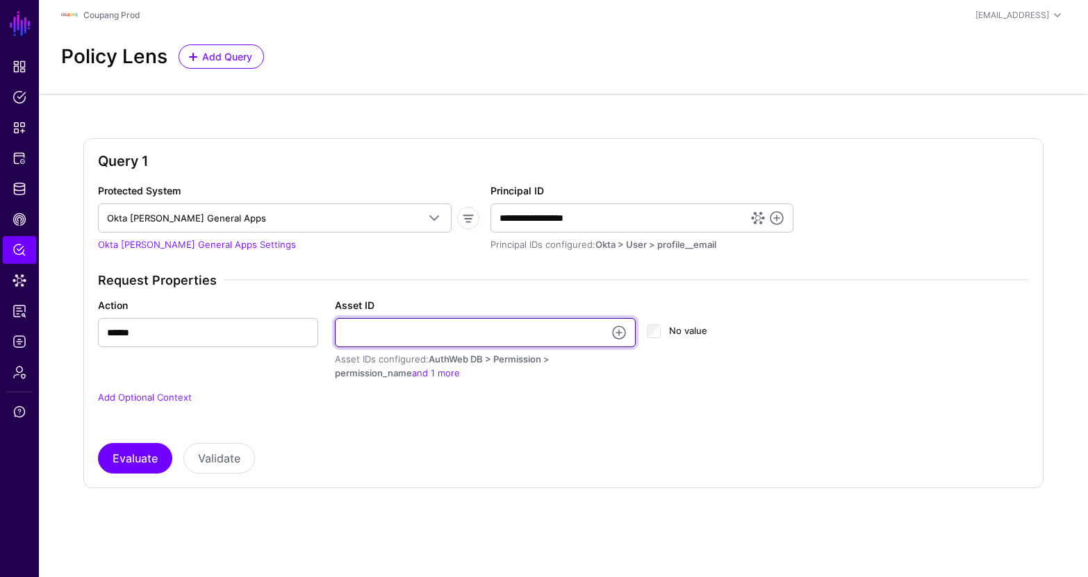
paste input "******"
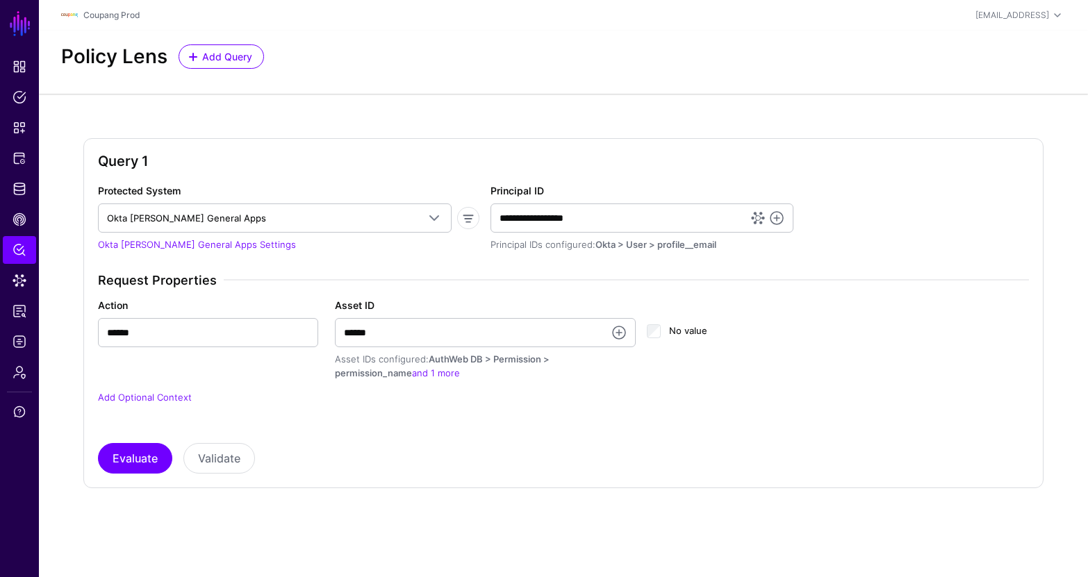
click at [891, 341] on div "Action ****** Asset ID ****** Asset IDs configured: AuthWeb DB > Permission > p…" at bounding box center [564, 339] width 948 height 82
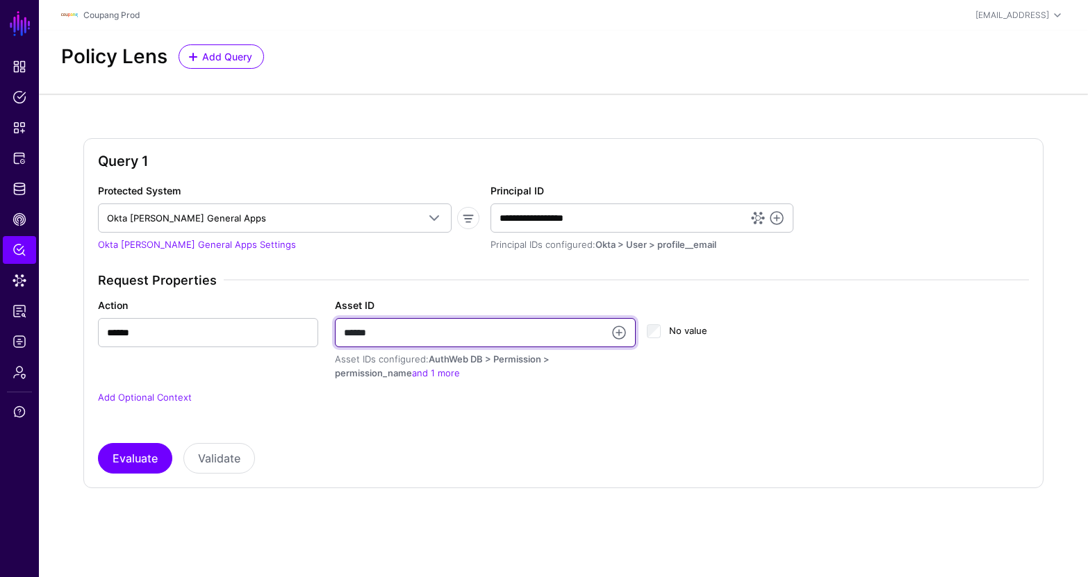
drag, startPoint x: 368, startPoint y: 333, endPoint x: 327, endPoint y: 325, distance: 41.7
click at [327, 325] on div "Asset ID ****** Asset IDs configured: AuthWeb DB > Permission > permission_name…" at bounding box center [564, 339] width 474 height 82
drag, startPoint x: 354, startPoint y: 331, endPoint x: 363, endPoint y: 336, distance: 10.3
click at [355, 331] on input "******" at bounding box center [485, 332] width 301 height 29
drag, startPoint x: 363, startPoint y: 335, endPoint x: 326, endPoint y: 328, distance: 37.5
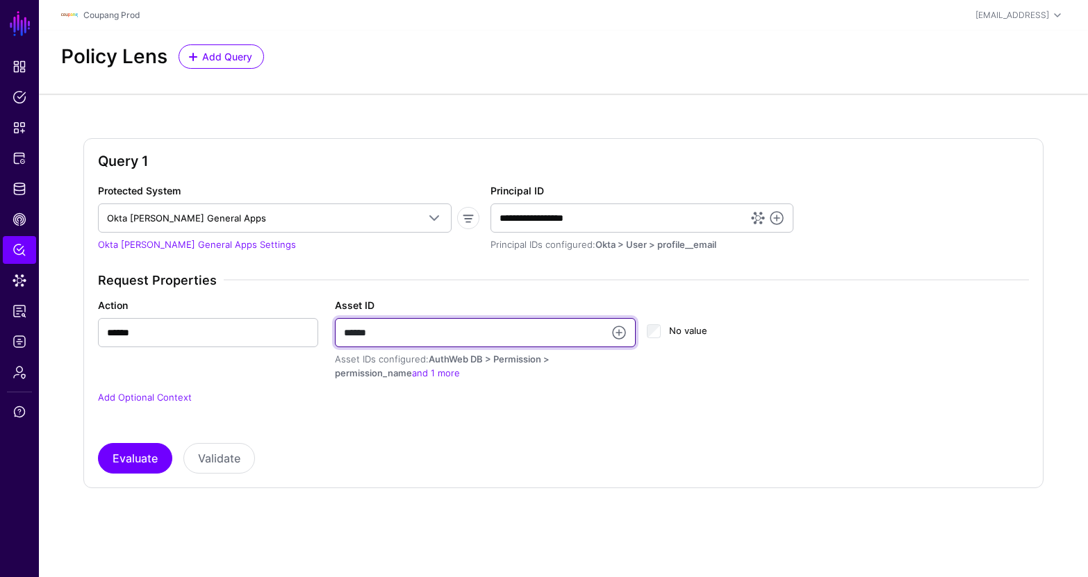
click at [327, 328] on div "Asset ID ****** Asset IDs configured: AuthWeb DB > Permission > permission_name…" at bounding box center [564, 339] width 474 height 82
type input "***"
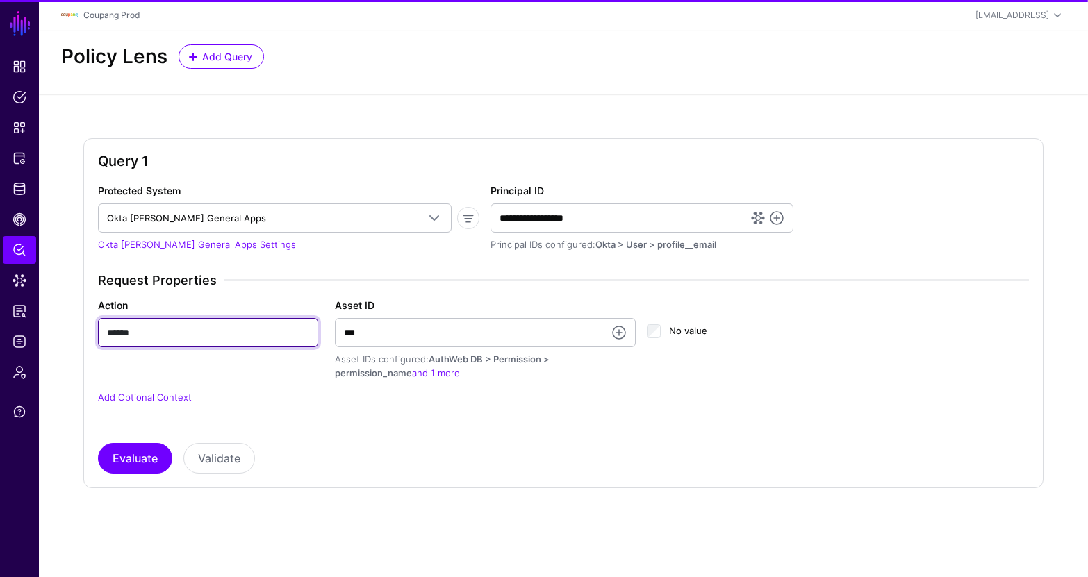
drag, startPoint x: 124, startPoint y: 333, endPoint x: 83, endPoint y: 331, distance: 41.7
click at [83, 331] on div "Query 1 Protected System Okta [PERSON_NAME] General Apps AuthWeb AuthWeb API Au…" at bounding box center [563, 313] width 960 height 350
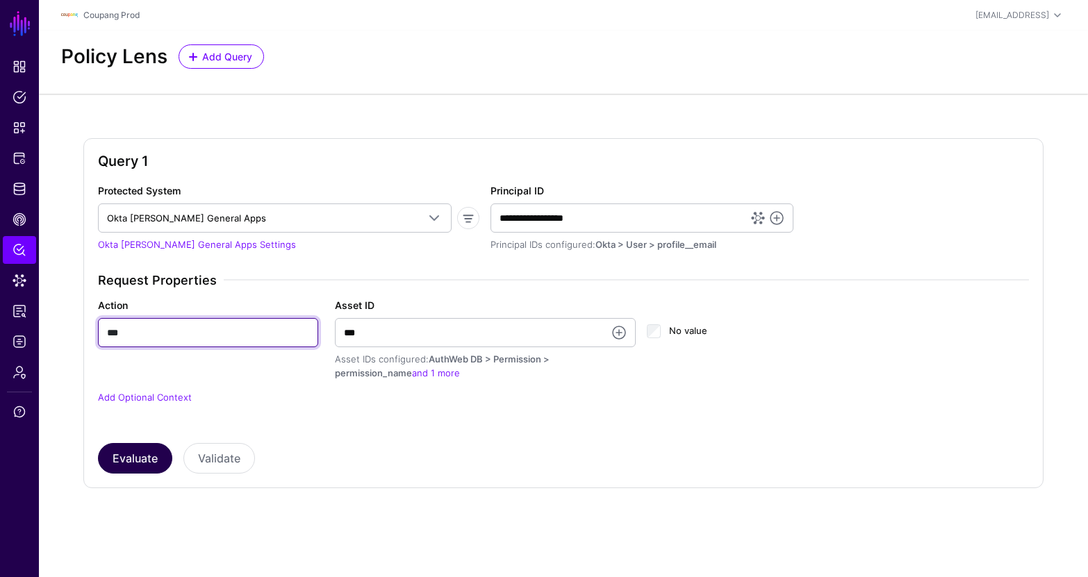
type input "***"
click at [146, 455] on button "Evaluate" at bounding box center [135, 458] width 74 height 31
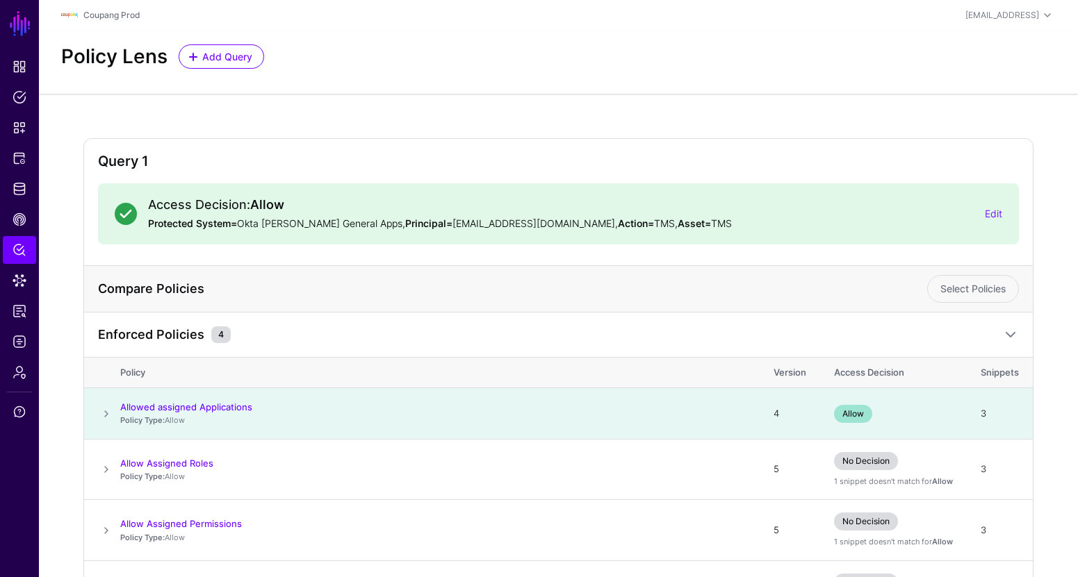
click at [984, 206] on div "Edit" at bounding box center [992, 213] width 17 height 15
click at [987, 212] on link "Edit" at bounding box center [992, 214] width 17 height 12
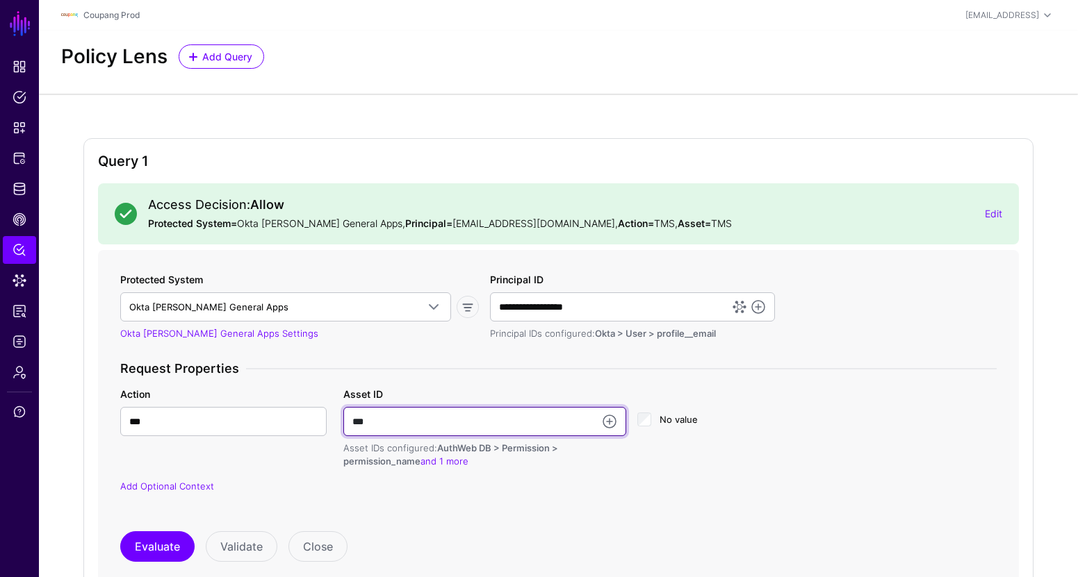
click at [359, 422] on input "***" at bounding box center [484, 421] width 283 height 29
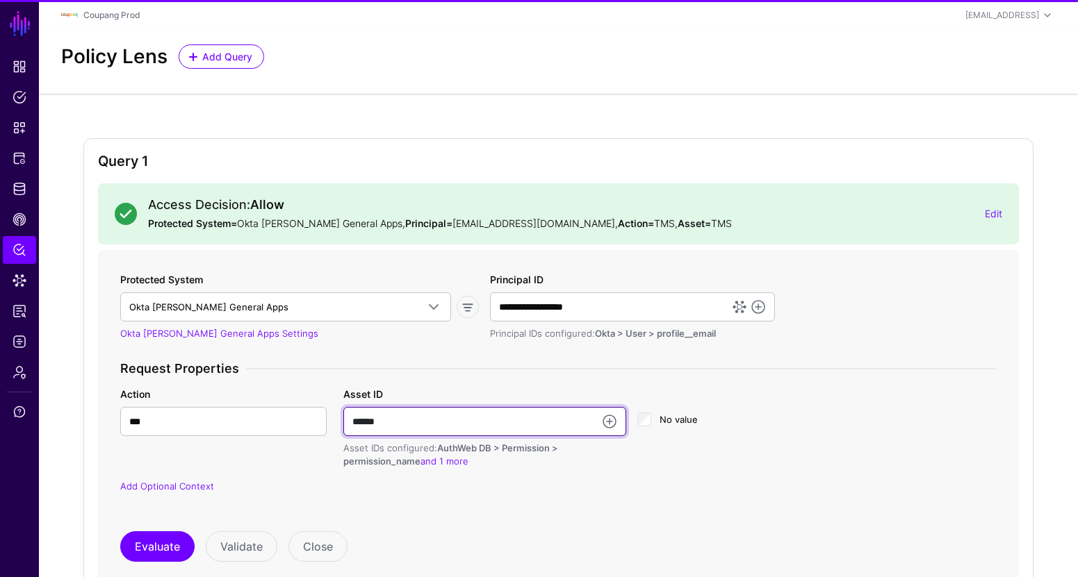
type input "******"
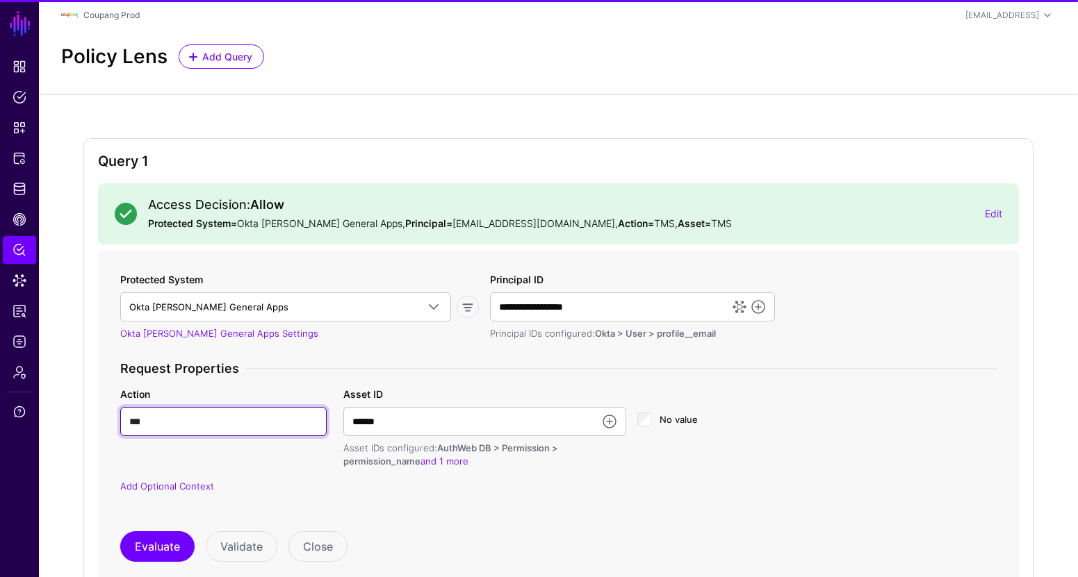
click at [236, 418] on input "***" at bounding box center [223, 421] width 206 height 29
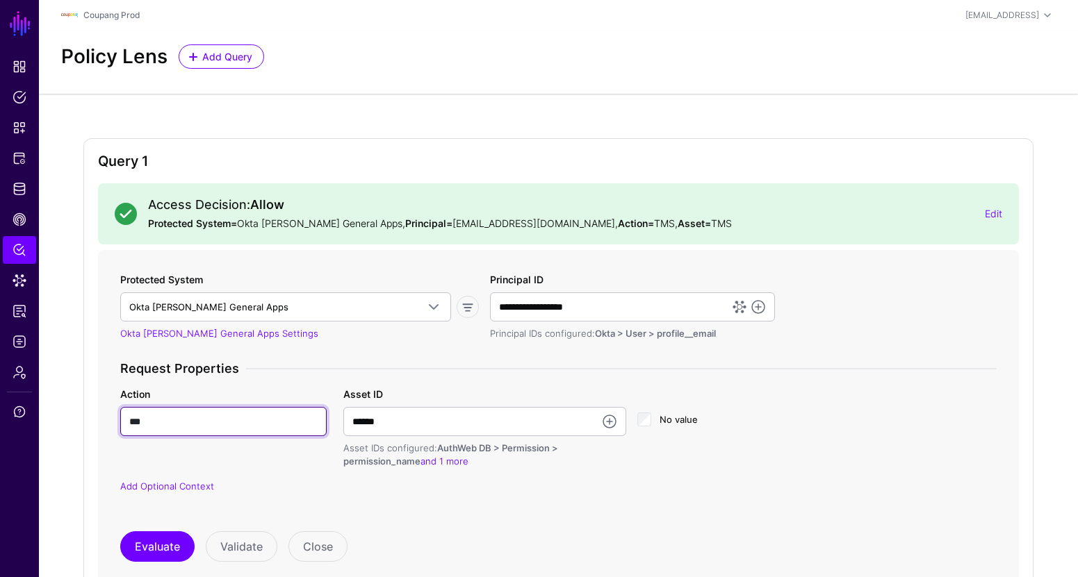
paste input "***"
type input "******"
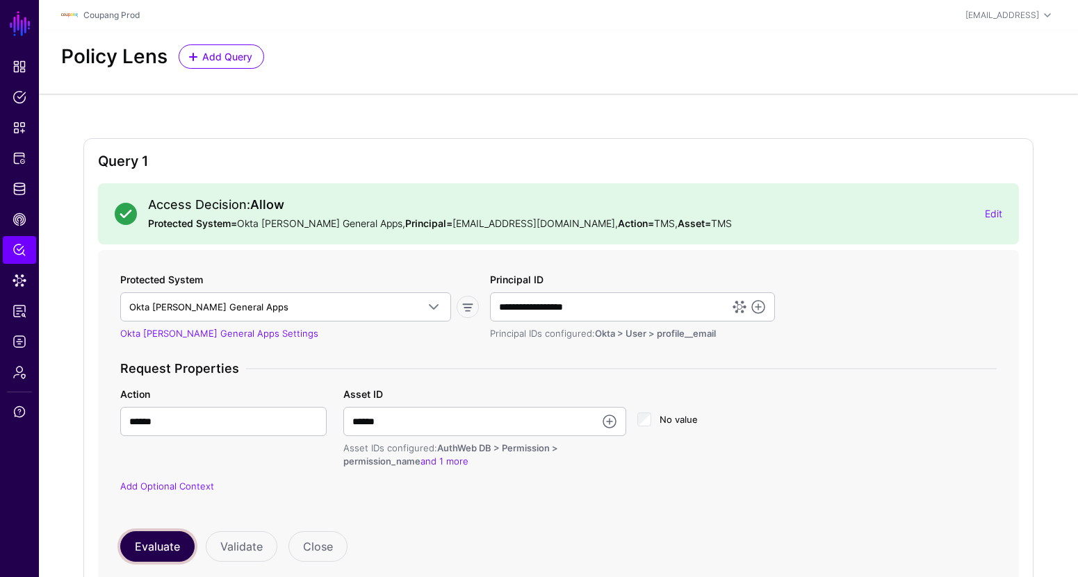
click at [163, 542] on button "Evaluate" at bounding box center [157, 546] width 74 height 31
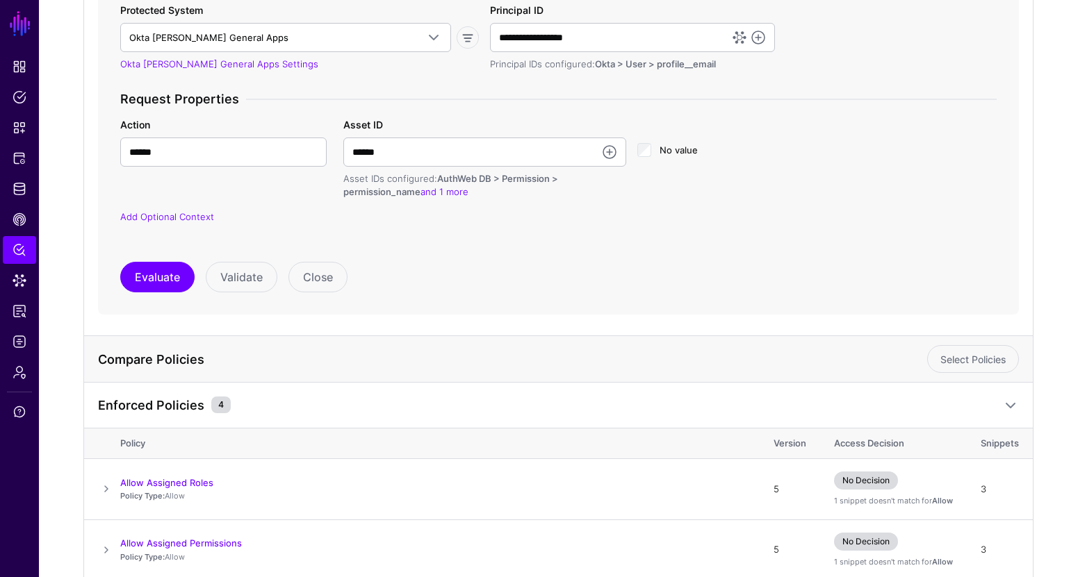
scroll to position [270, 0]
click at [173, 214] on link "Add Optional Context" at bounding box center [167, 216] width 94 height 11
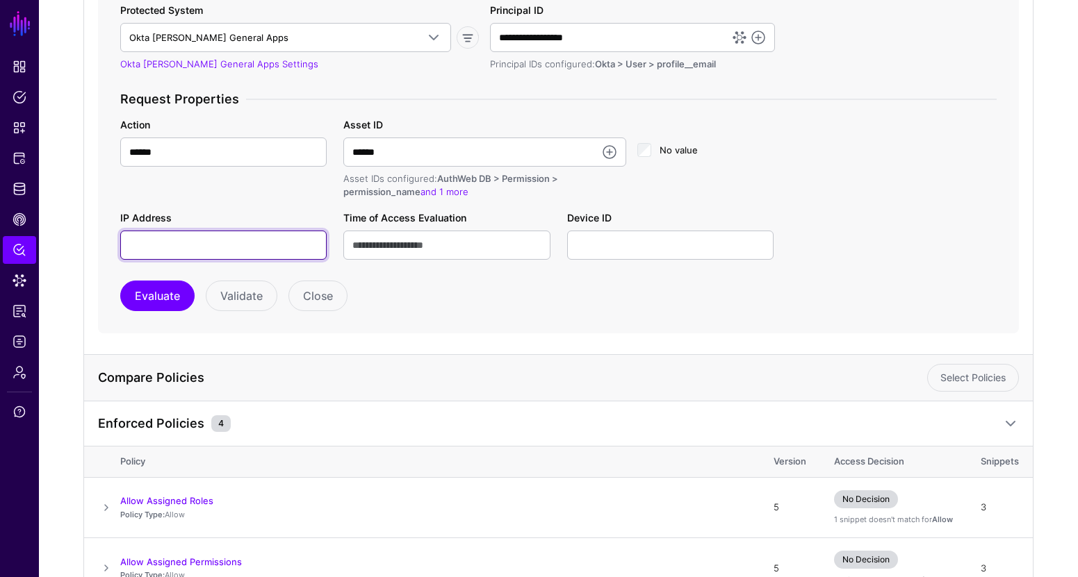
click at [195, 245] on input "IP Address" at bounding box center [223, 245] width 206 height 29
paste input "**********"
type input "**********"
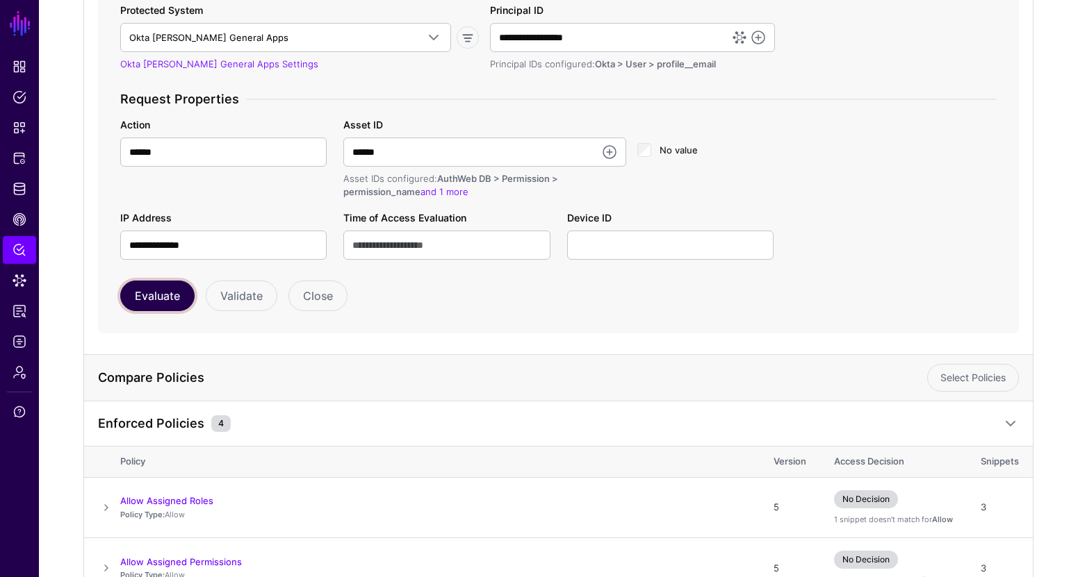
click at [135, 297] on button "Evaluate" at bounding box center [157, 296] width 74 height 31
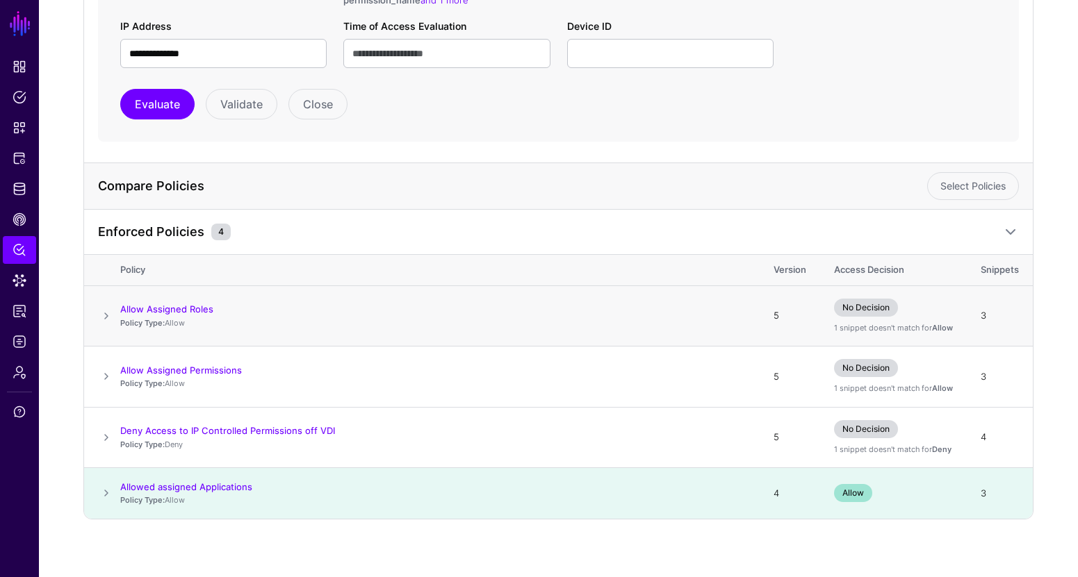
scroll to position [470, 0]
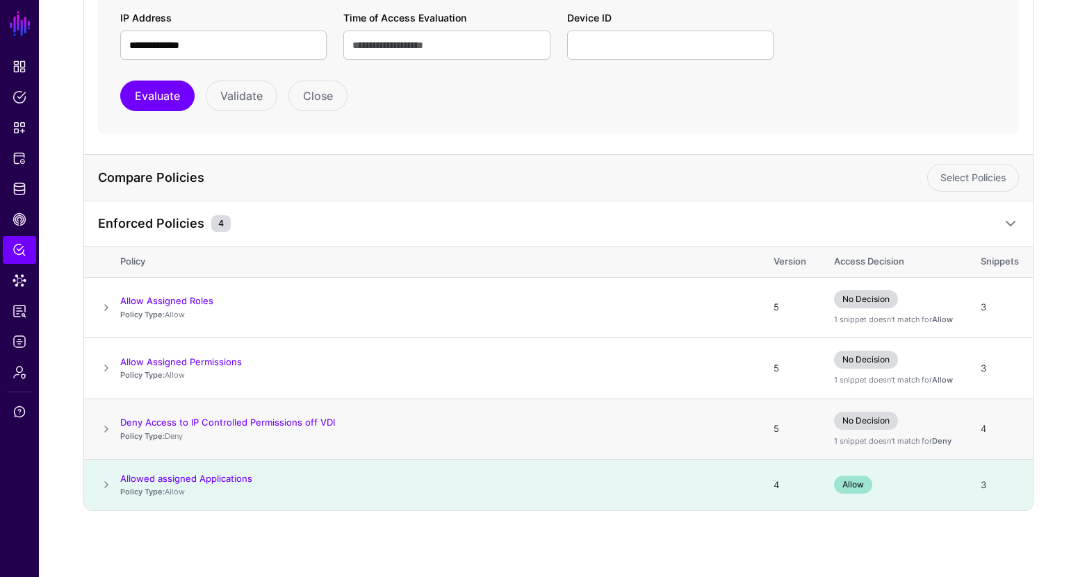
click at [115, 426] on td at bounding box center [102, 429] width 36 height 61
click at [113, 427] on span at bounding box center [106, 429] width 17 height 17
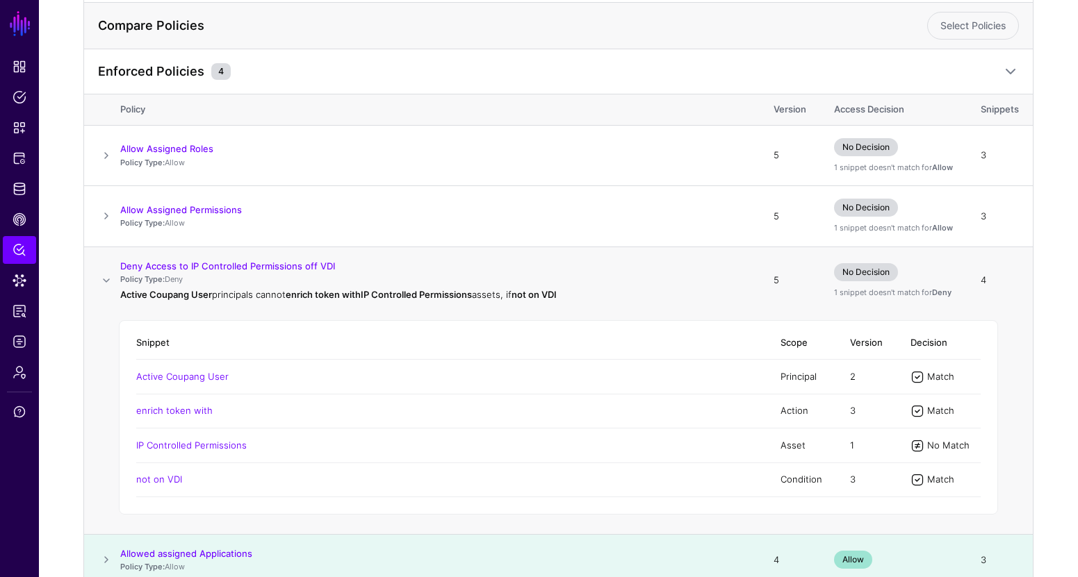
scroll to position [698, 0]
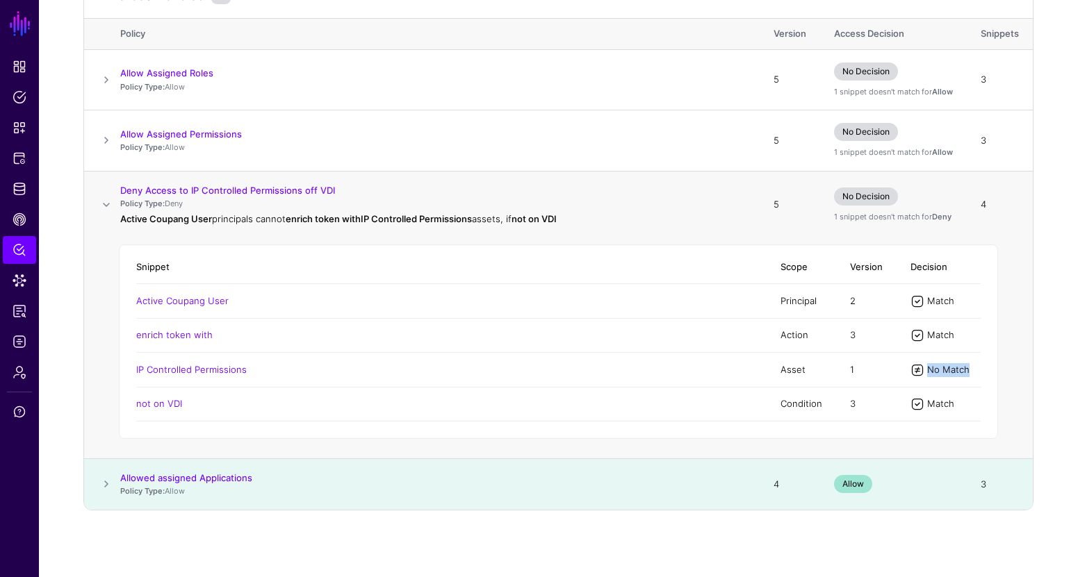
drag, startPoint x: 975, startPoint y: 374, endPoint x: 923, endPoint y: 368, distance: 51.7
click at [923, 368] on div "No Match" at bounding box center [945, 370] width 70 height 14
click at [116, 481] on td at bounding box center [102, 484] width 36 height 51
click at [105, 481] on span at bounding box center [106, 484] width 17 height 17
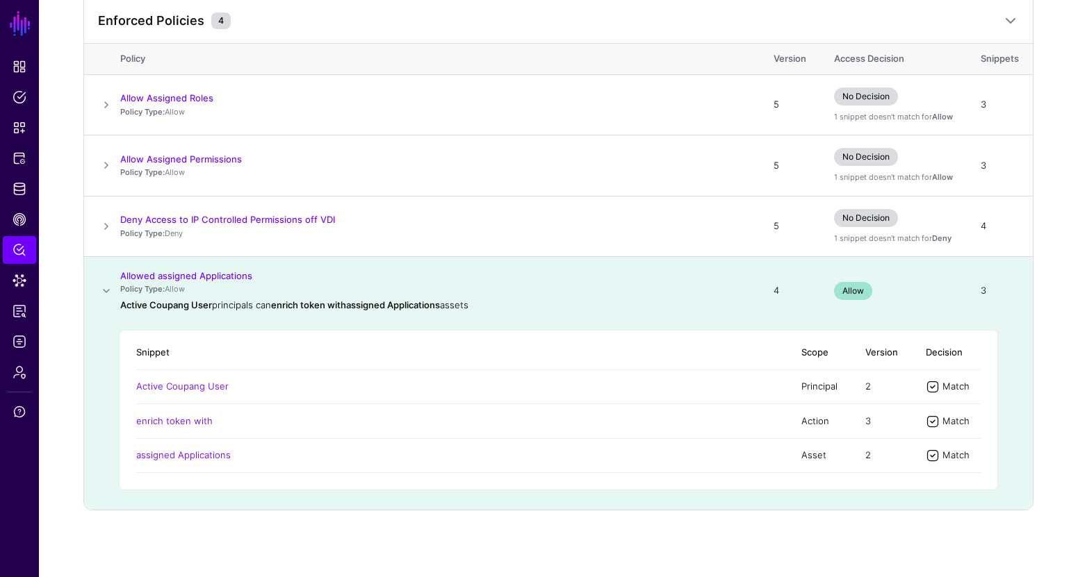
scroll to position [673, 0]
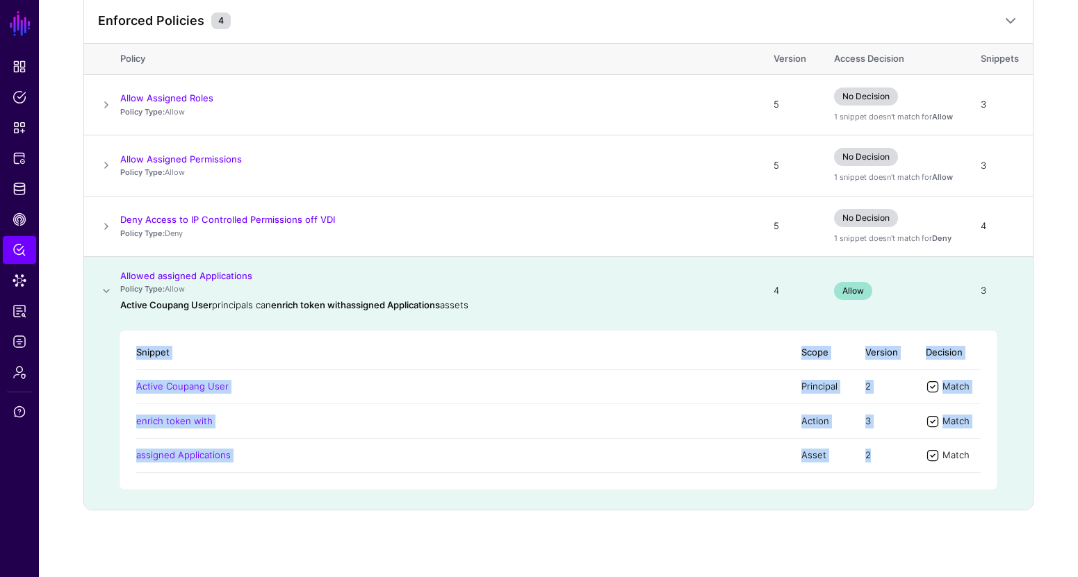
drag, startPoint x: 987, startPoint y: 459, endPoint x: 923, endPoint y: 456, distance: 63.3
click at [923, 457] on div "Snippet Scope Version Decision Active Coupang User Principal 2 Match enrich tok…" at bounding box center [558, 410] width 879 height 160
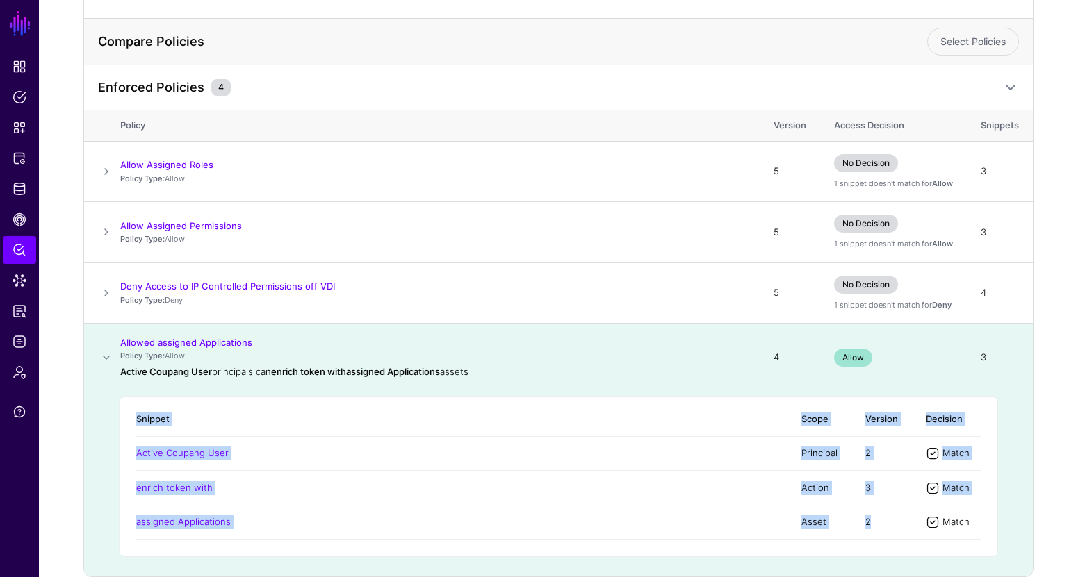
scroll to position [605, 0]
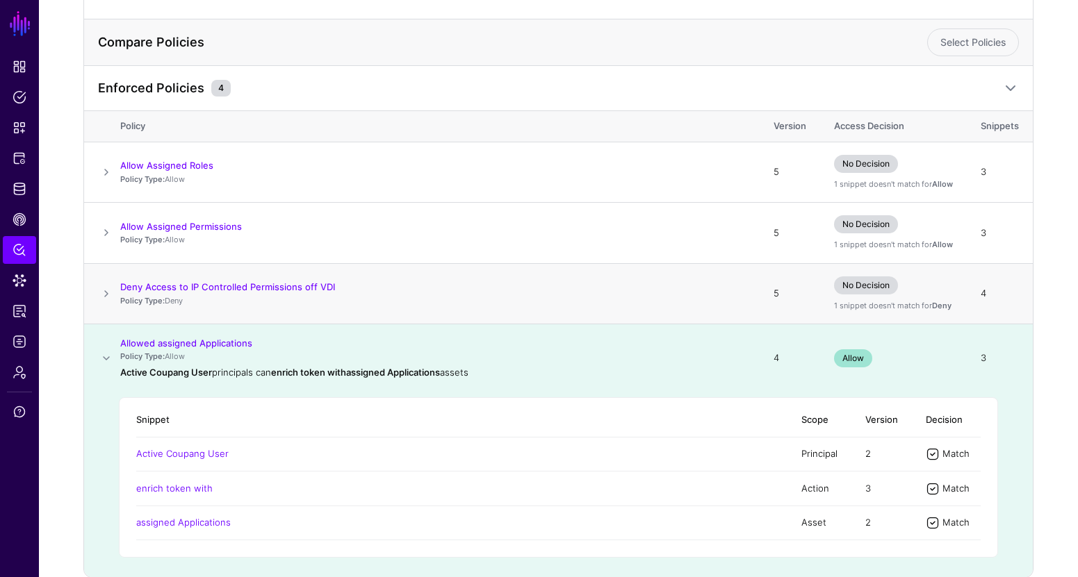
click at [101, 299] on span at bounding box center [106, 294] width 17 height 17
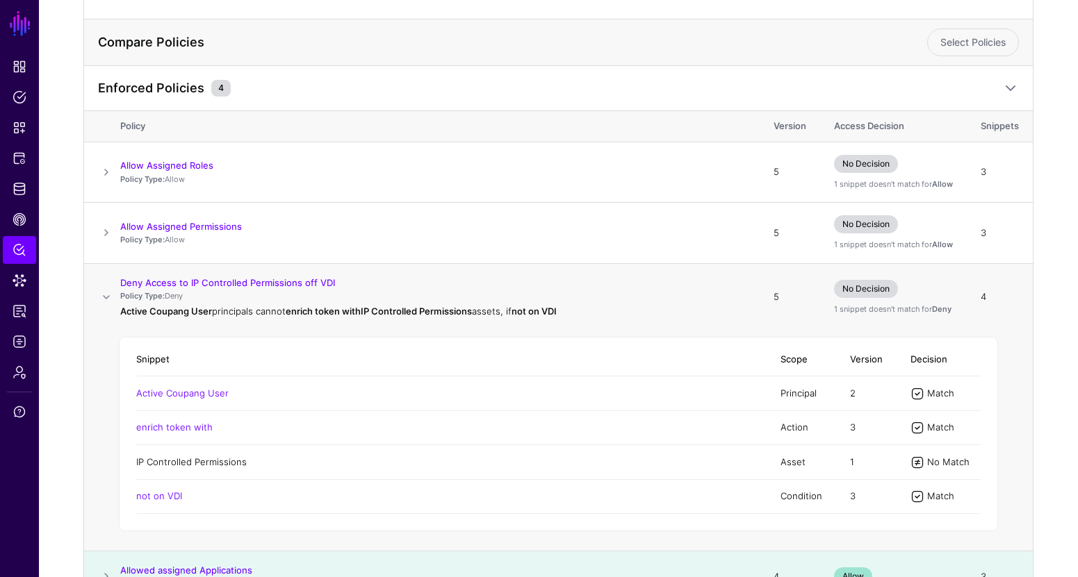
click at [238, 465] on link "IP Controlled Permissions" at bounding box center [191, 461] width 110 height 11
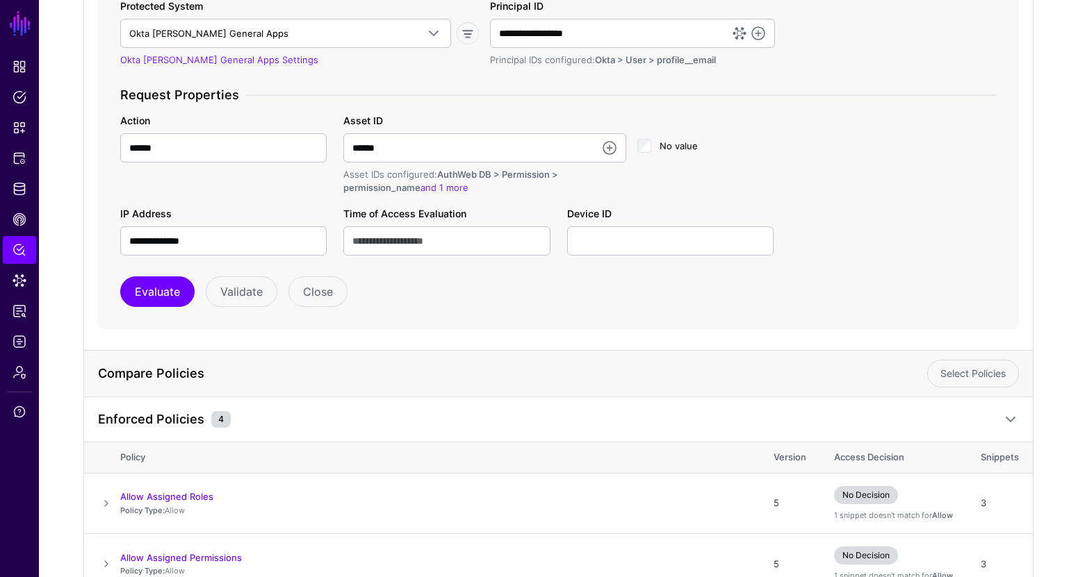
scroll to position [92, 0]
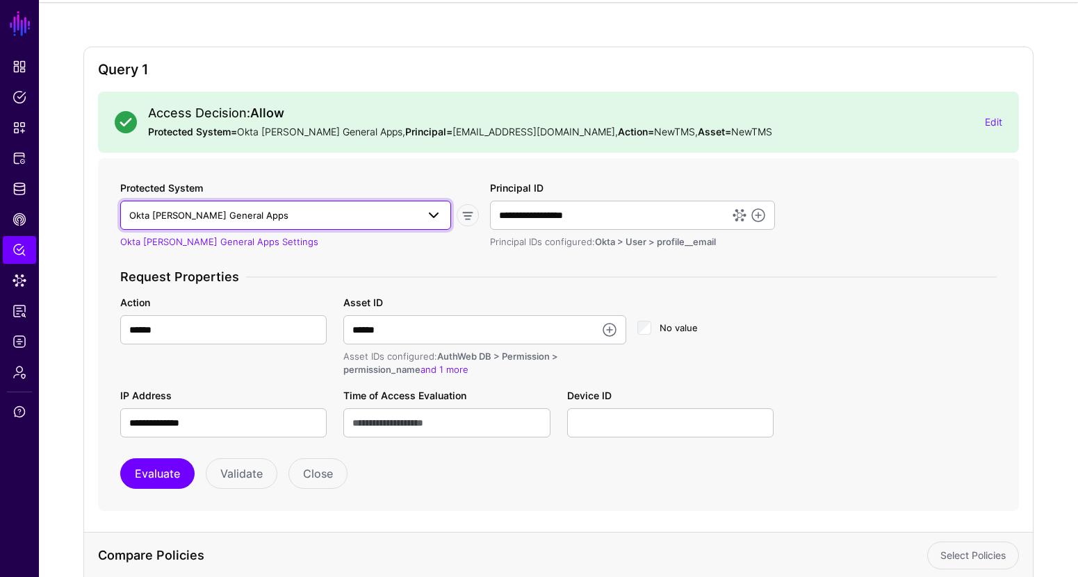
click at [261, 201] on link "Okta [PERSON_NAME] General Apps" at bounding box center [285, 215] width 331 height 29
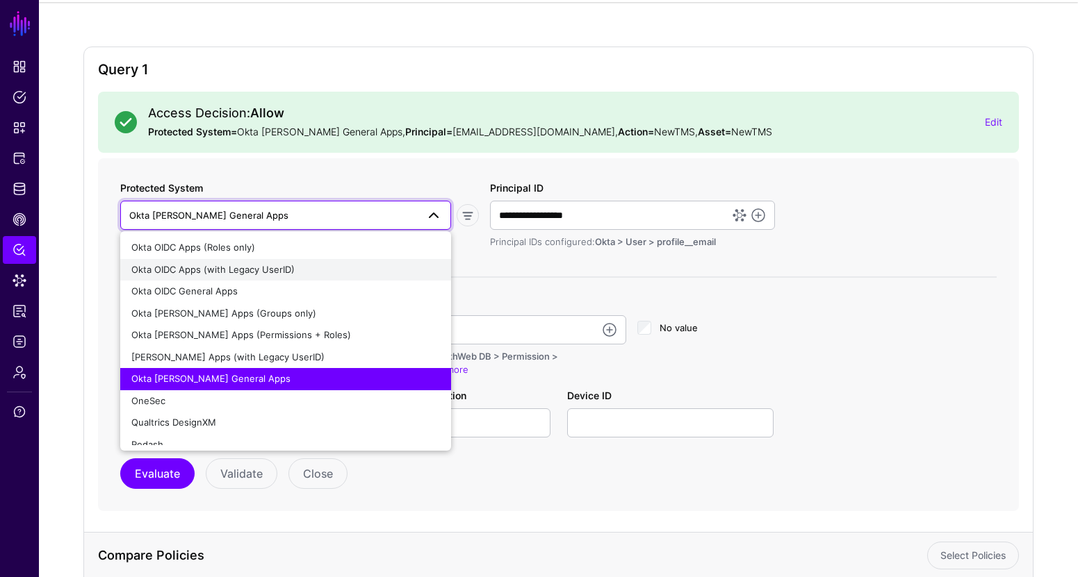
scroll to position [369, 0]
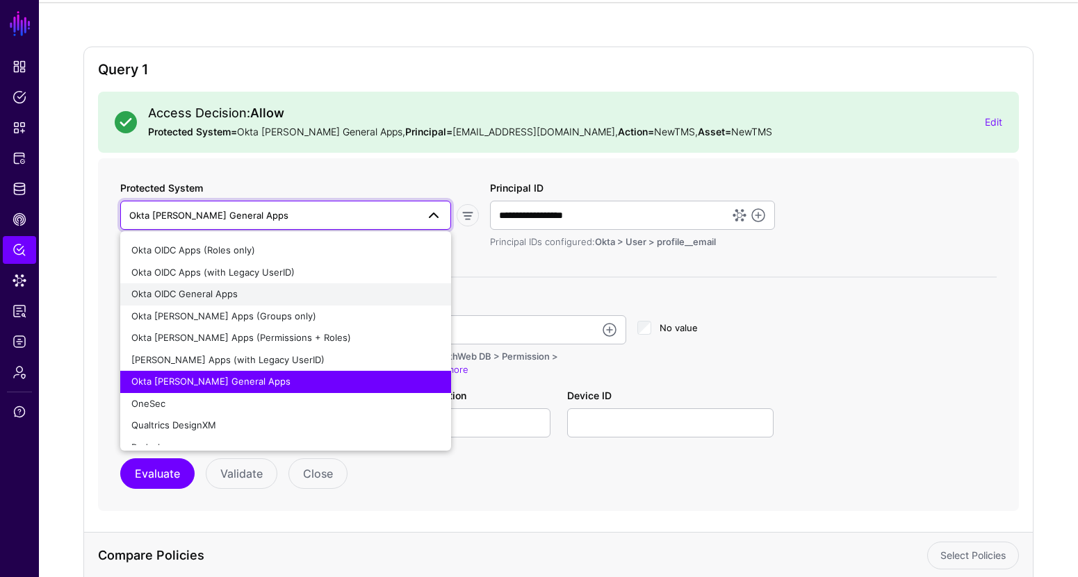
click at [253, 291] on div "Okta OIDC General Apps" at bounding box center [285, 295] width 308 height 14
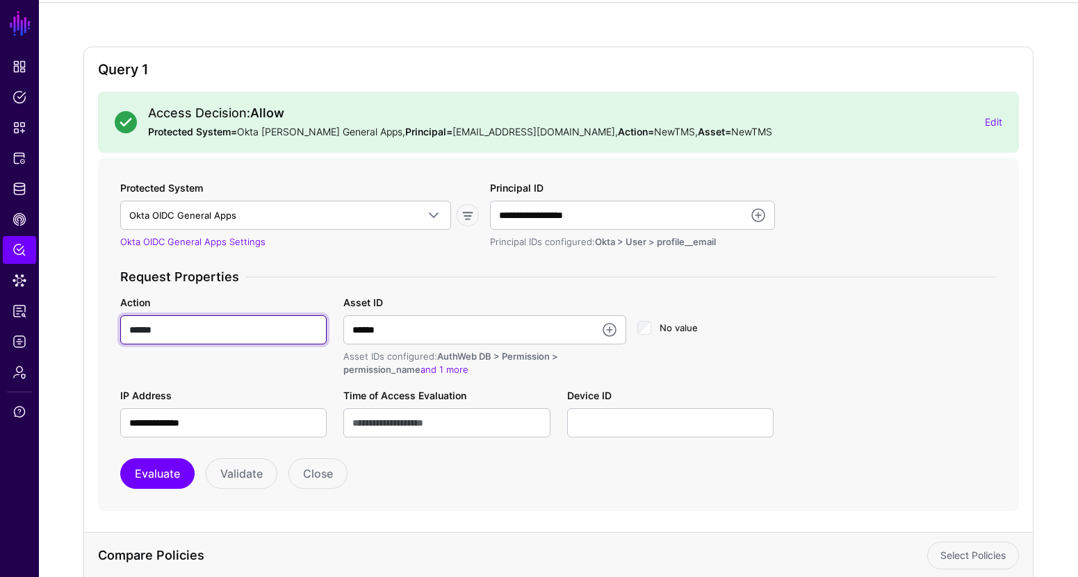
click at [206, 328] on input "******" at bounding box center [223, 329] width 206 height 29
type input "***"
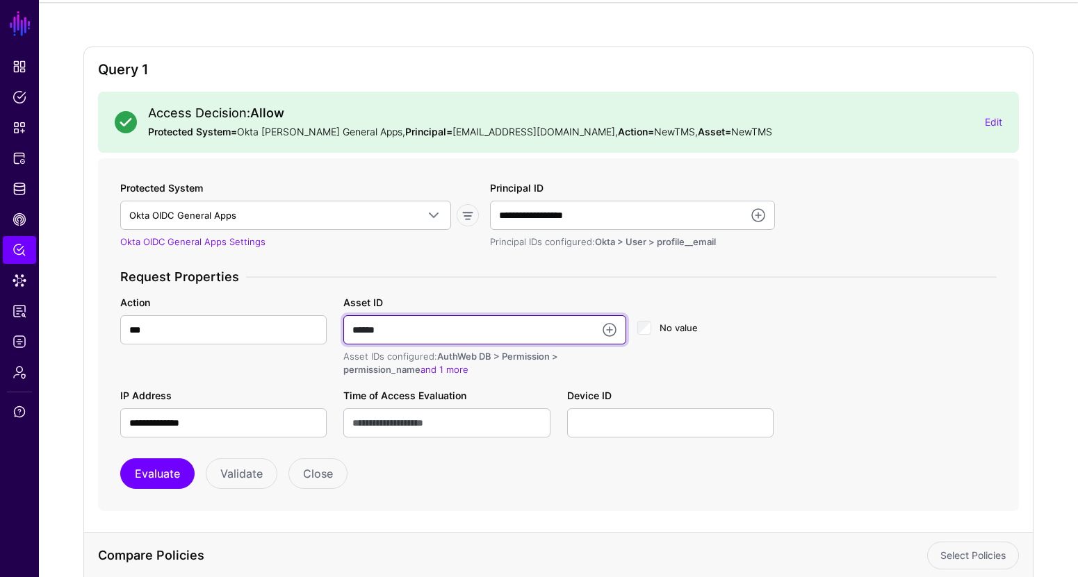
click at [428, 327] on input "******" at bounding box center [484, 329] width 283 height 29
paste input "text"
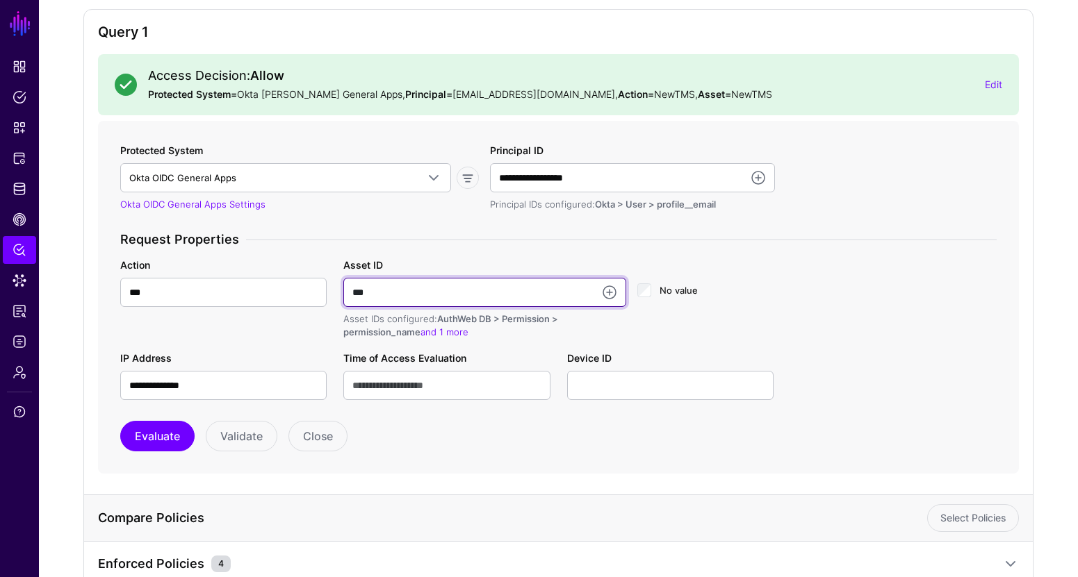
scroll to position [151, 0]
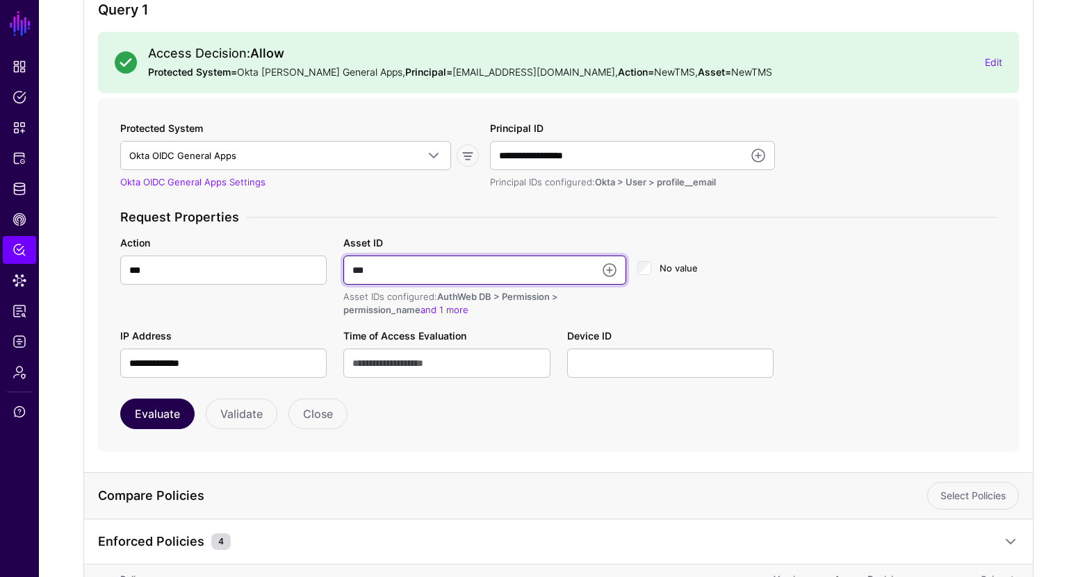
type input "***"
click at [160, 411] on button "Evaluate" at bounding box center [157, 414] width 74 height 31
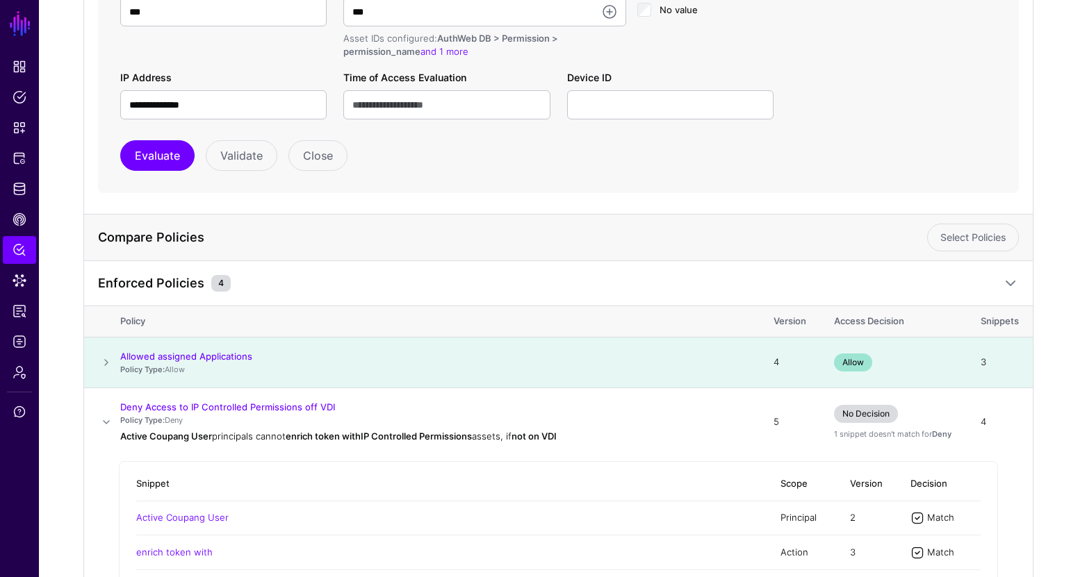
scroll to position [544, 0]
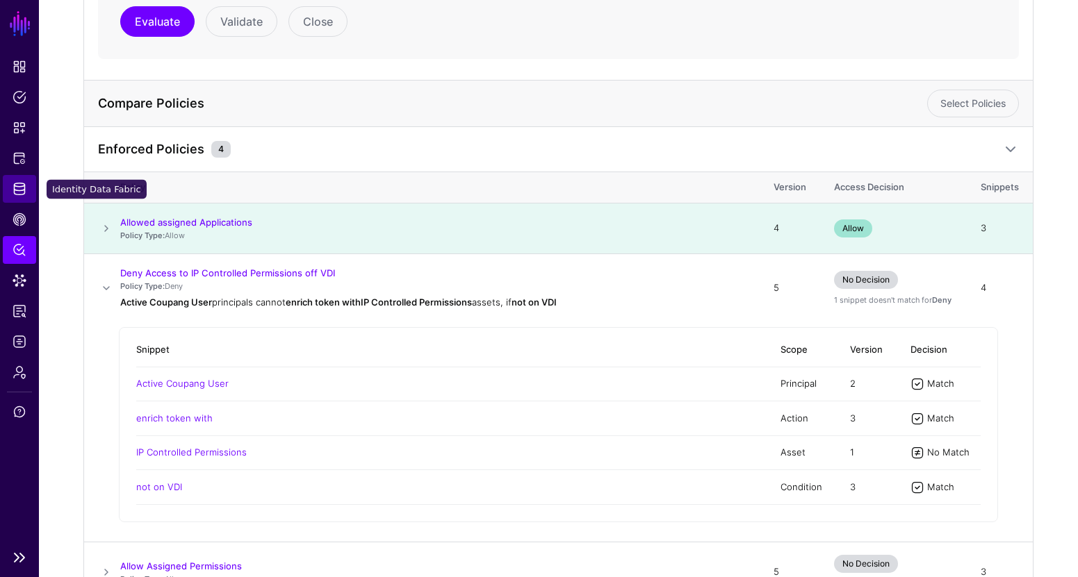
click at [27, 188] on link "Identity Data Fabric" at bounding box center [19, 189] width 33 height 28
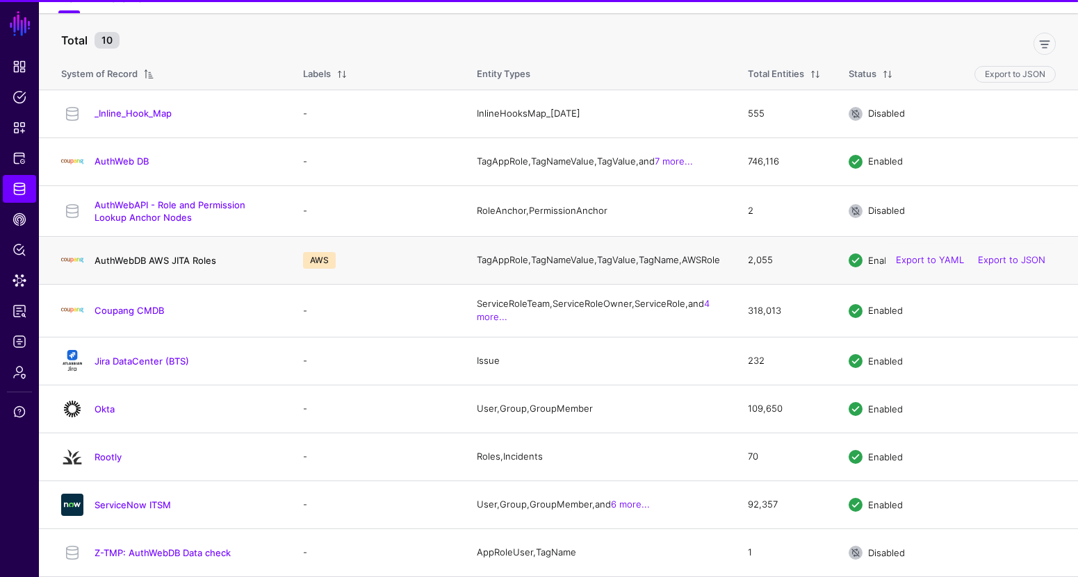
scroll to position [117, 0]
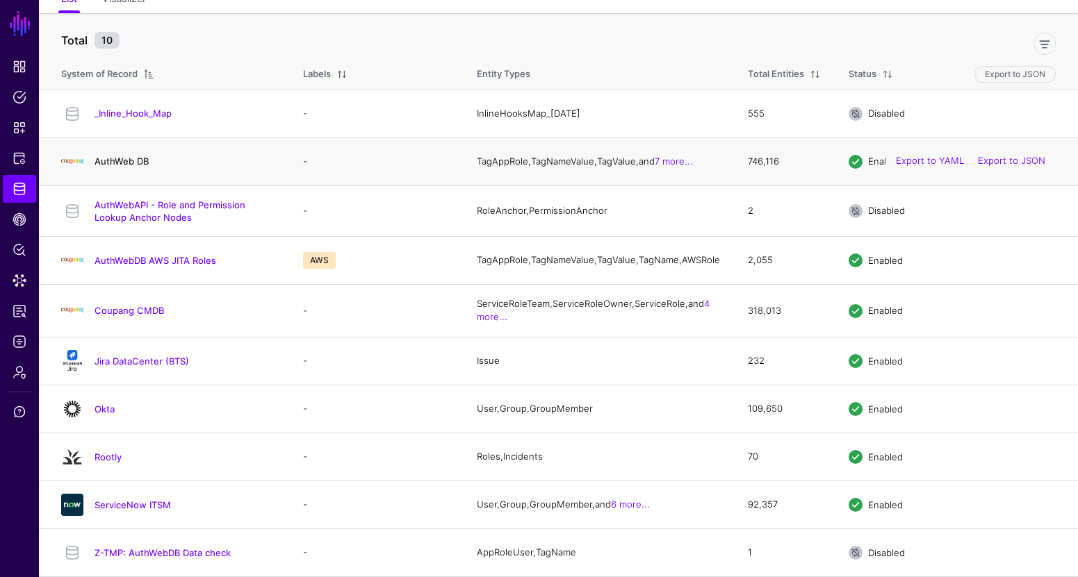
click at [135, 156] on link "AuthWeb DB" at bounding box center [121, 161] width 54 height 11
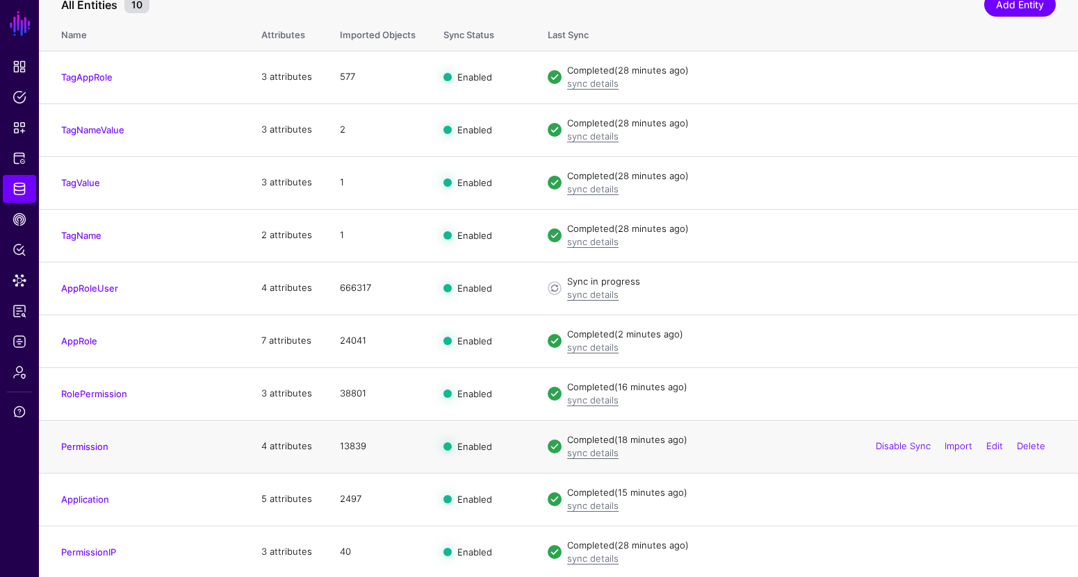
scroll to position [161, 0]
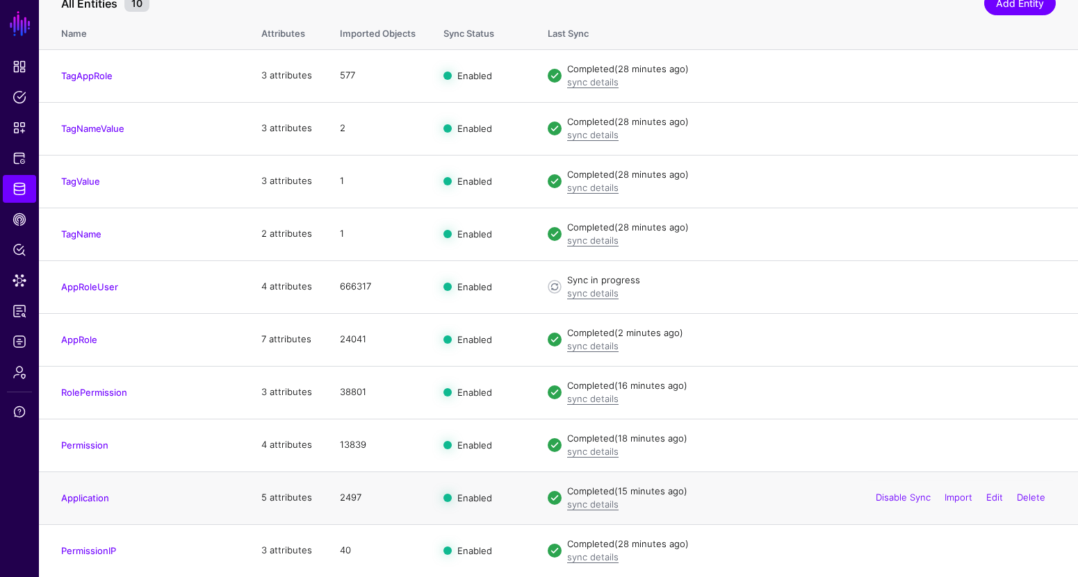
click at [101, 490] on td "Application" at bounding box center [143, 498] width 208 height 53
click at [101, 493] on link "Application" at bounding box center [85, 498] width 48 height 11
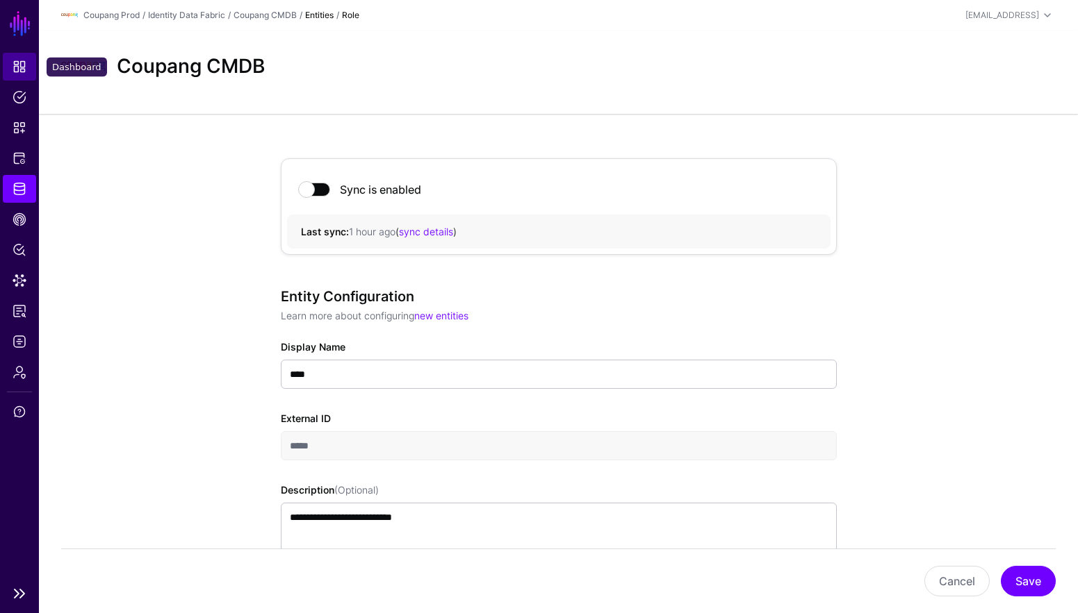
click at [26, 67] on link "Dashboard" at bounding box center [19, 67] width 33 height 28
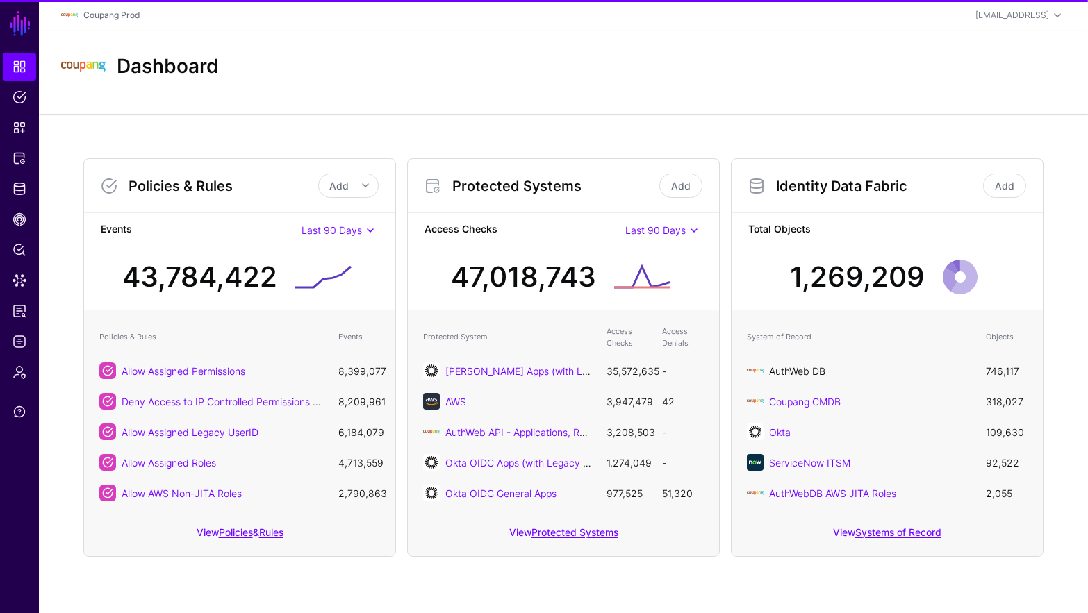
click at [811, 372] on link "AuthWeb DB" at bounding box center [797, 371] width 56 height 12
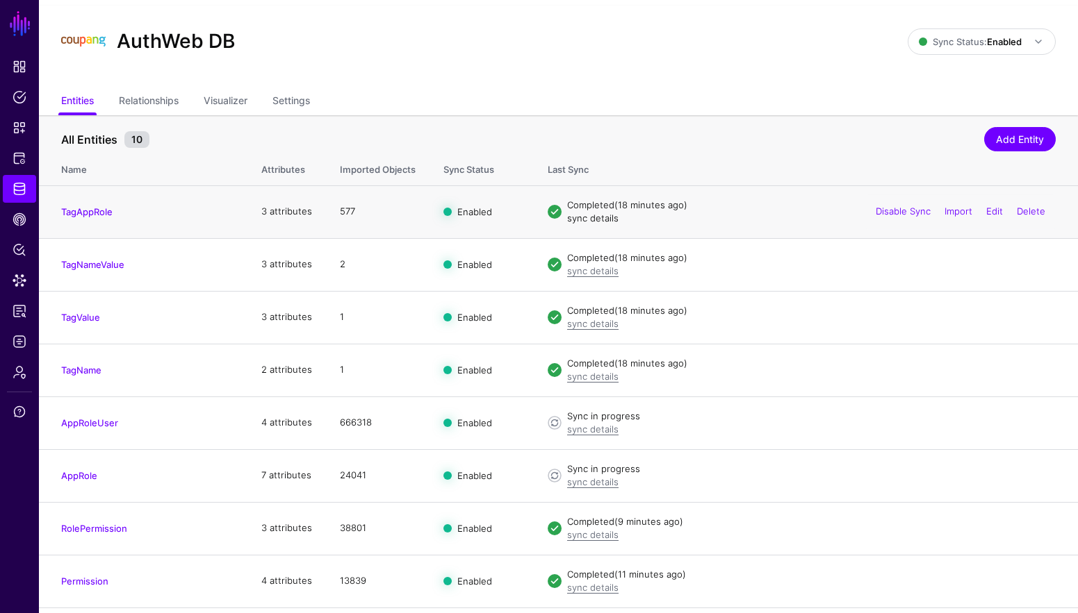
scroll to position [125, 0]
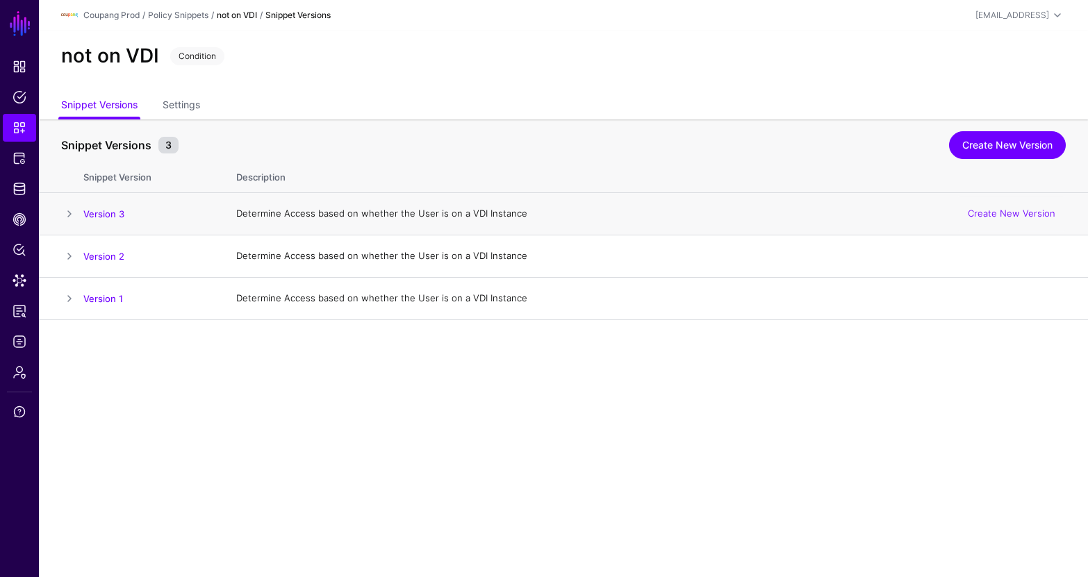
click at [67, 212] on span at bounding box center [69, 214] width 17 height 17
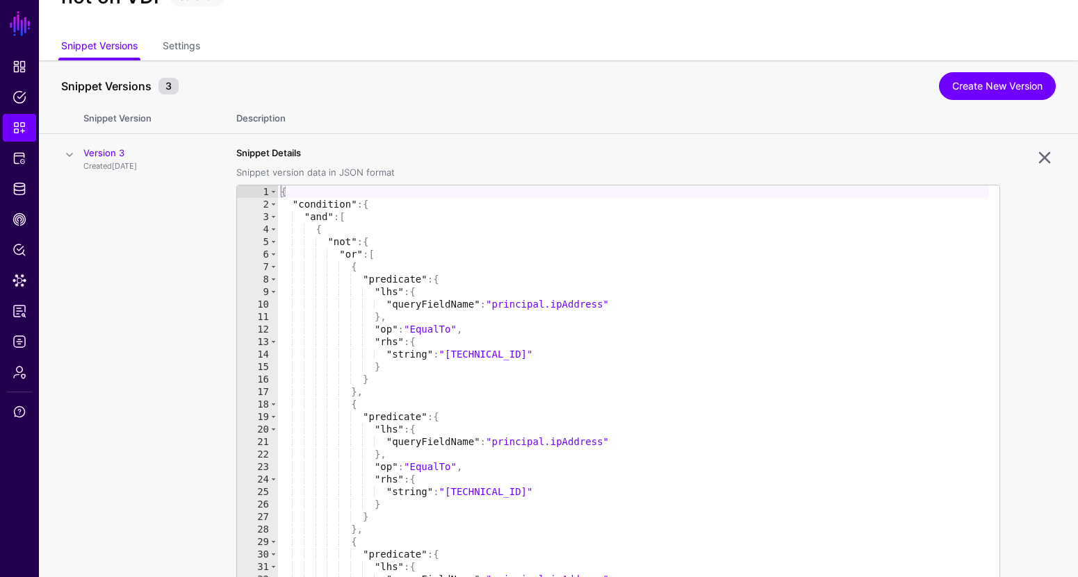
scroll to position [56, 0]
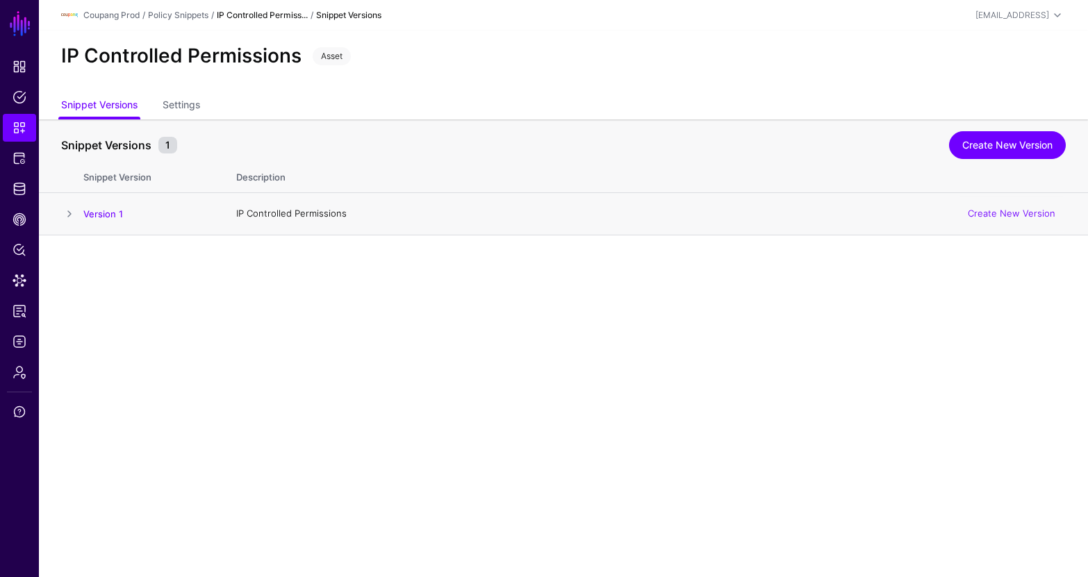
click at [66, 210] on span at bounding box center [69, 214] width 17 height 17
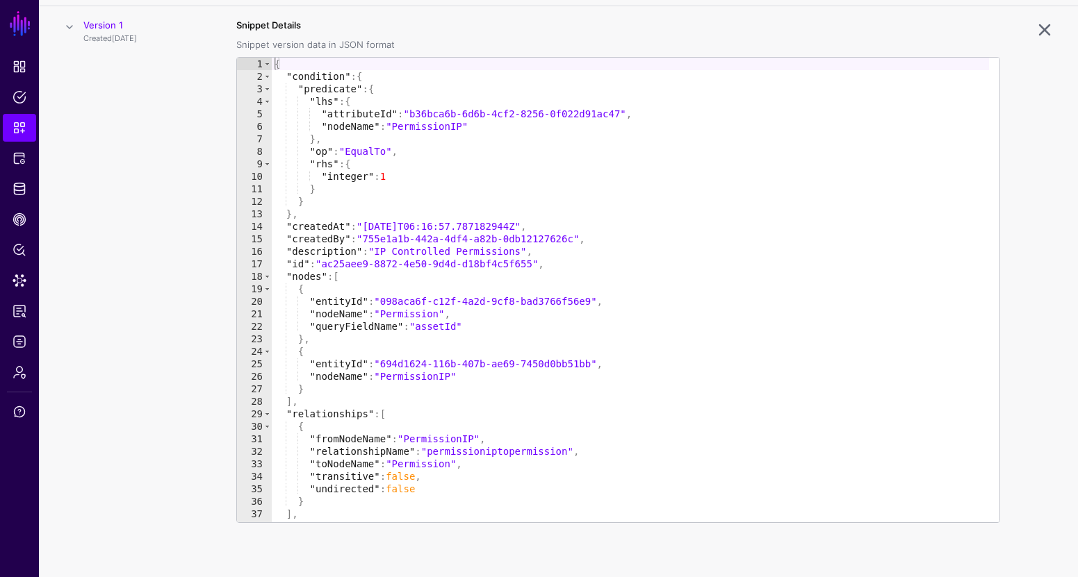
scroll to position [188, 0]
type textarea "**********"
click at [419, 130] on div "{ "condition" : { "predicate" : { "lhs" : { "attributeId" : "b36bca6b-6d6b-4cf2…" at bounding box center [630, 302] width 717 height 490
click at [422, 131] on div "{ "condition" : { "predicate" : { "lhs" : { "attributeId" : "b36bca6b-6d6b-4cf2…" at bounding box center [630, 302] width 717 height 490
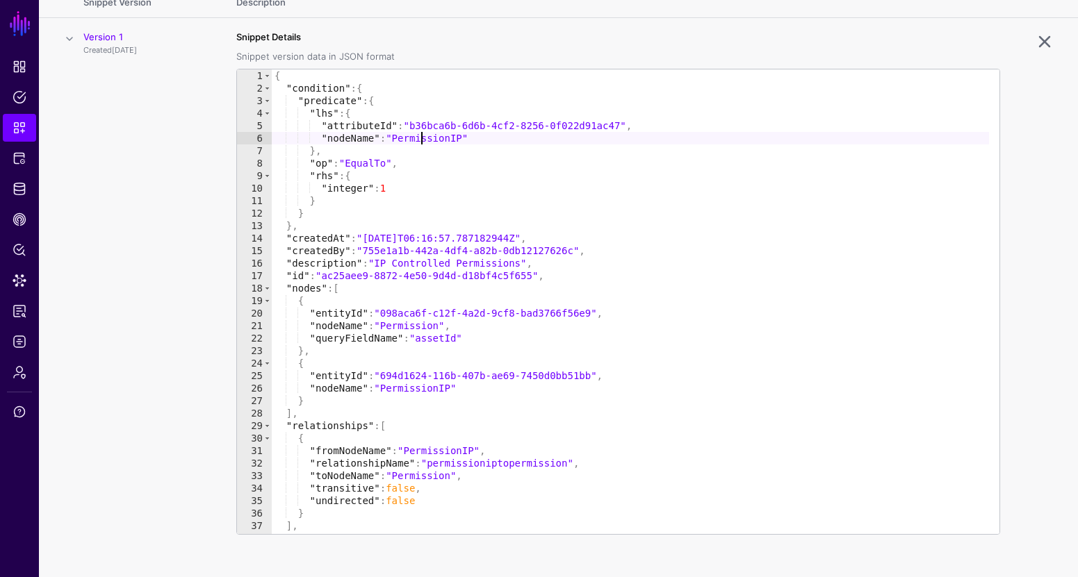
scroll to position [174, 0]
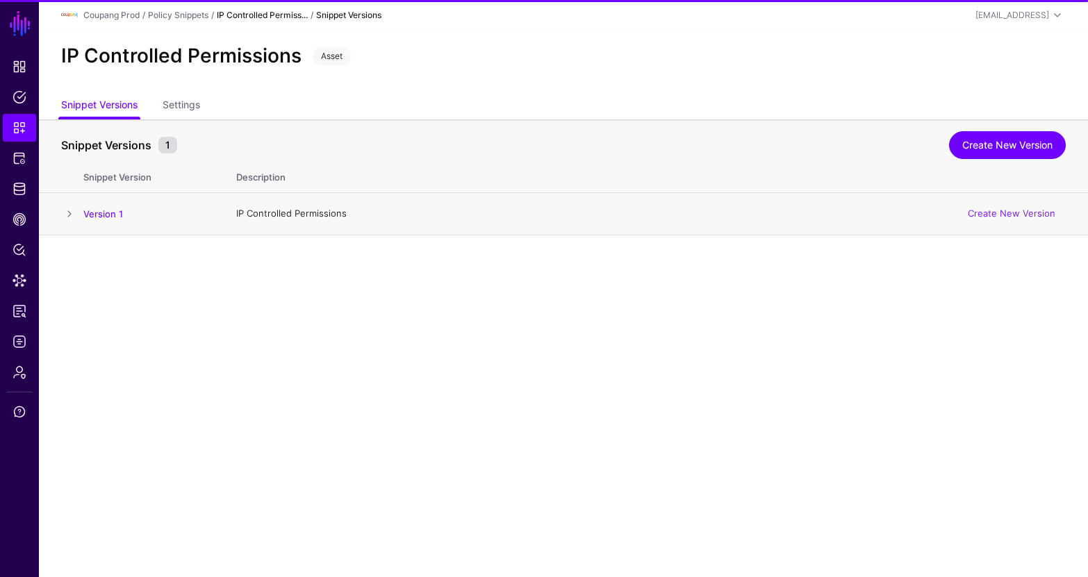
click at [64, 211] on span at bounding box center [69, 214] width 17 height 17
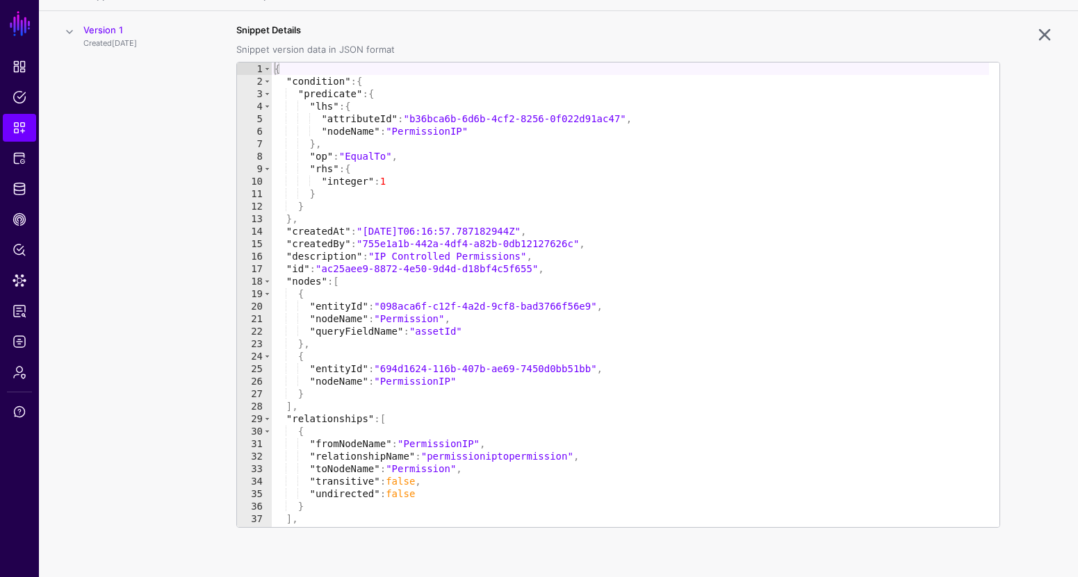
scroll to position [188, 0]
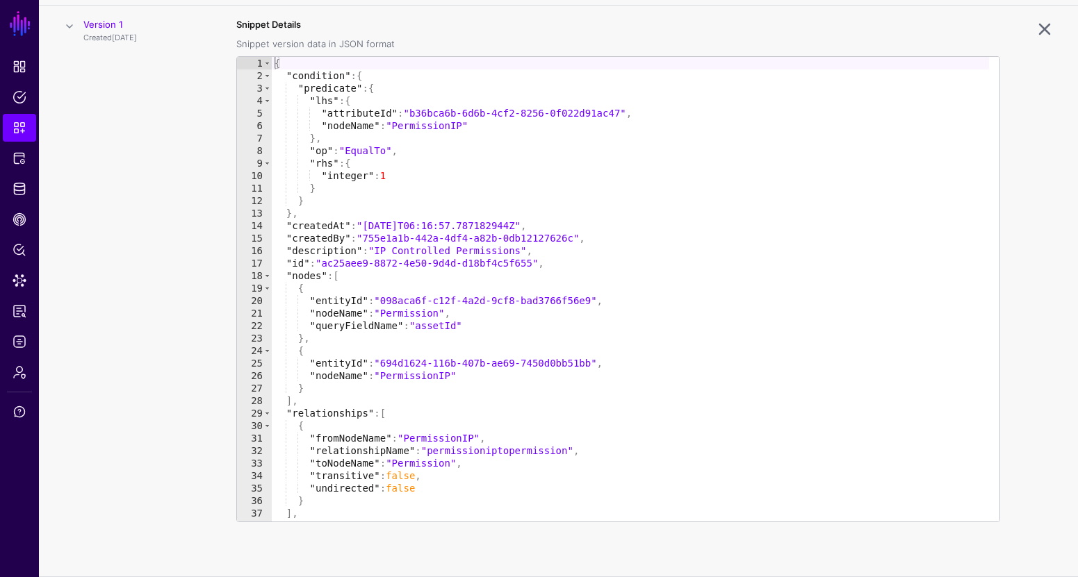
click at [544, 340] on div "{ "condition" : { "predicate" : { "lhs" : { "attributeId" : "b36bca6b-6d6b-4cf2…" at bounding box center [630, 302] width 717 height 490
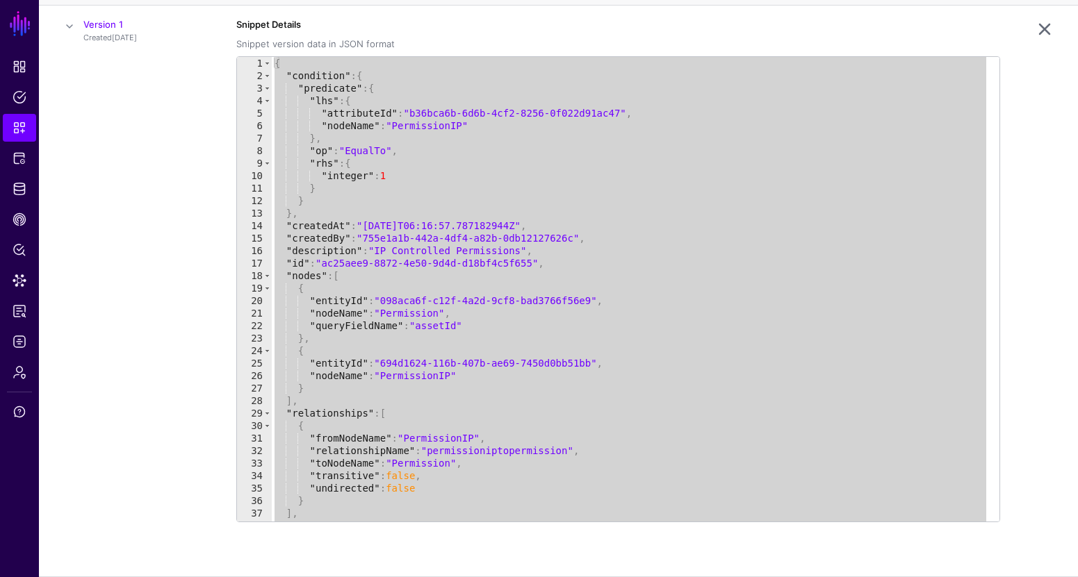
scroll to position [160, 0]
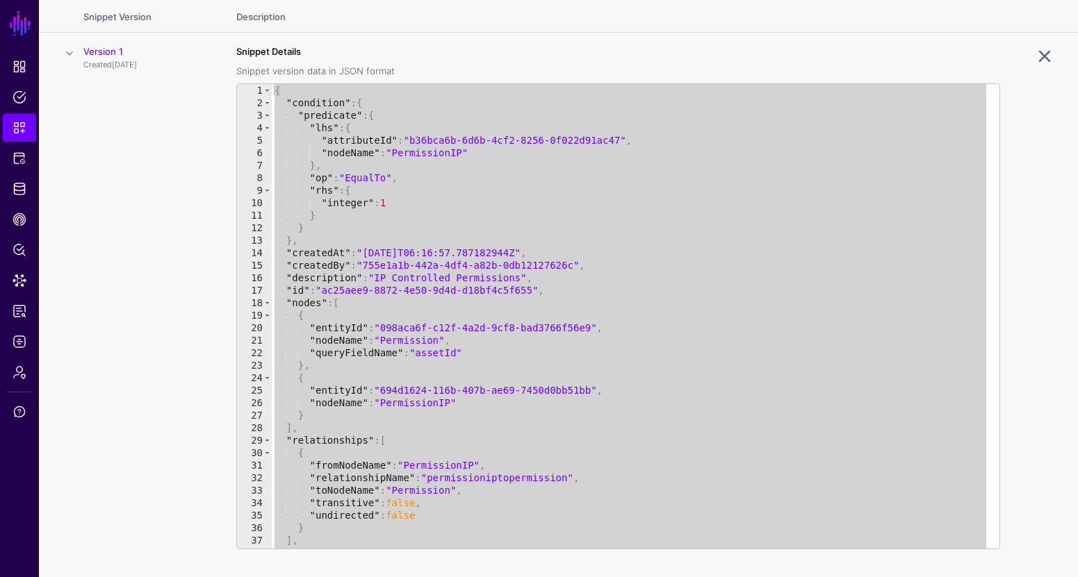
click at [534, 247] on div "{ "condition" : { "predicate" : { "lhs" : { "attributeId" : "b36bca6b-6d6b-4cf2…" at bounding box center [630, 329] width 717 height 490
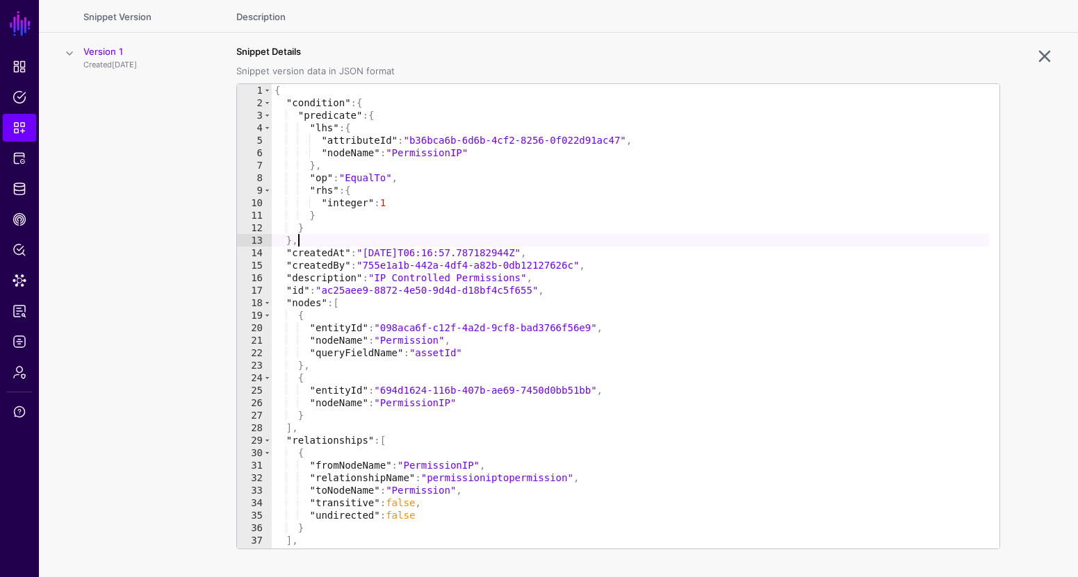
type textarea "**********"
